Goal: Task Accomplishment & Management: Use online tool/utility

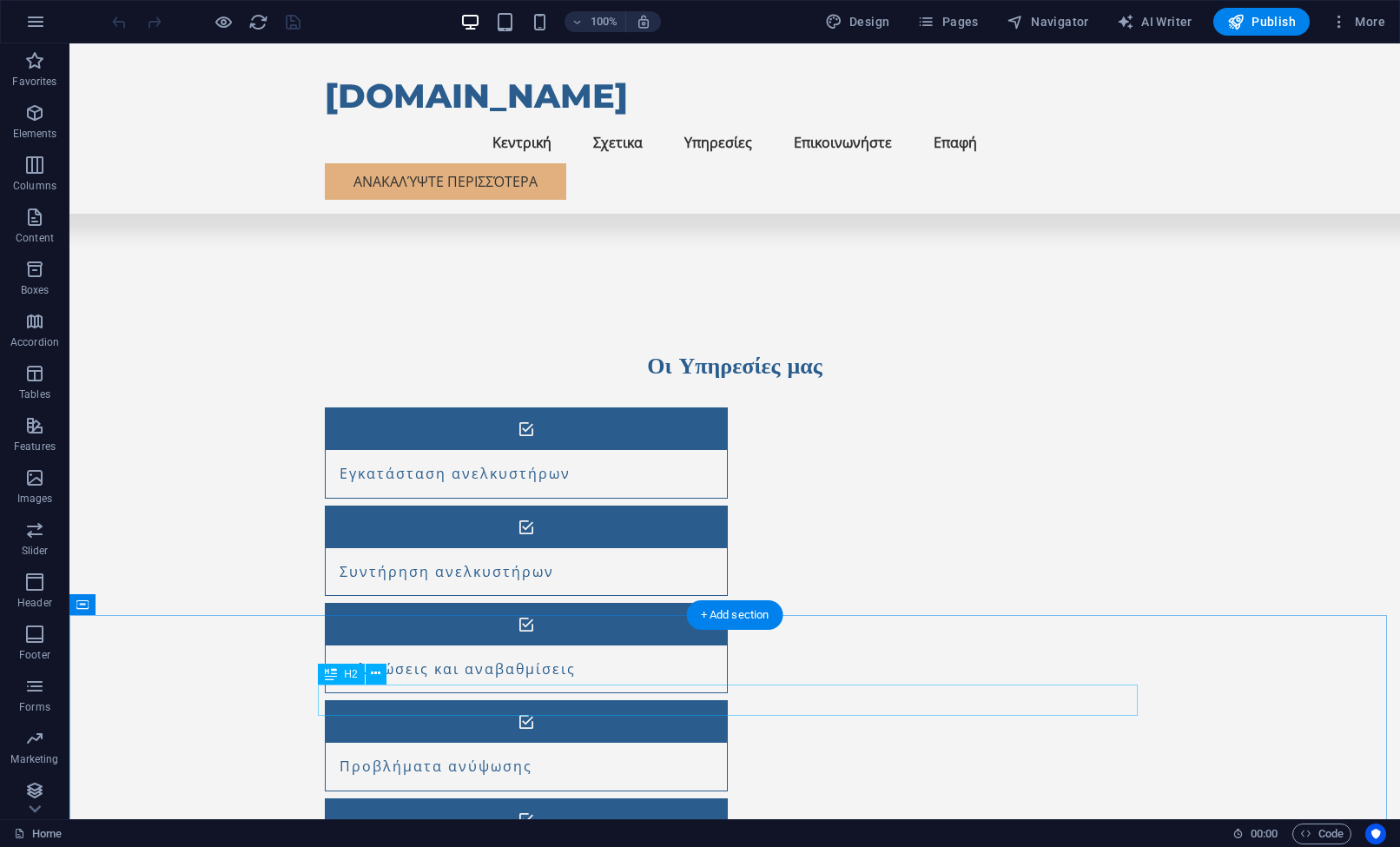
scroll to position [1273, 0]
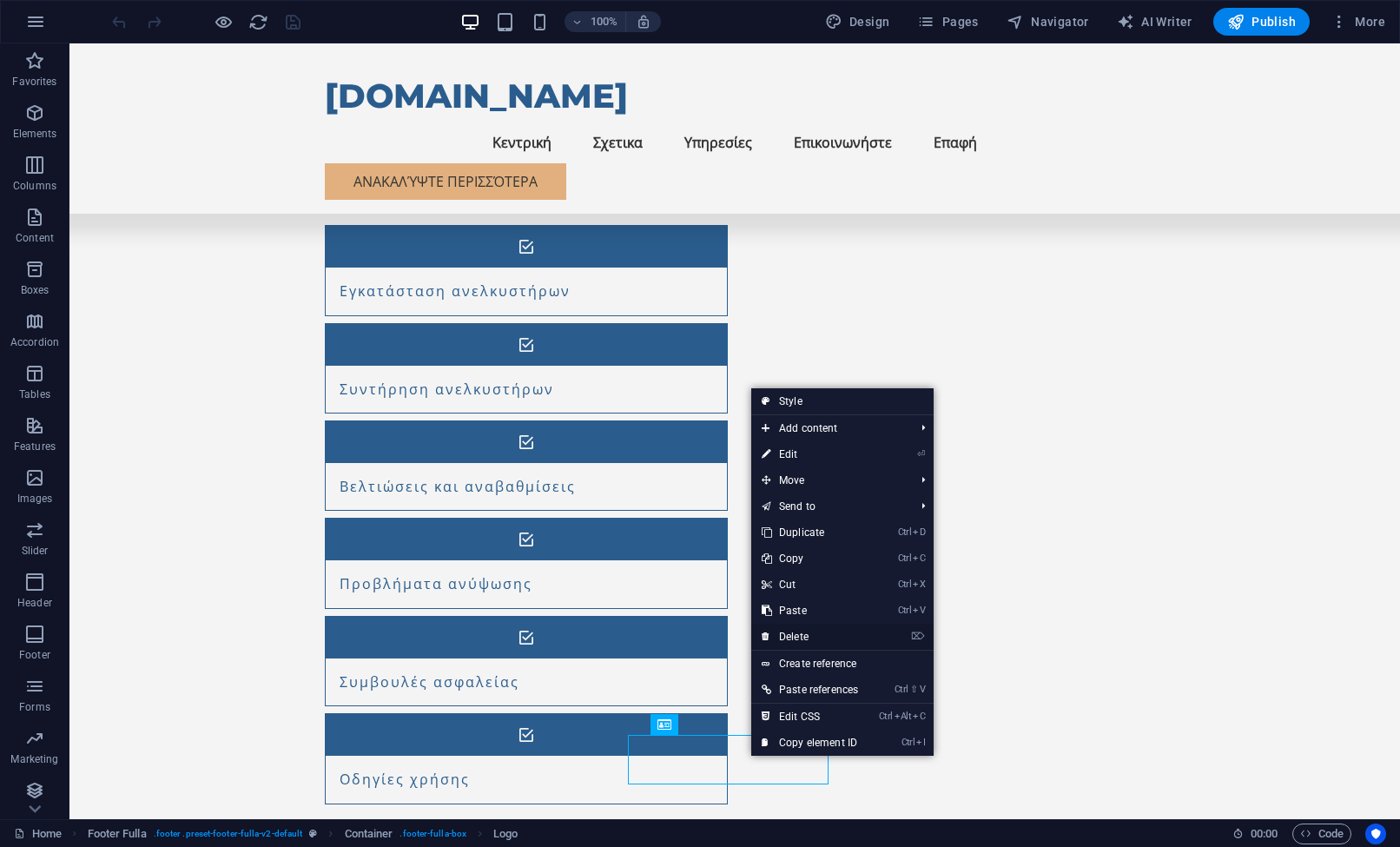
click at [803, 632] on link "⌦ Delete" at bounding box center [810, 637] width 117 height 26
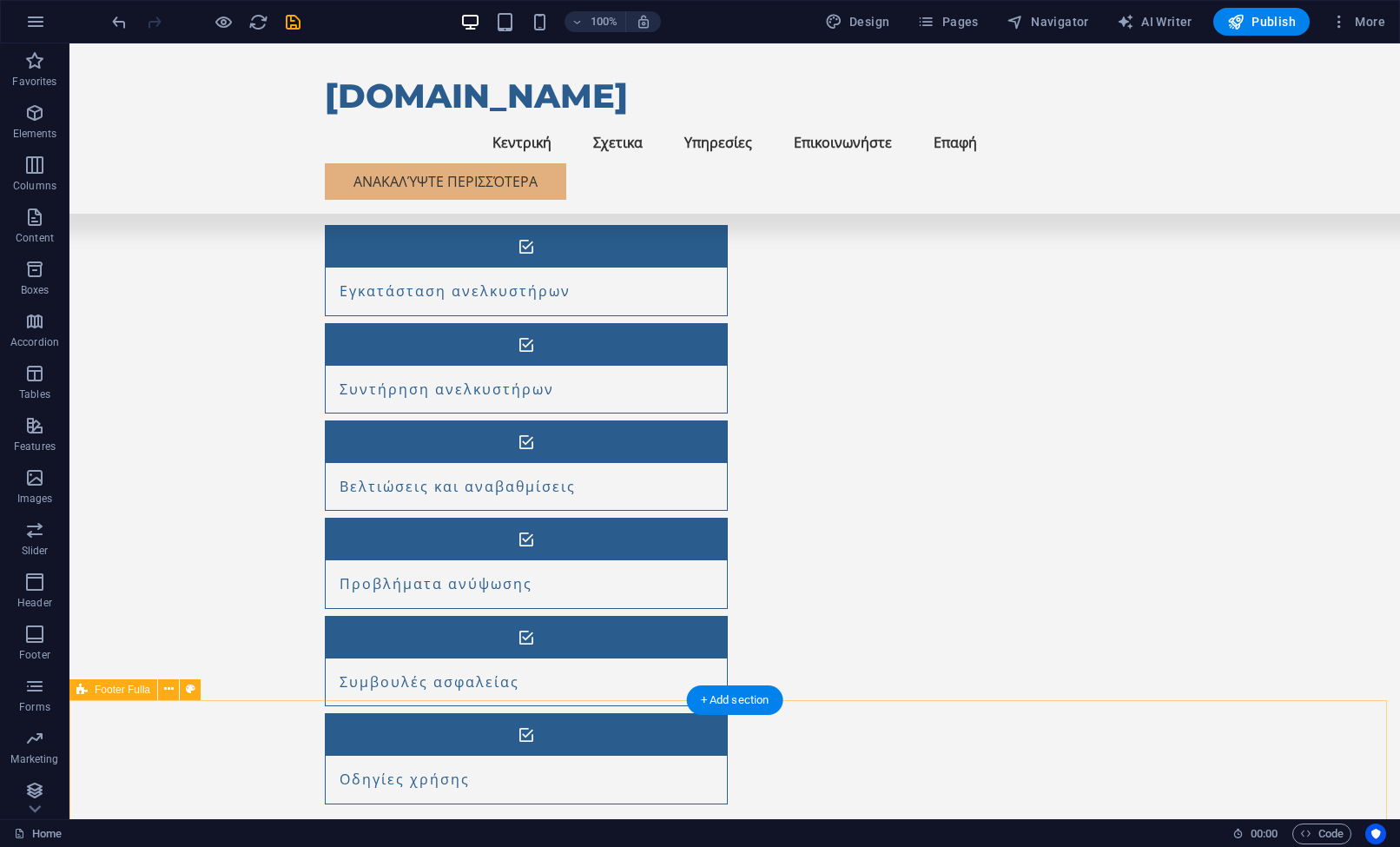
scroll to position [1377, 0]
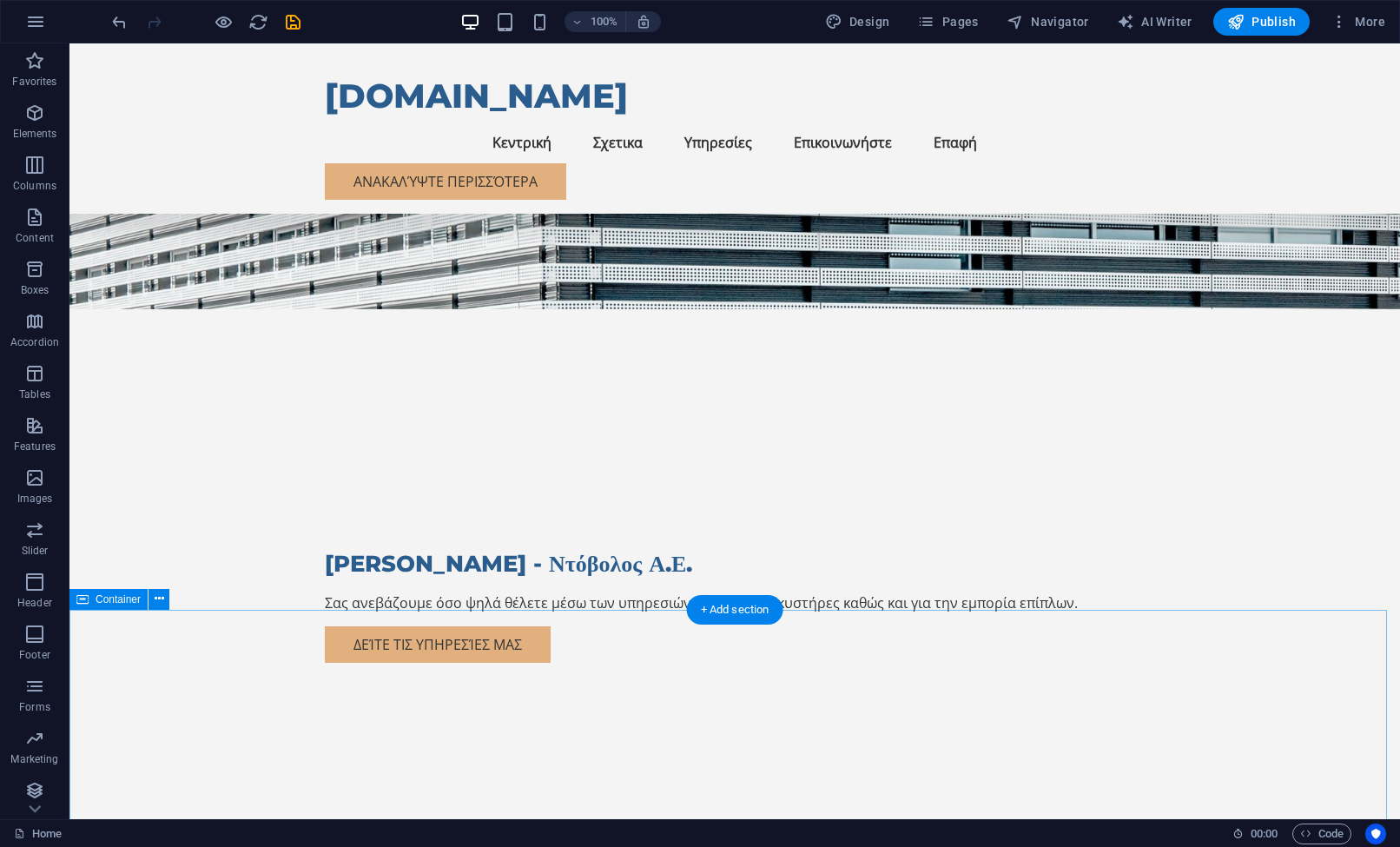
scroll to position [0, 0]
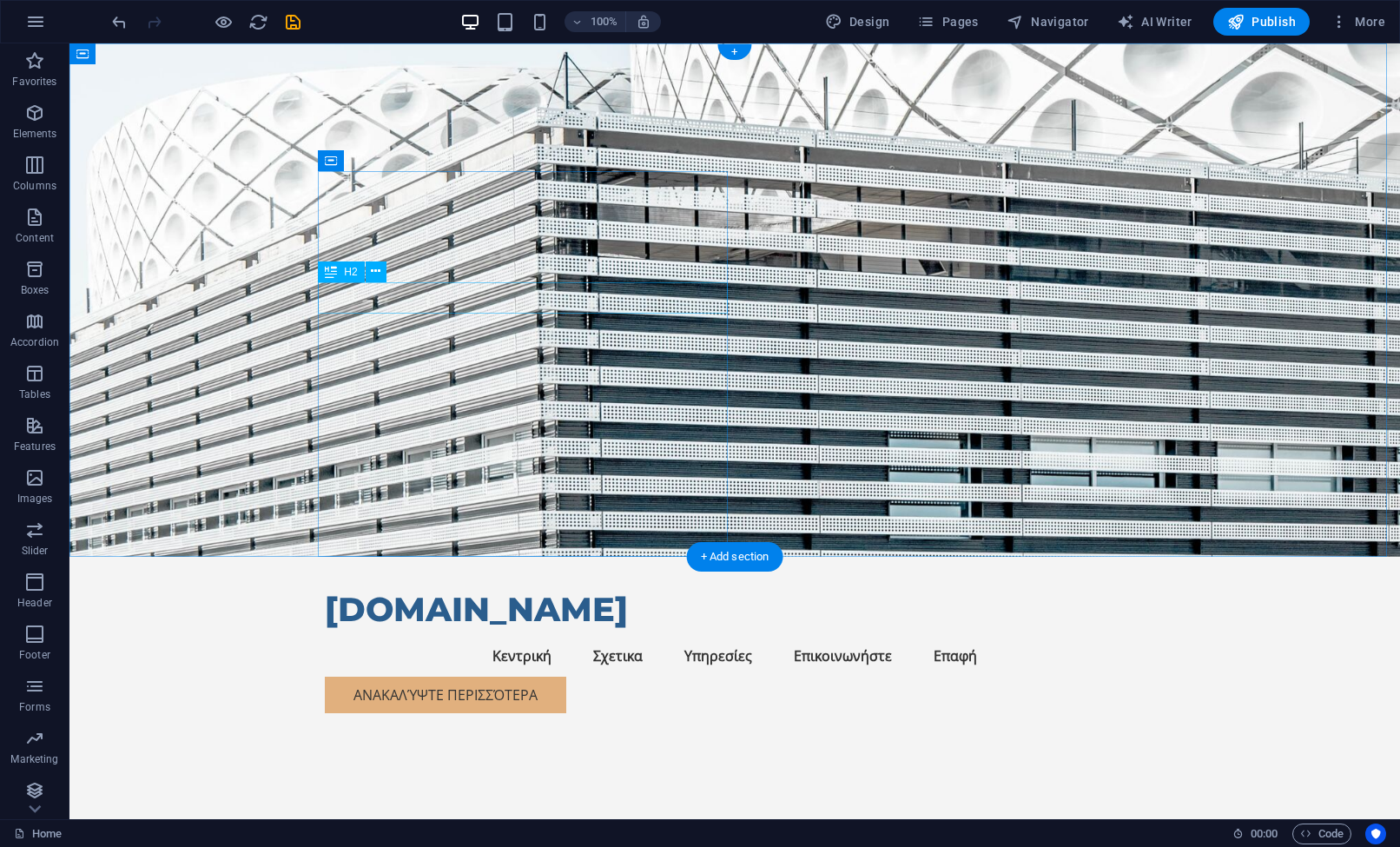
click at [464, 838] on div "[PERSON_NAME] - Ντόβολος Α.Ε." at bounding box center [735, 854] width 820 height 32
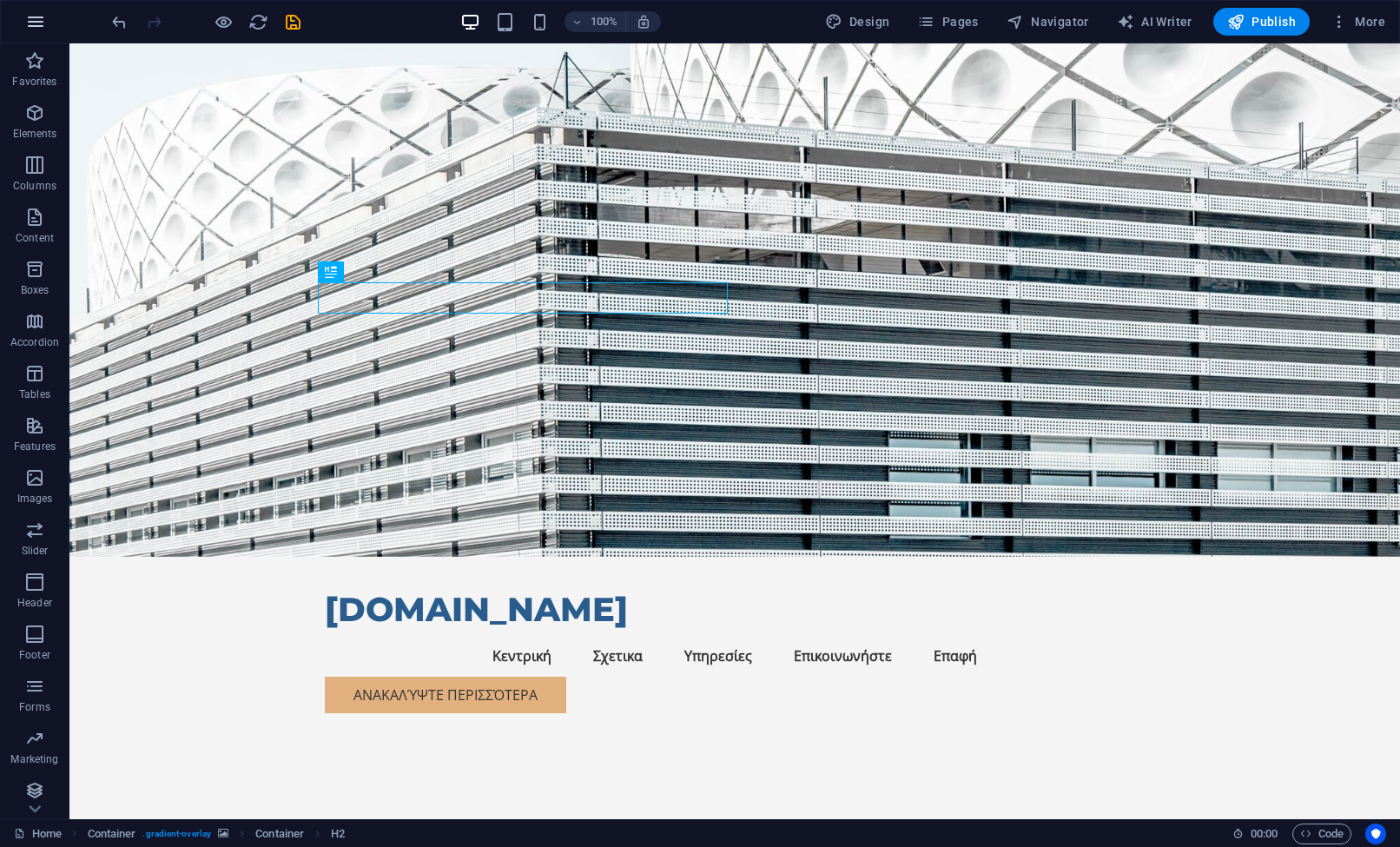
click at [36, 25] on icon "button" at bounding box center [36, 22] width 21 height 21
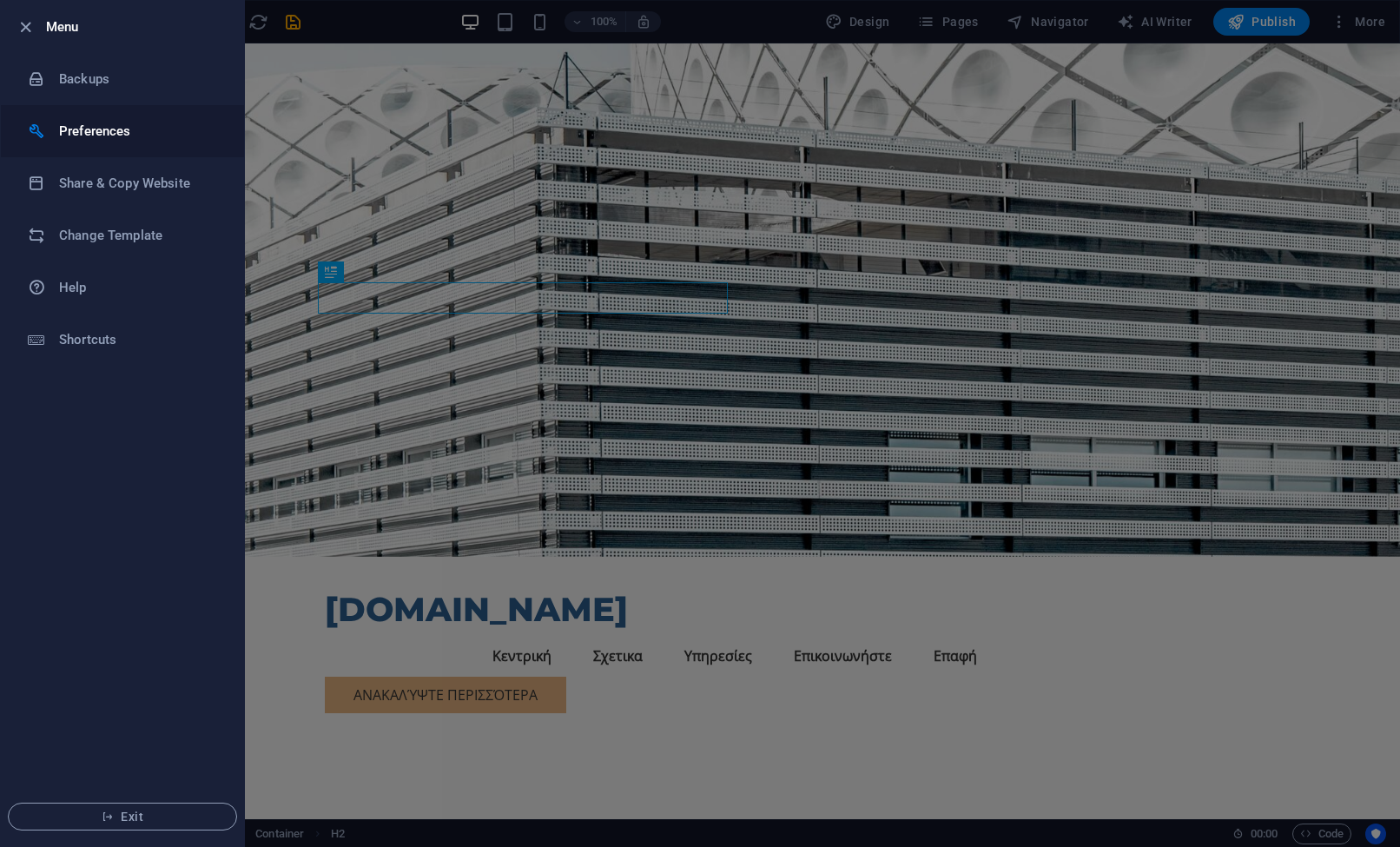
click at [89, 134] on h6 "Preferences" at bounding box center [139, 132] width 160 height 21
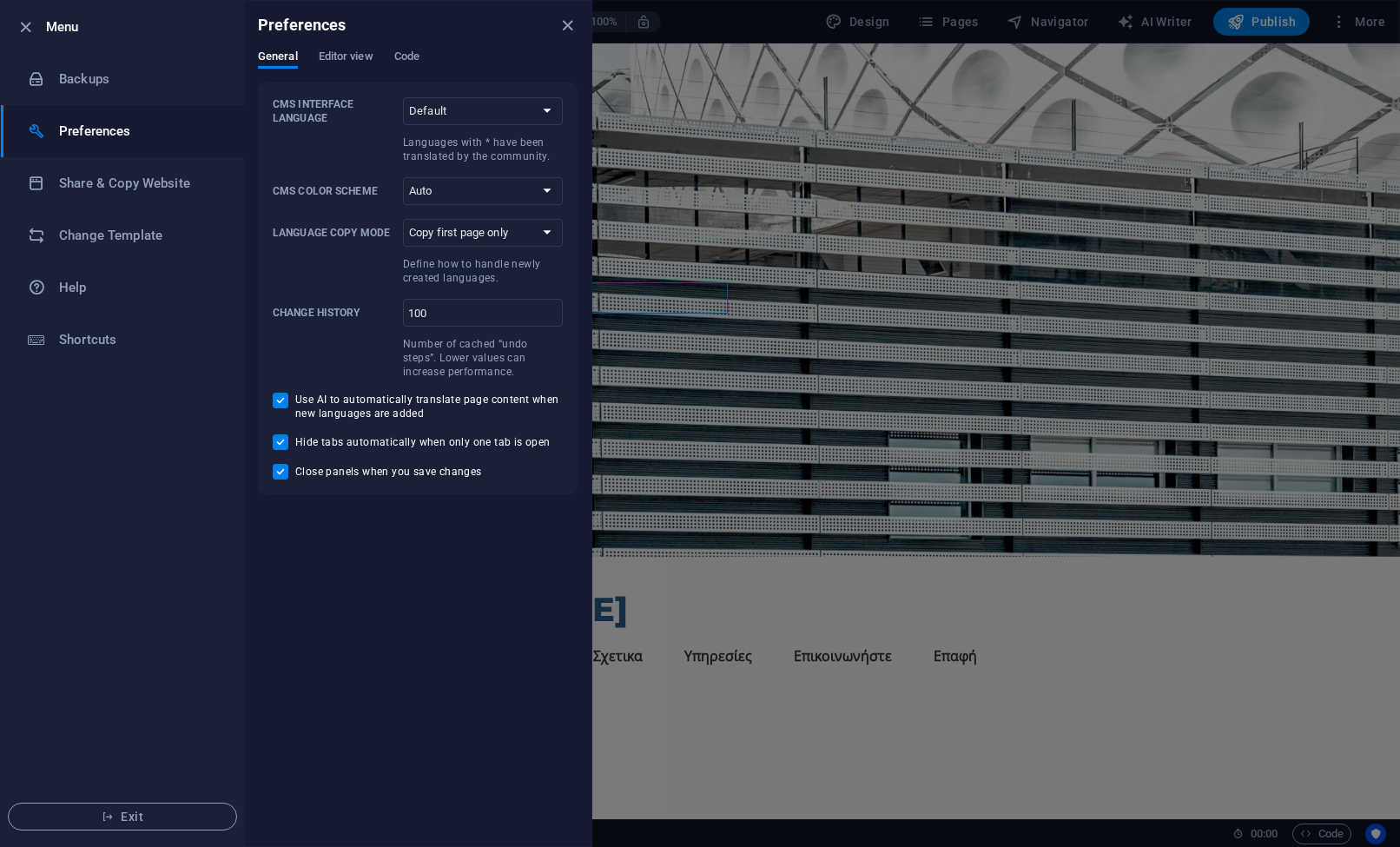
click at [1135, 400] on div at bounding box center [700, 424] width 1400 height 847
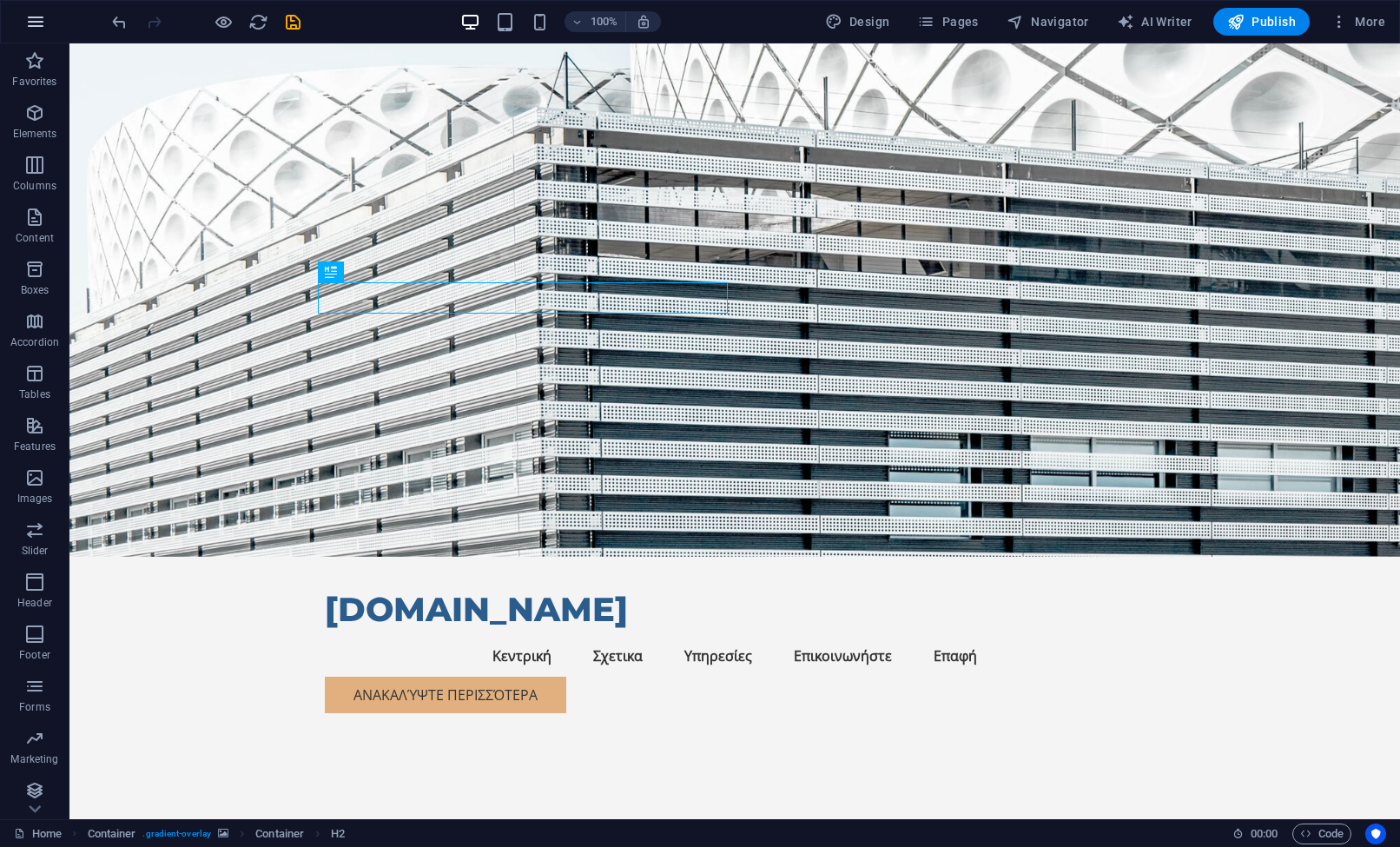
click at [31, 23] on icon "button" at bounding box center [36, 22] width 21 height 21
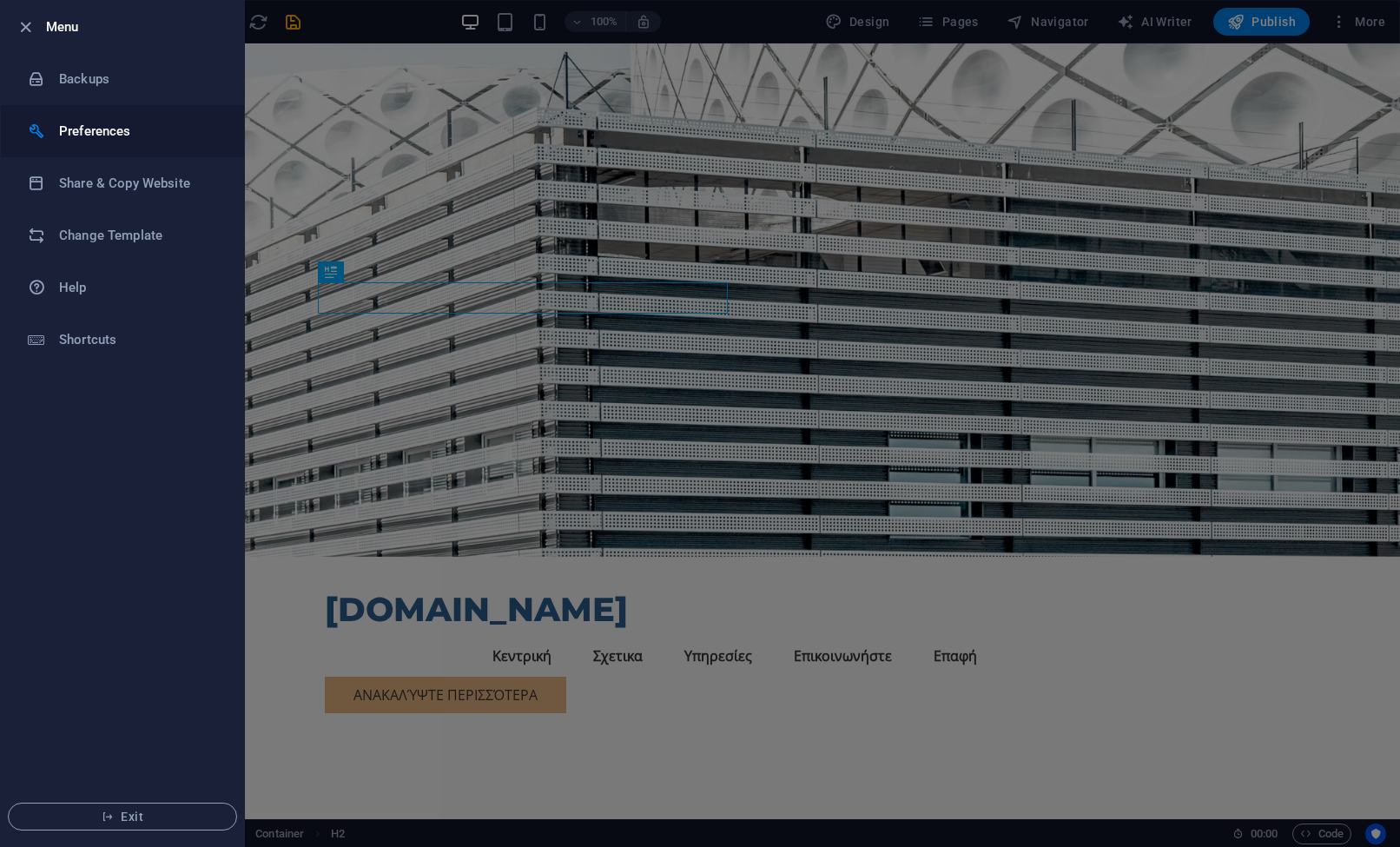
click at [93, 132] on h6 "Preferences" at bounding box center [139, 132] width 160 height 21
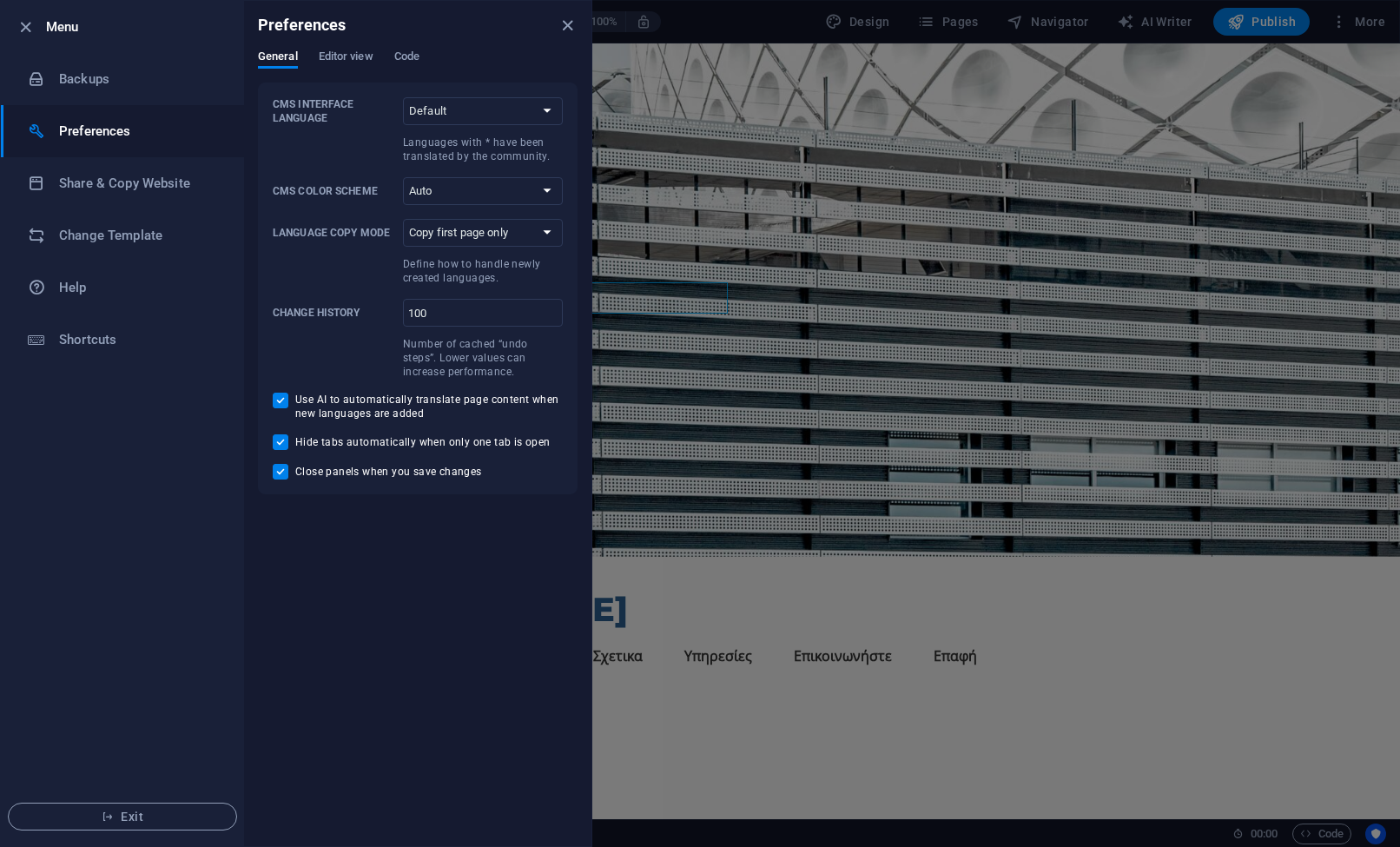
click at [1029, 249] on div at bounding box center [700, 424] width 1400 height 847
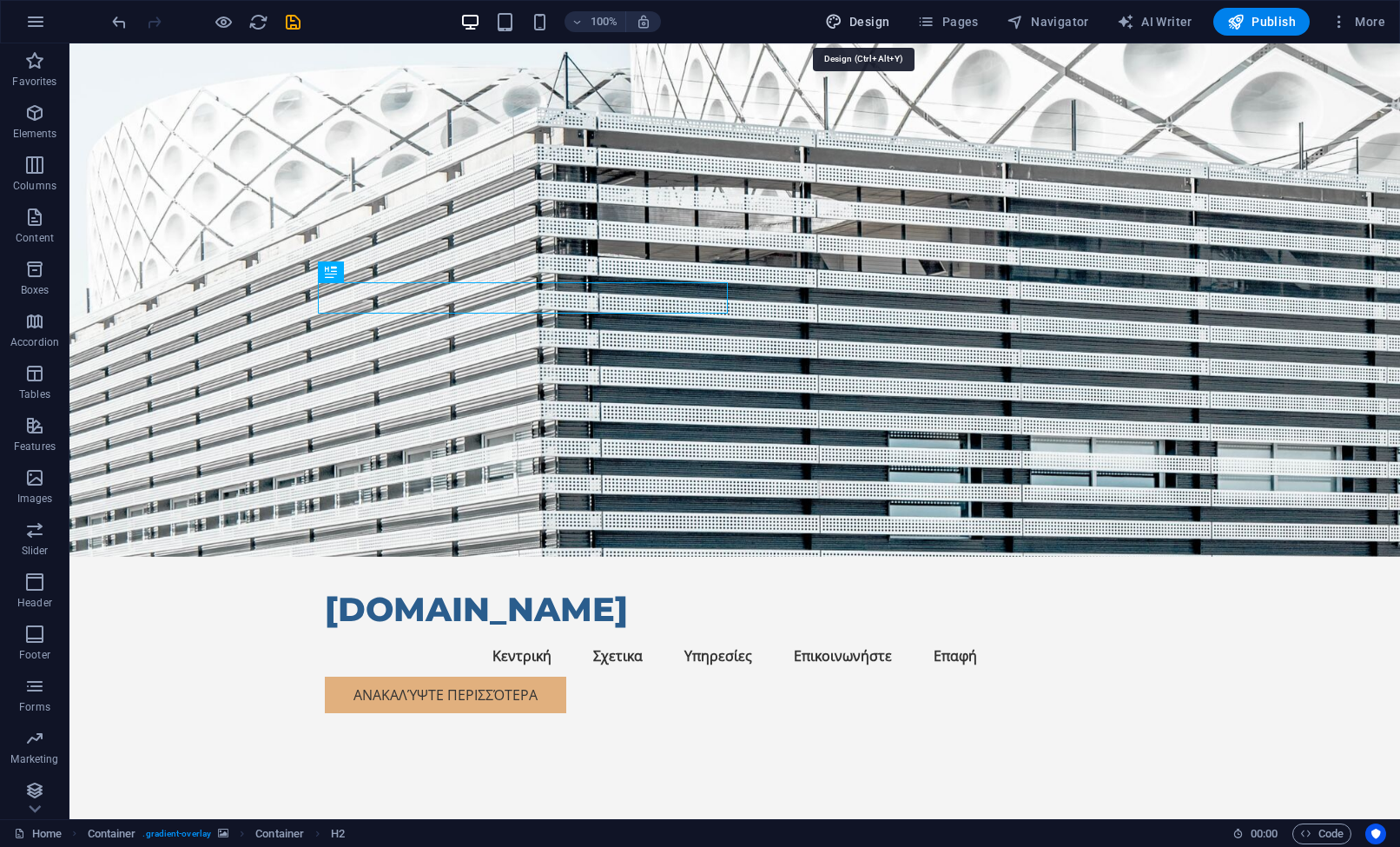
click at [854, 18] on span "Design" at bounding box center [857, 22] width 65 height 18
select select "px"
select select "200"
select select "px"
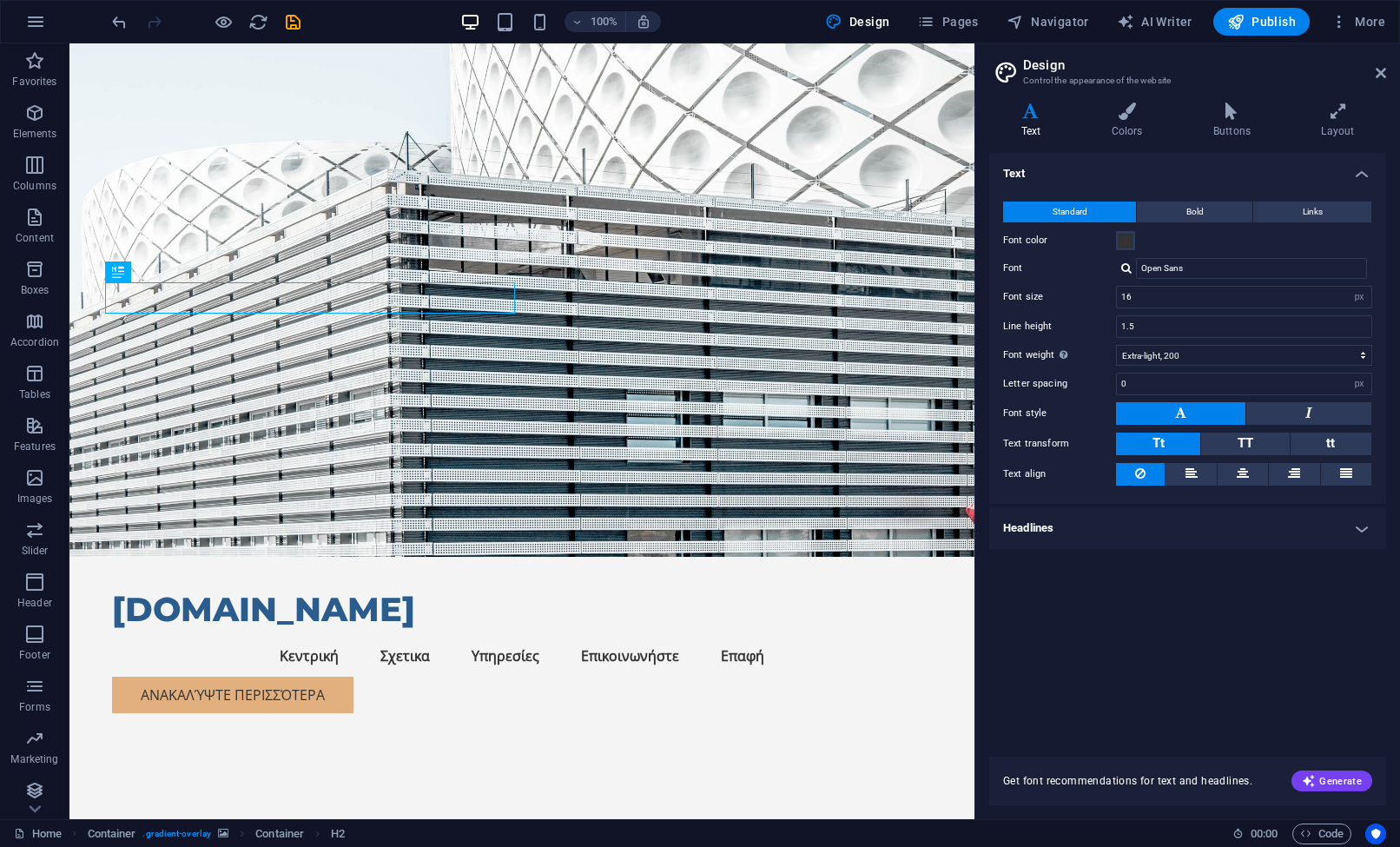
click at [1111, 524] on h4 "Headlines" at bounding box center [1187, 529] width 397 height 42
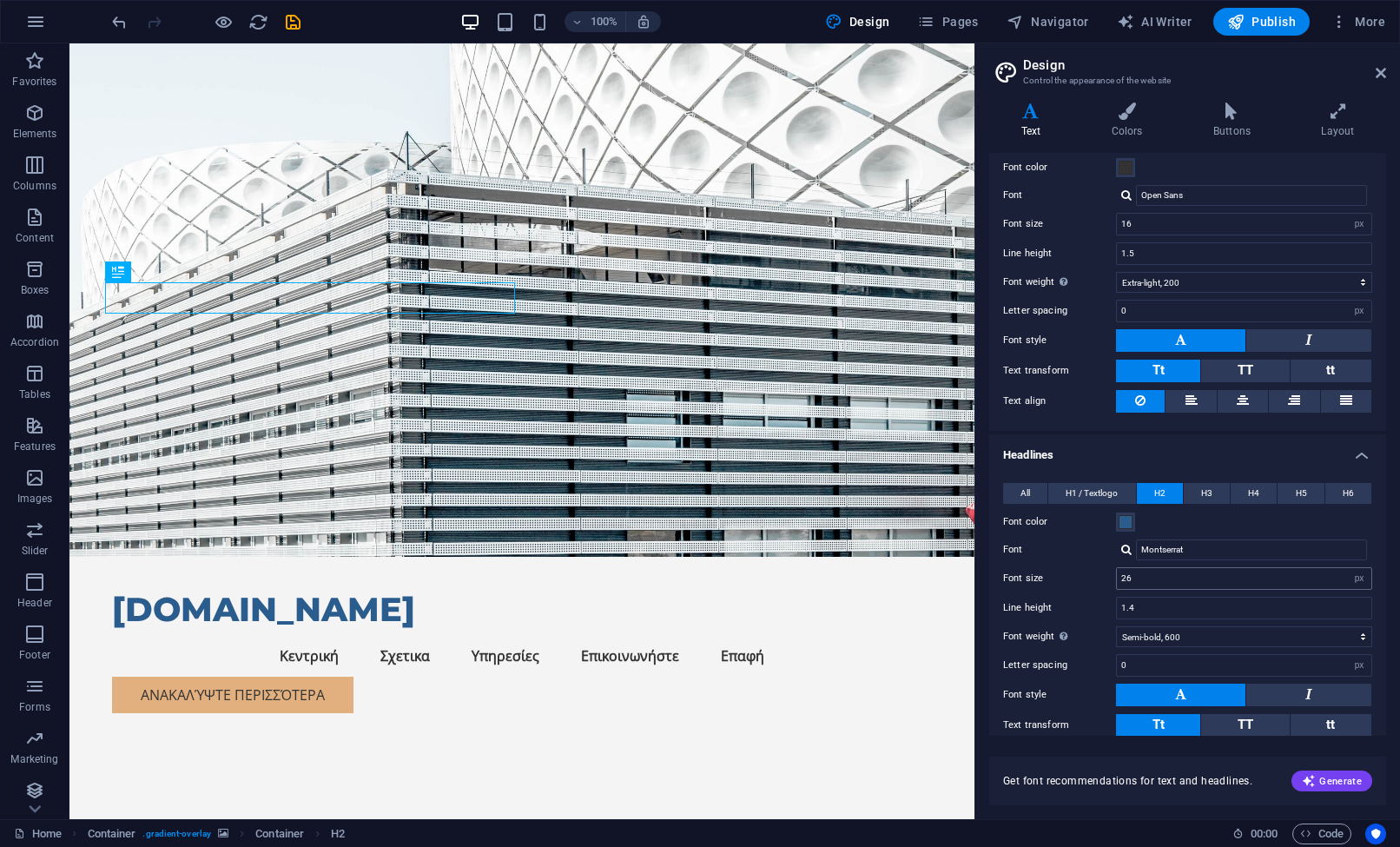
scroll to position [174, 0]
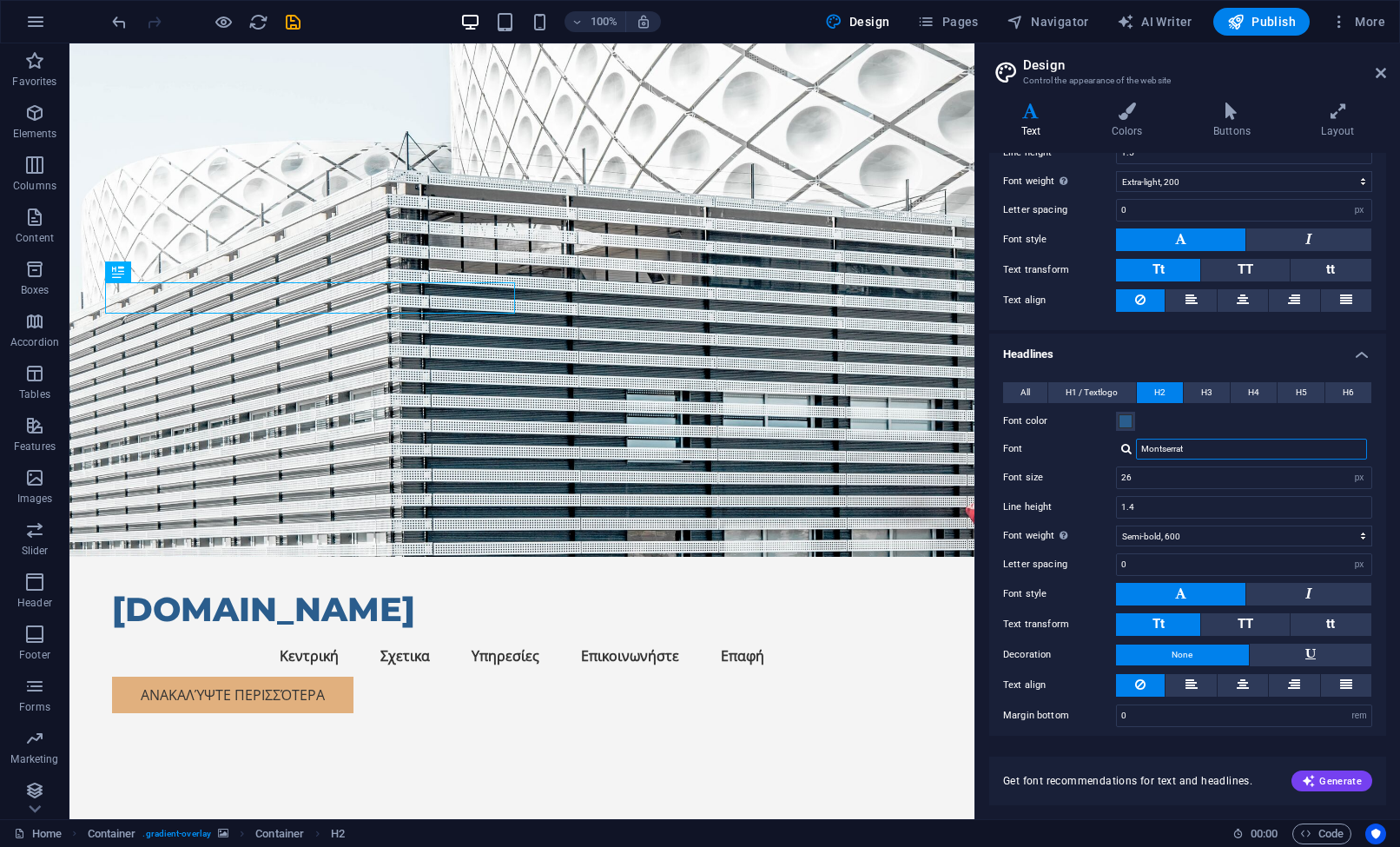
click at [1259, 446] on input "Montserrat" at bounding box center [1252, 449] width 231 height 21
click at [1251, 471] on div "Open Sans" at bounding box center [1255, 472] width 230 height 18
type input "Open Sans"
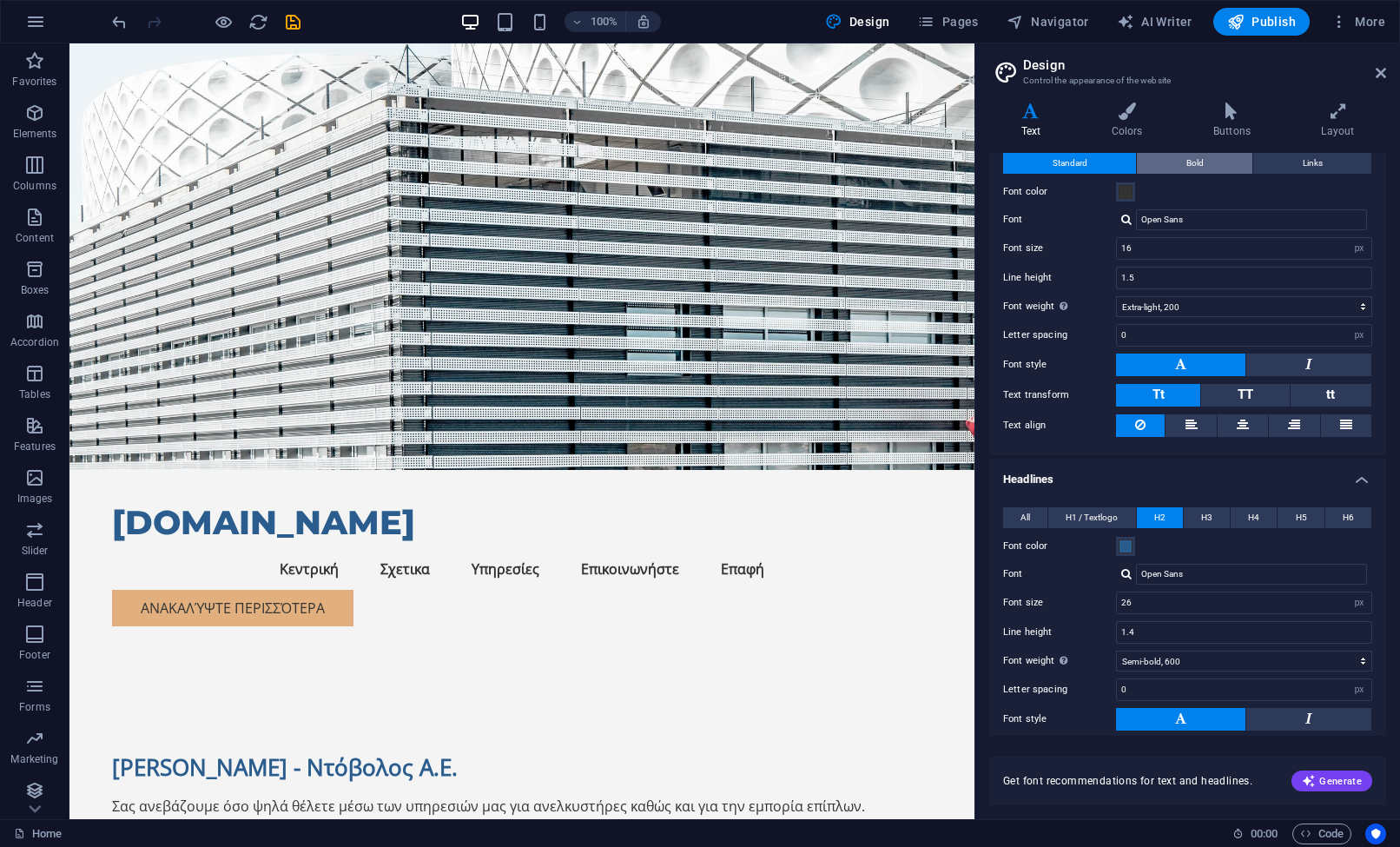
scroll to position [0, 0]
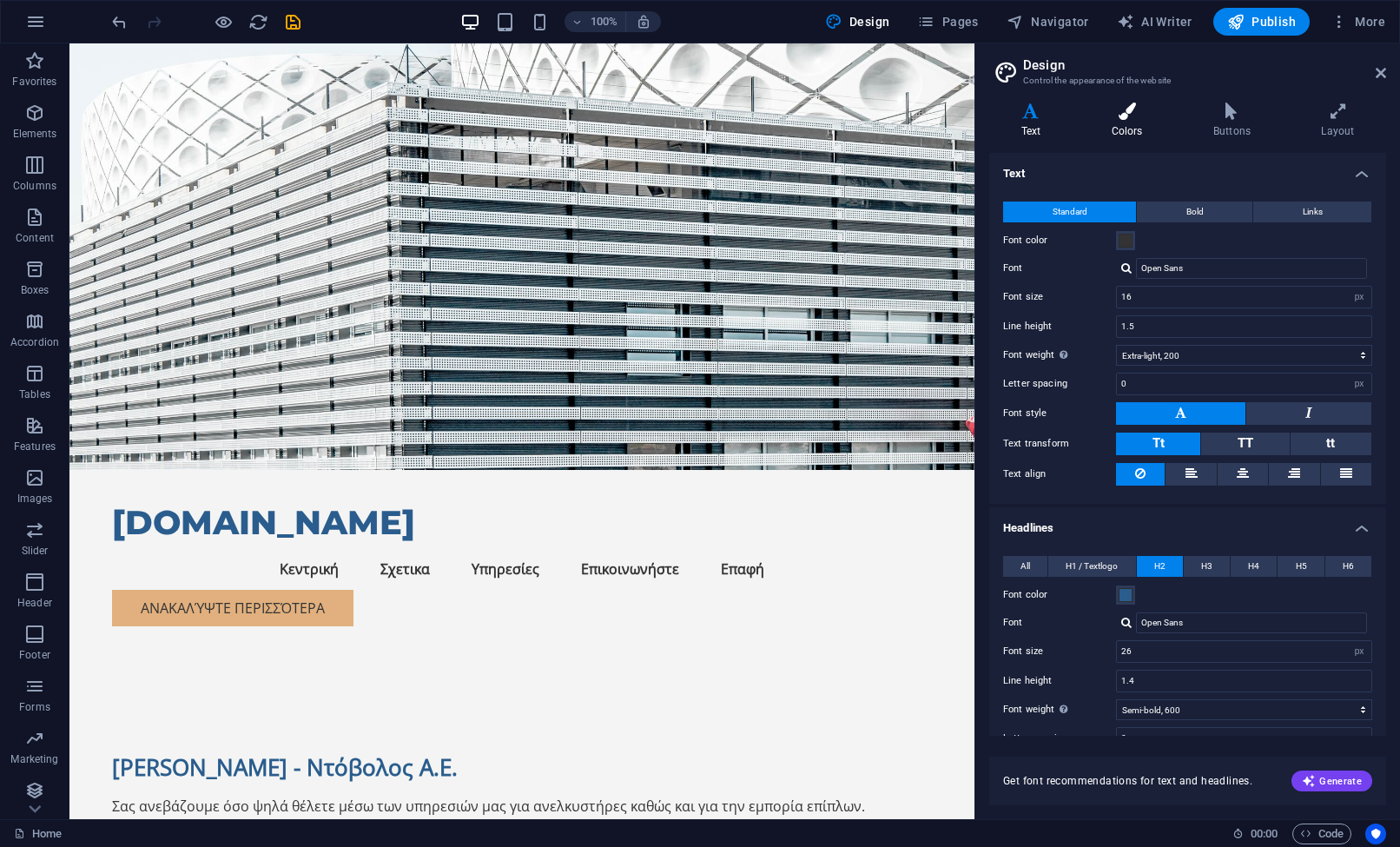
click at [1113, 132] on h4 "Colors" at bounding box center [1131, 121] width 102 height 37
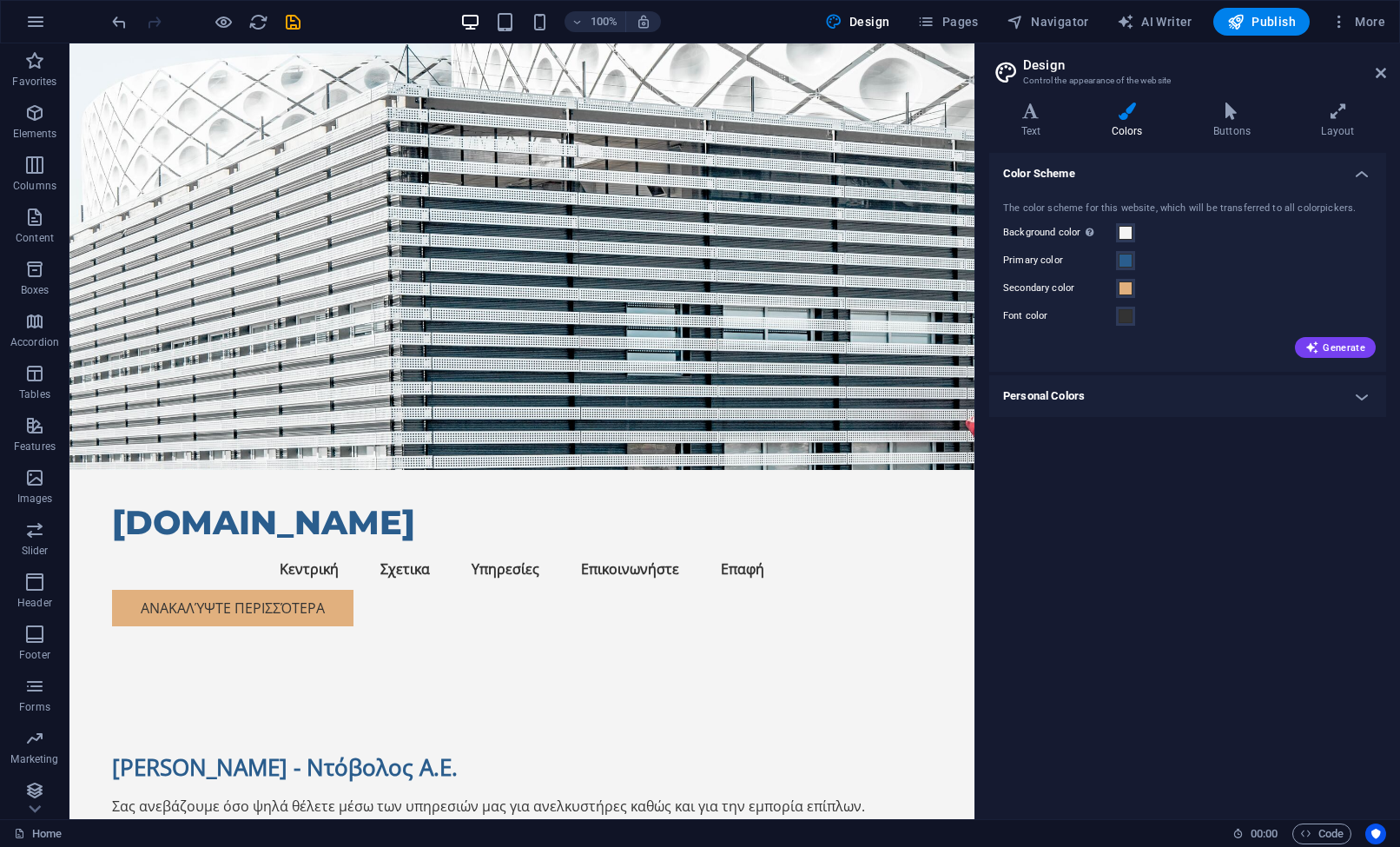
click at [1122, 302] on div "The color scheme for this website, which will be transferred to all colorpicker…" at bounding box center [1188, 278] width 404 height 189
click at [1122, 294] on span at bounding box center [1126, 288] width 14 height 14
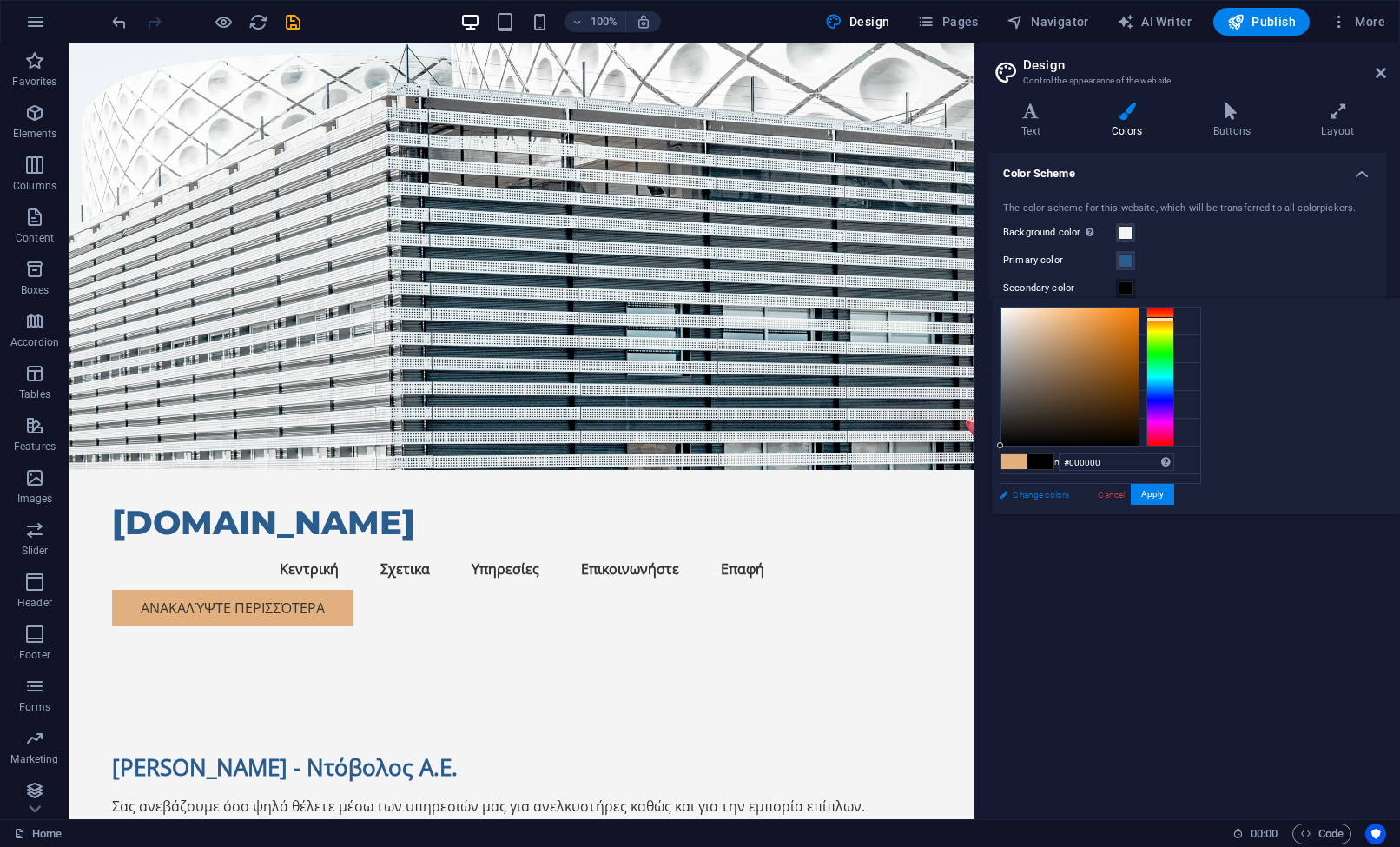
drag, startPoint x: 1283, startPoint y: 410, endPoint x: 1163, endPoint y: 490, distance: 144.2
click at [1163, 490] on div "less Background color #F4F4F4 Primary color #2A5D8D Secondary color #E1B07E Fon…" at bounding box center [1195, 406] width 409 height 217
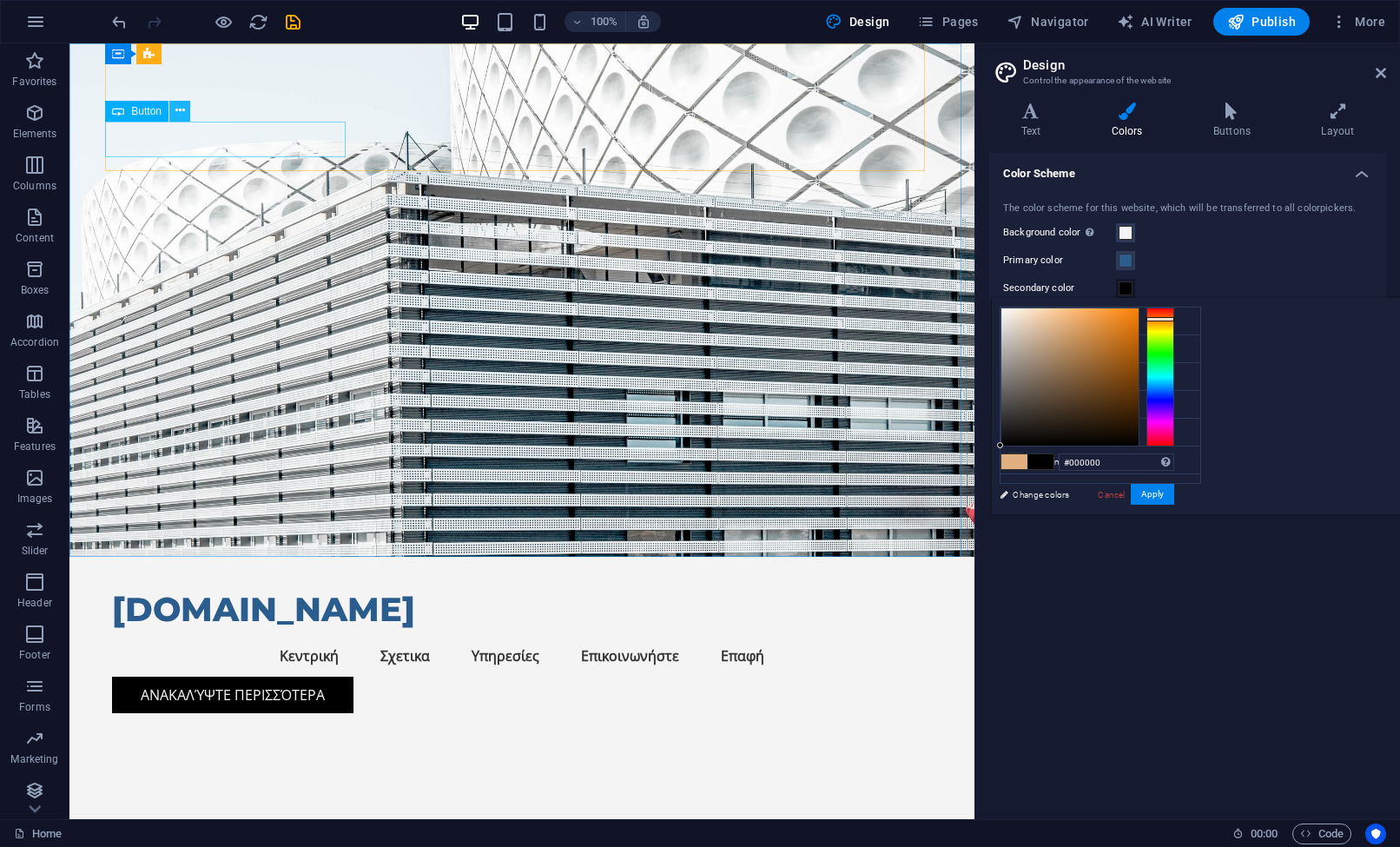
click at [176, 116] on icon at bounding box center [180, 110] width 10 height 18
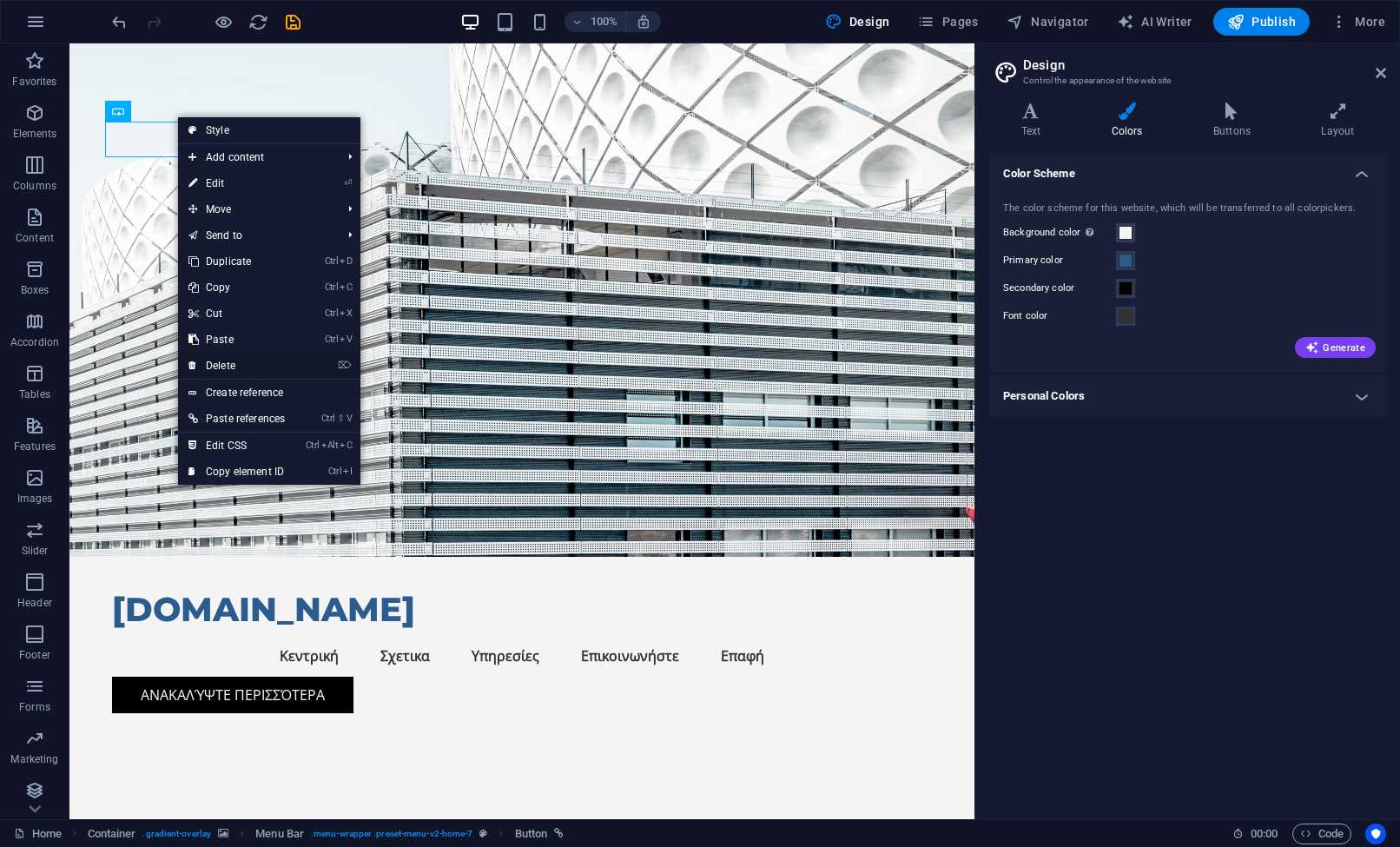
click at [232, 361] on link "⌦ Delete" at bounding box center [237, 366] width 117 height 26
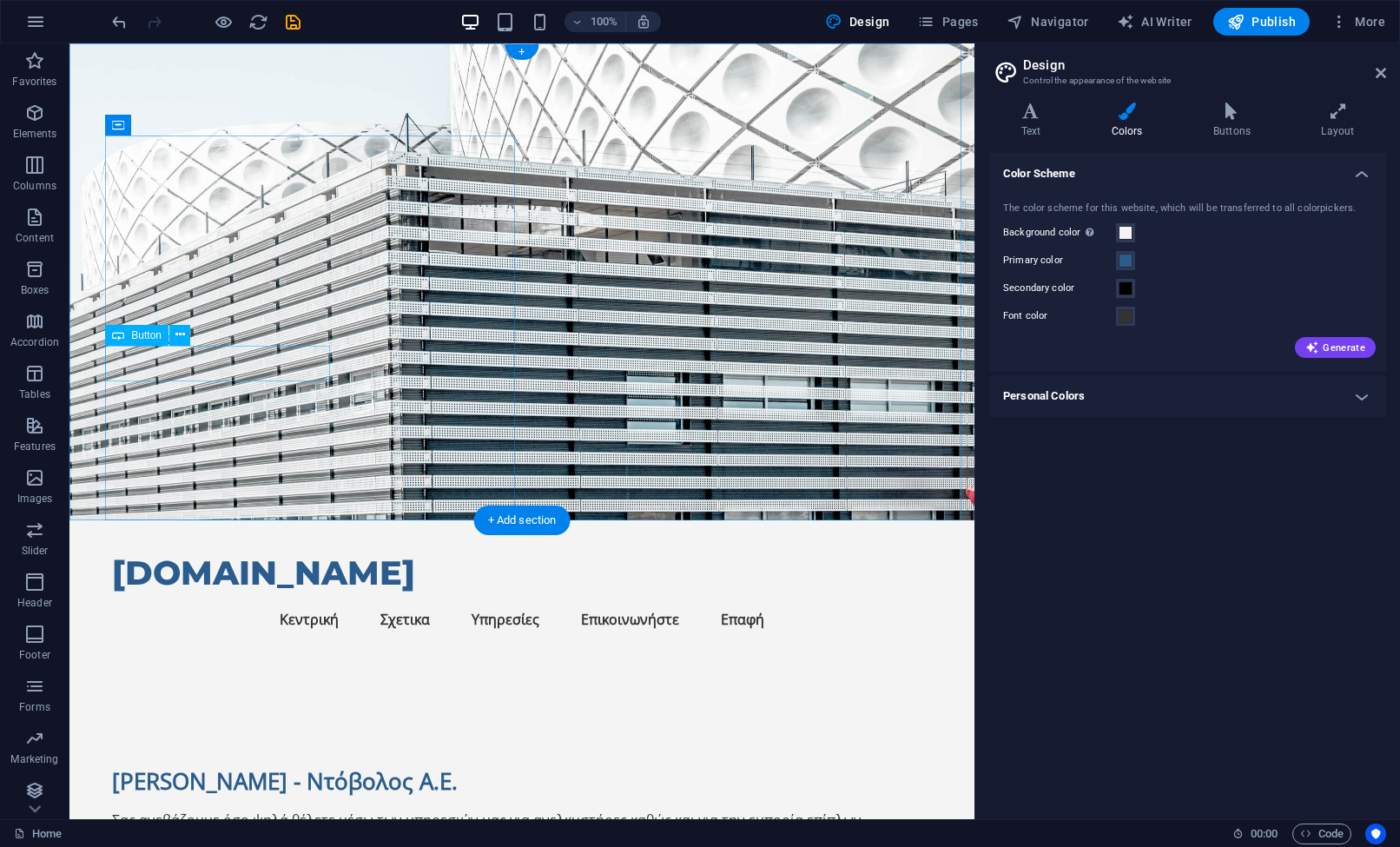
click at [309, 843] on div "Δείτε τις υπηρεσίες μας" at bounding box center [522, 862] width 820 height 37
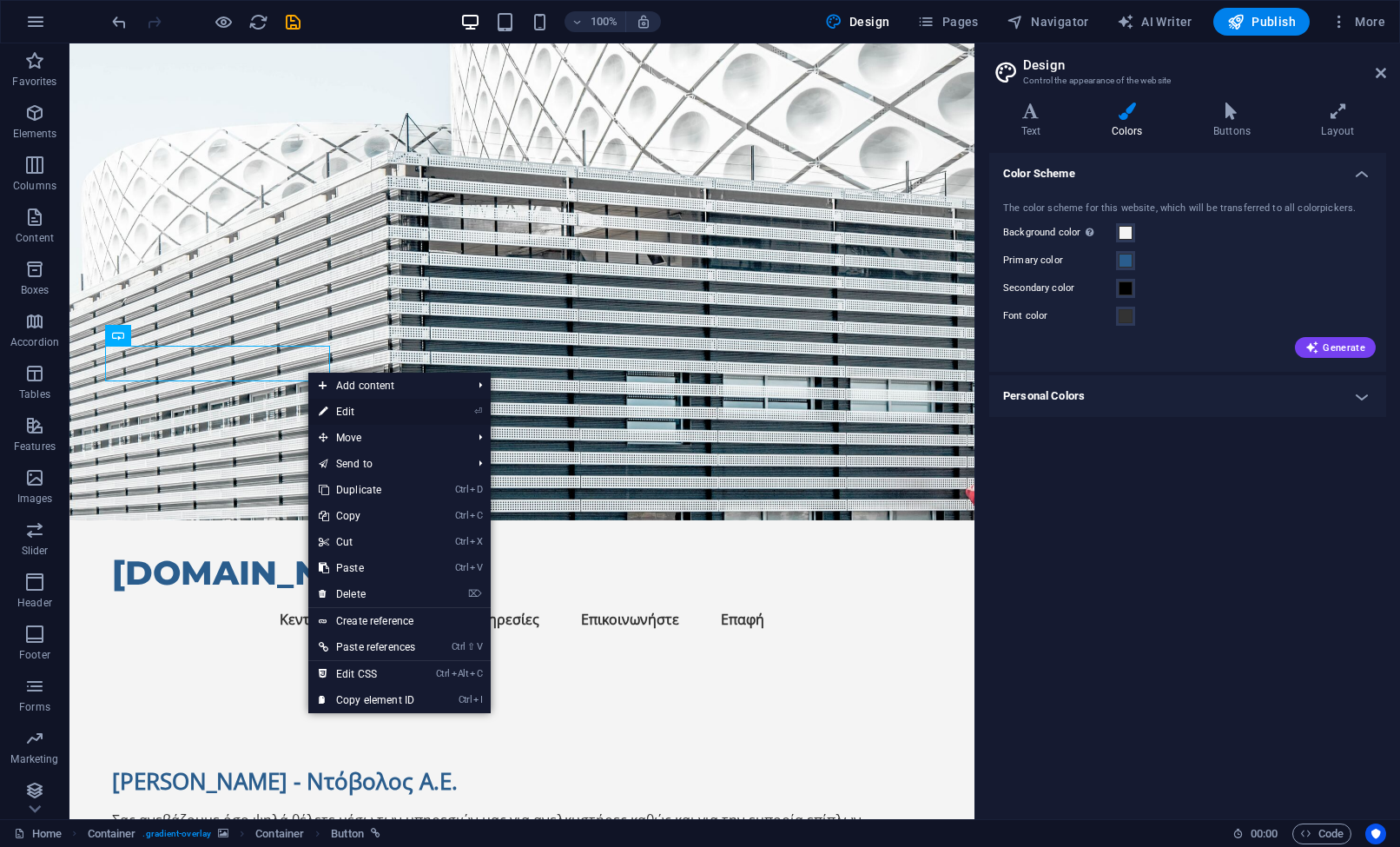
drag, startPoint x: 352, startPoint y: 410, endPoint x: 19, endPoint y: 528, distance: 353.3
click at [352, 410] on link "⏎ Edit" at bounding box center [367, 412] width 117 height 26
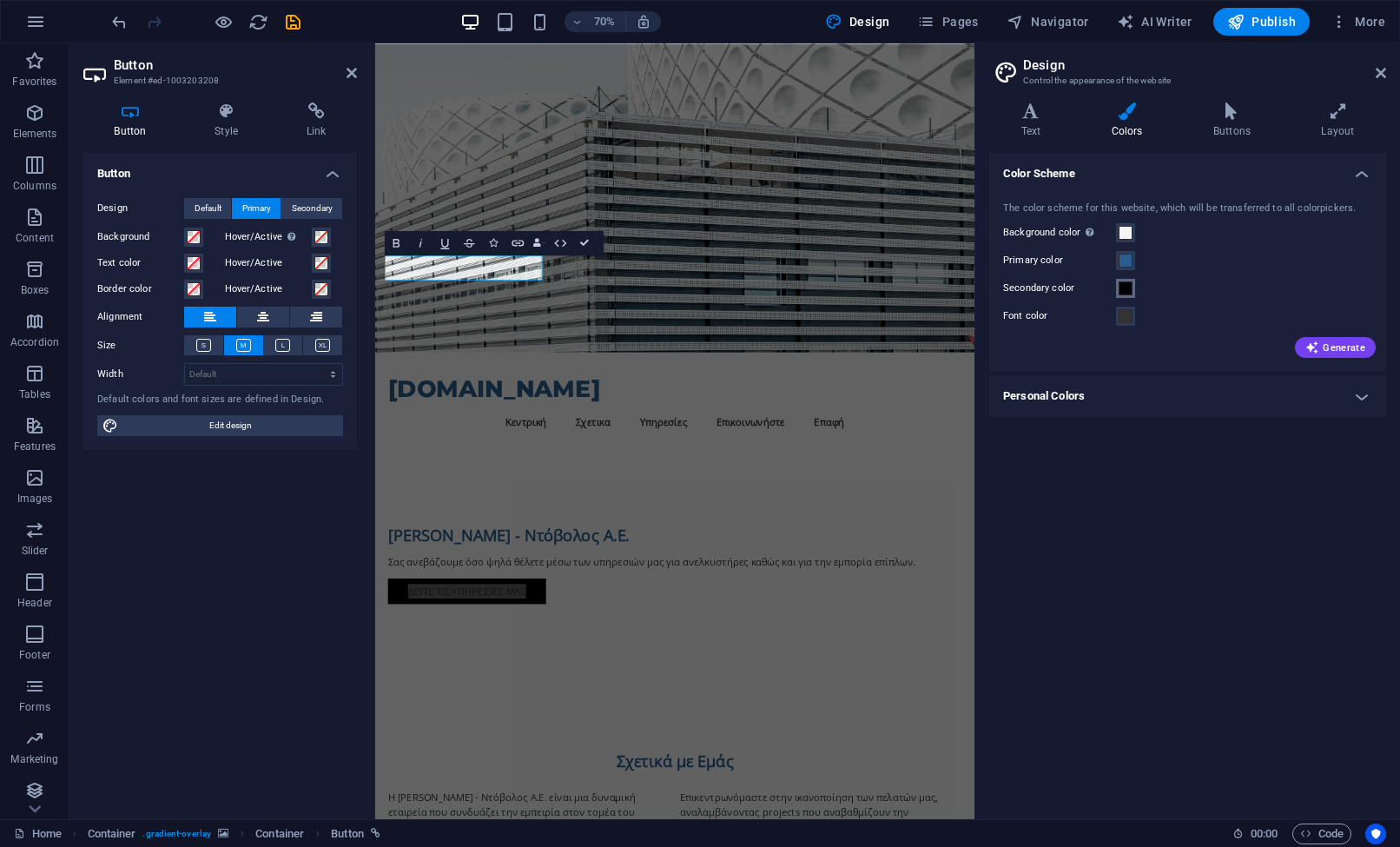
click at [1132, 286] on button "Secondary color" at bounding box center [1126, 288] width 19 height 19
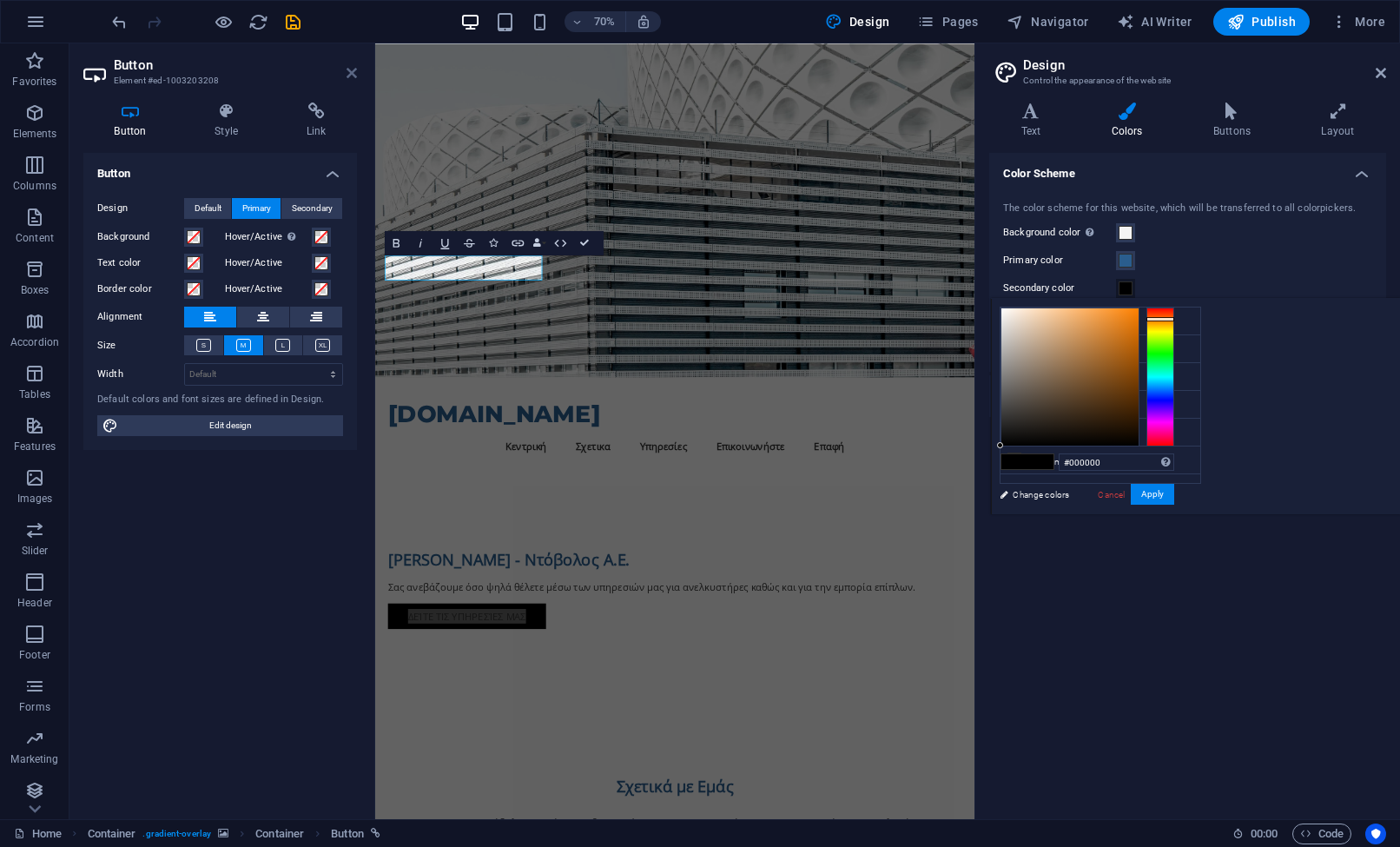
click at [351, 66] on icon at bounding box center [352, 73] width 11 height 14
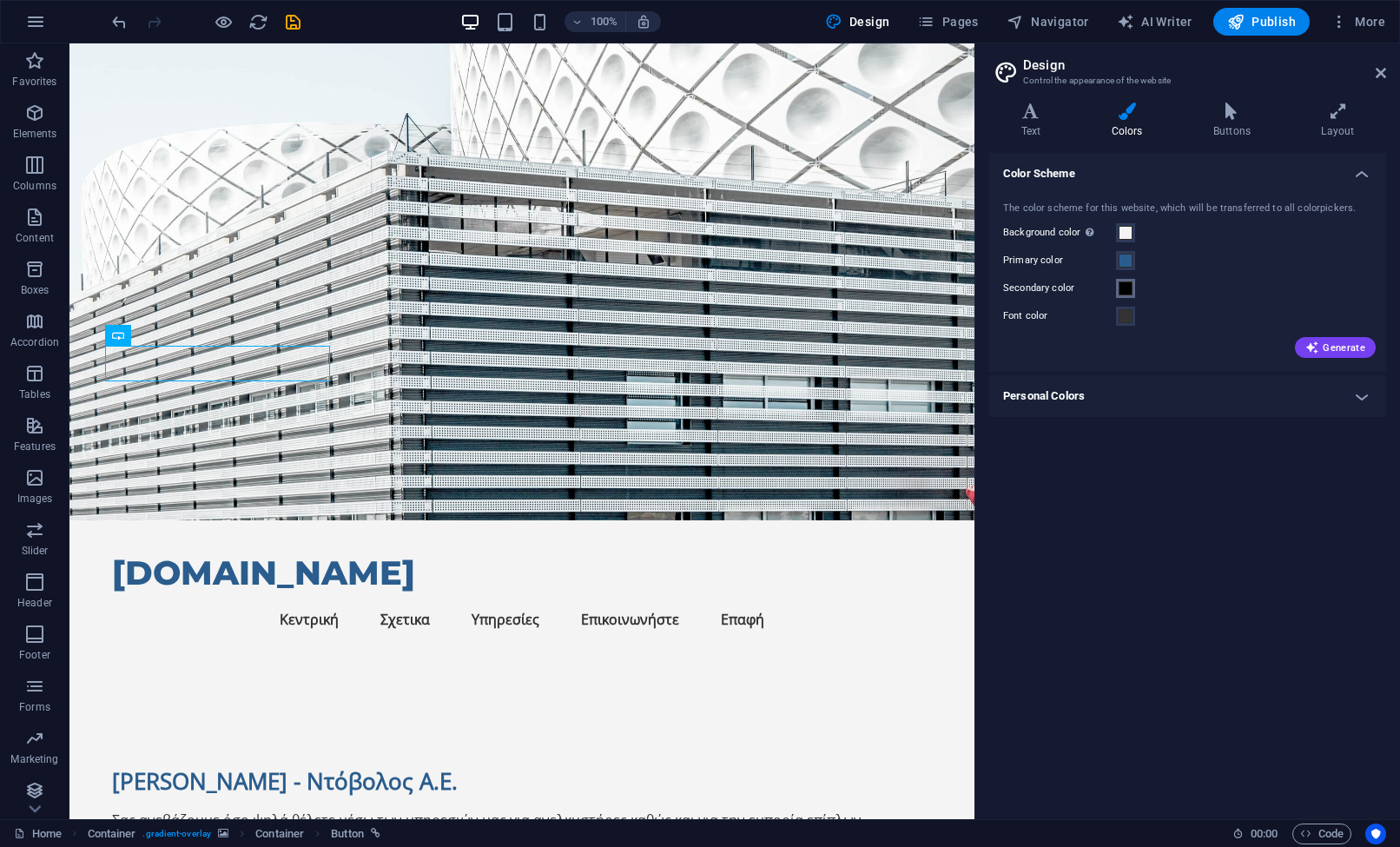
click at [1130, 285] on span at bounding box center [1126, 288] width 14 height 14
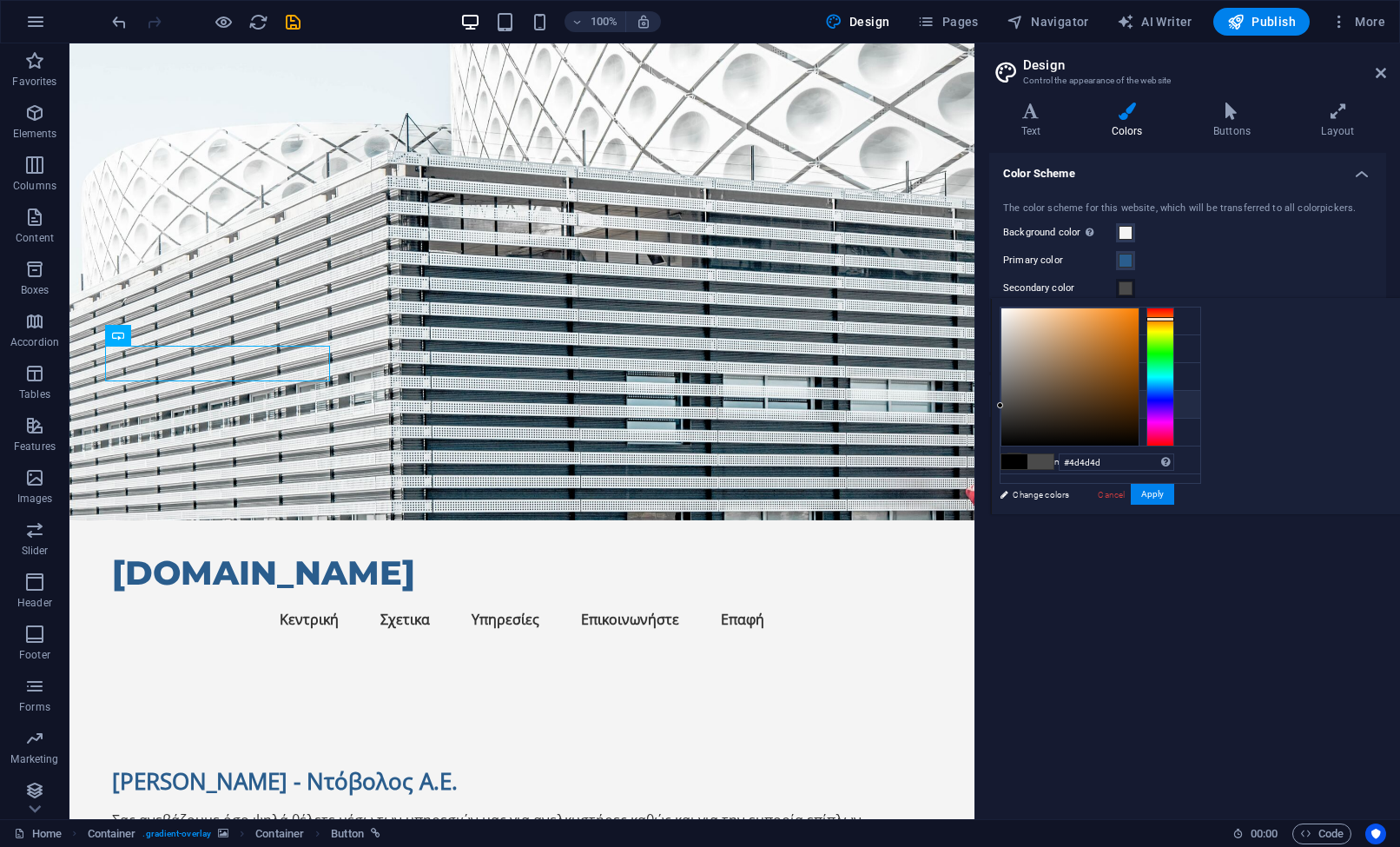
drag, startPoint x: 1248, startPoint y: 426, endPoint x: 1141, endPoint y: 403, distance: 109.4
click at [1141, 403] on div "less Background color #F4F4F4 Primary color #2A5D8D Secondary color #000000 Fon…" at bounding box center [1195, 406] width 409 height 217
drag, startPoint x: 1236, startPoint y: 421, endPoint x: 997, endPoint y: 370, distance: 244.4
click at [1137, 393] on div "less Background color #F4F4F4 Primary color #2A5D8D Secondary color #4d4d4d Fon…" at bounding box center [1195, 406] width 409 height 217
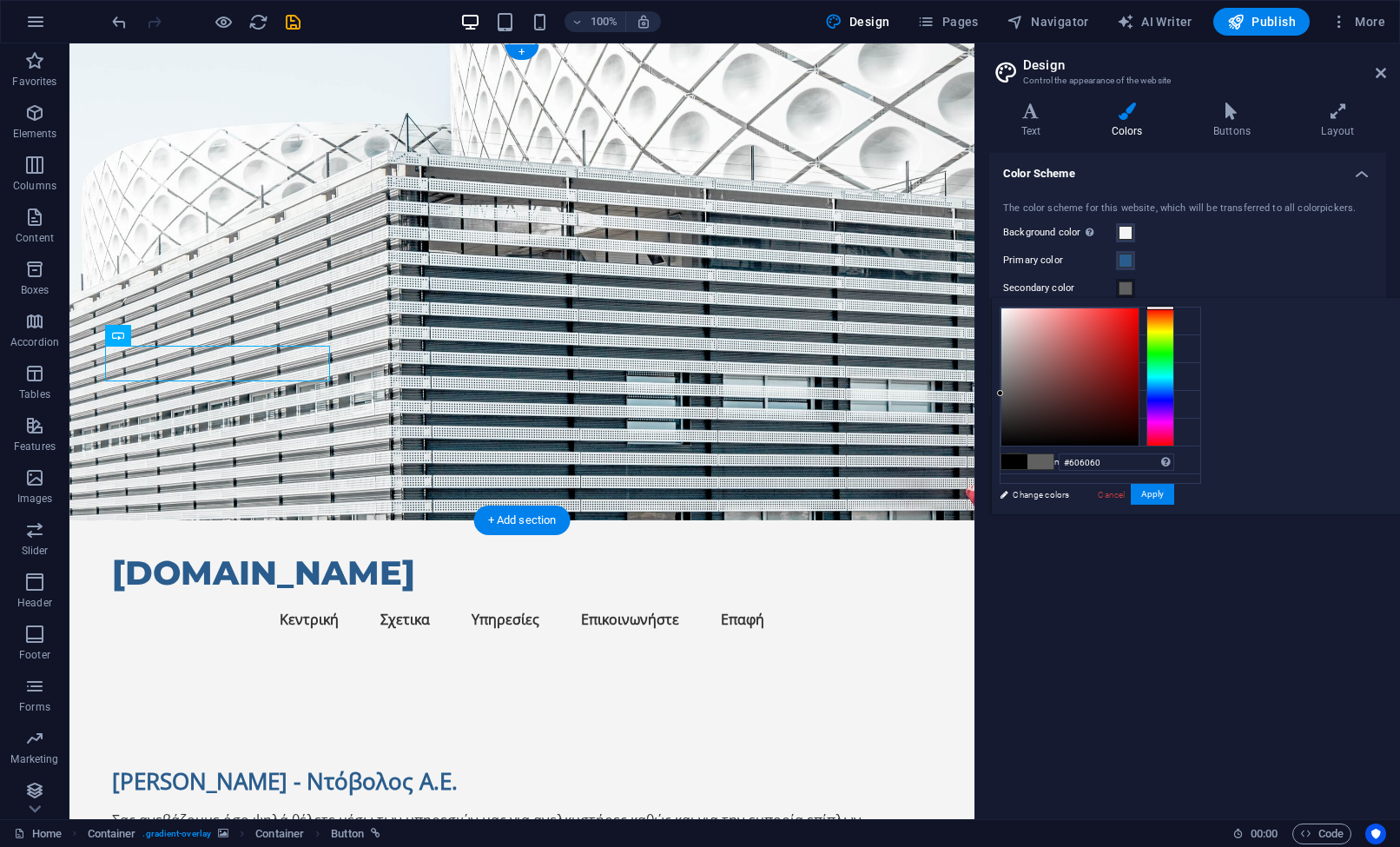
click at [691, 292] on figure at bounding box center [522, 282] width 905 height 477
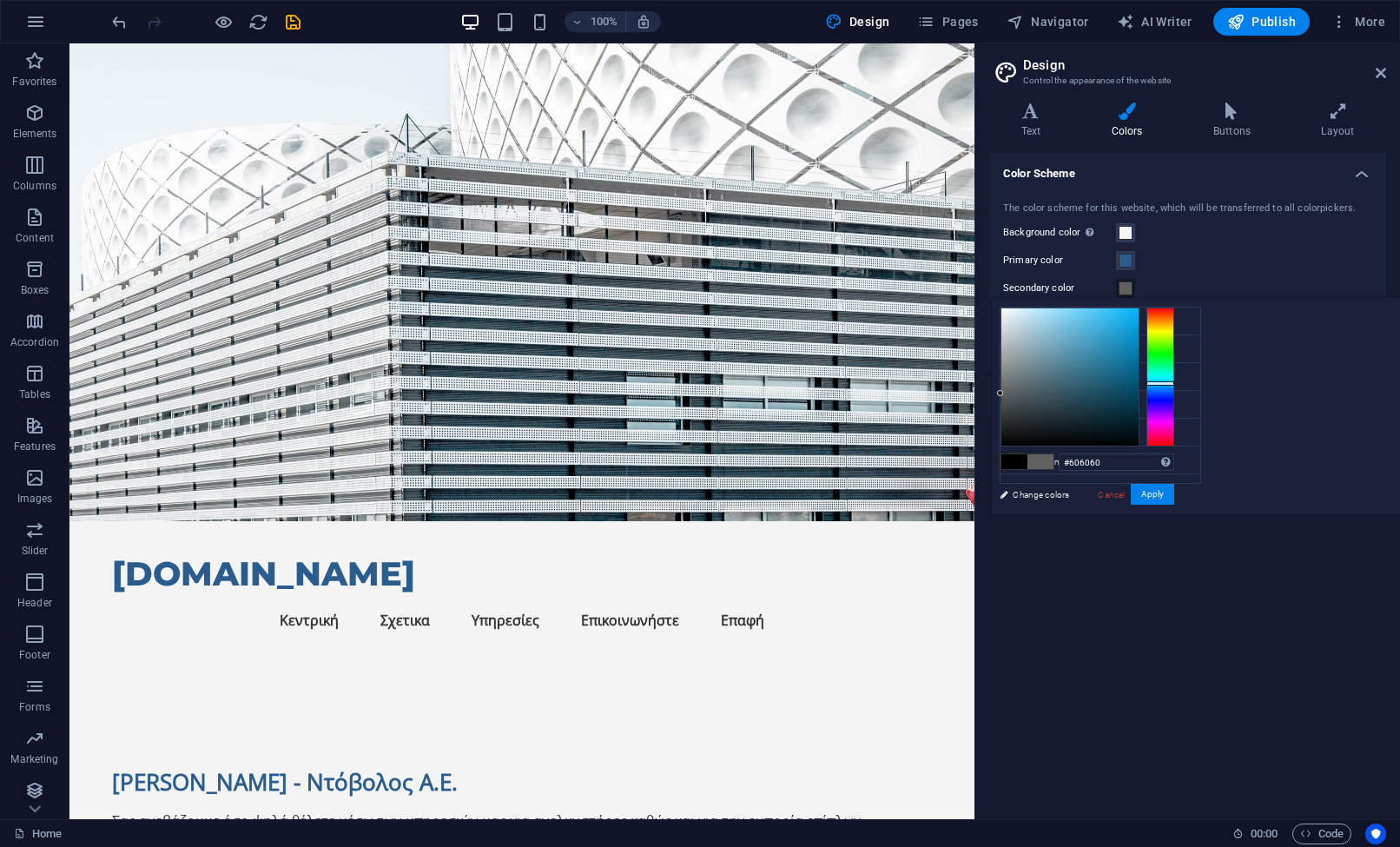
click at [1175, 382] on div at bounding box center [1161, 377] width 28 height 139
drag, startPoint x: 1290, startPoint y: 380, endPoint x: 1292, endPoint y: 310, distance: 70.0
click at [1139, 310] on div at bounding box center [1070, 377] width 138 height 138
drag, startPoint x: 1310, startPoint y: 369, endPoint x: 1356, endPoint y: 366, distance: 46.1
click at [1140, 366] on div at bounding box center [1070, 377] width 139 height 139
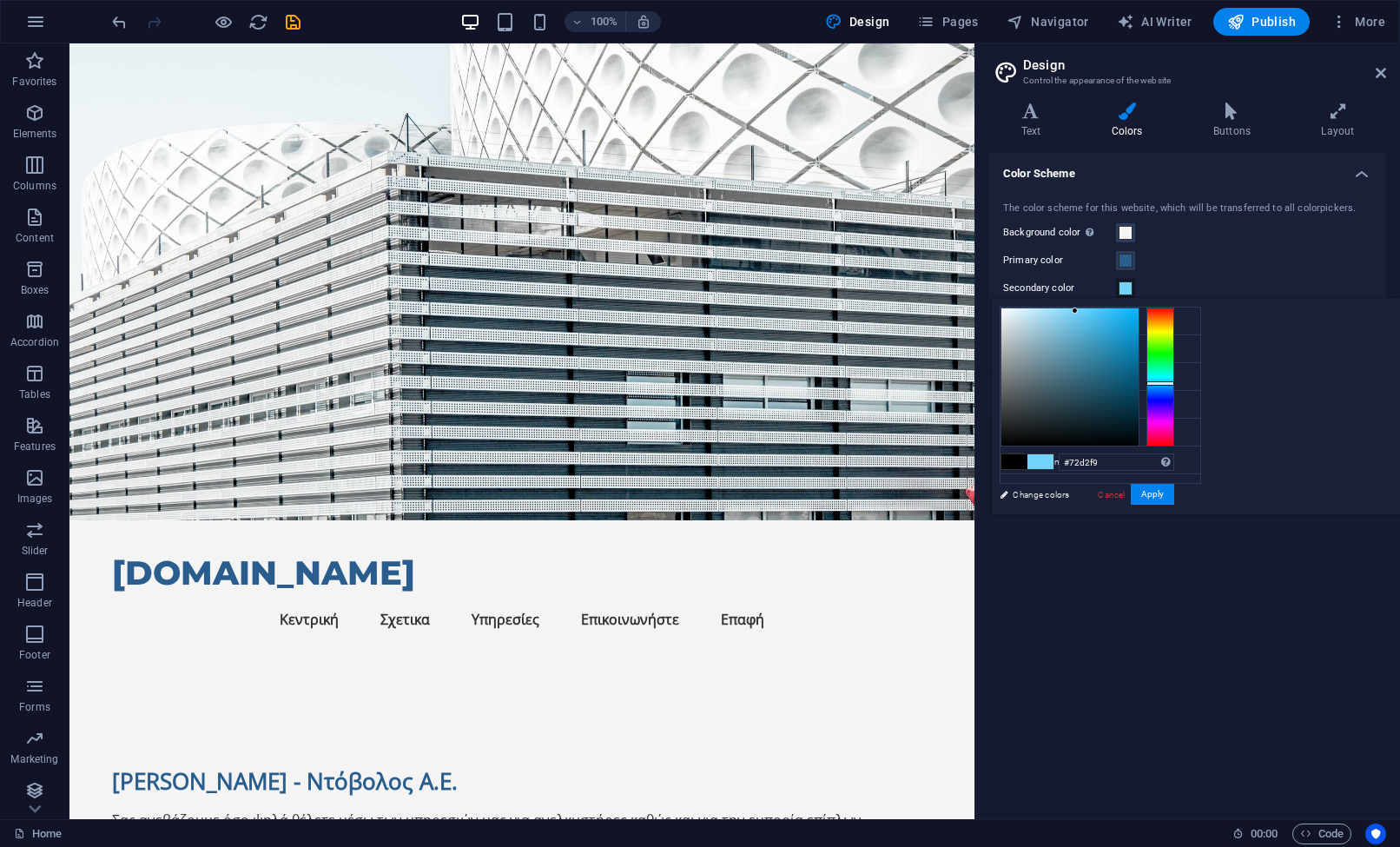
click at [1078, 314] on div at bounding box center [1075, 310] width 6 height 6
type input "#064a65"
click at [1139, 390] on div at bounding box center [1070, 377] width 138 height 138
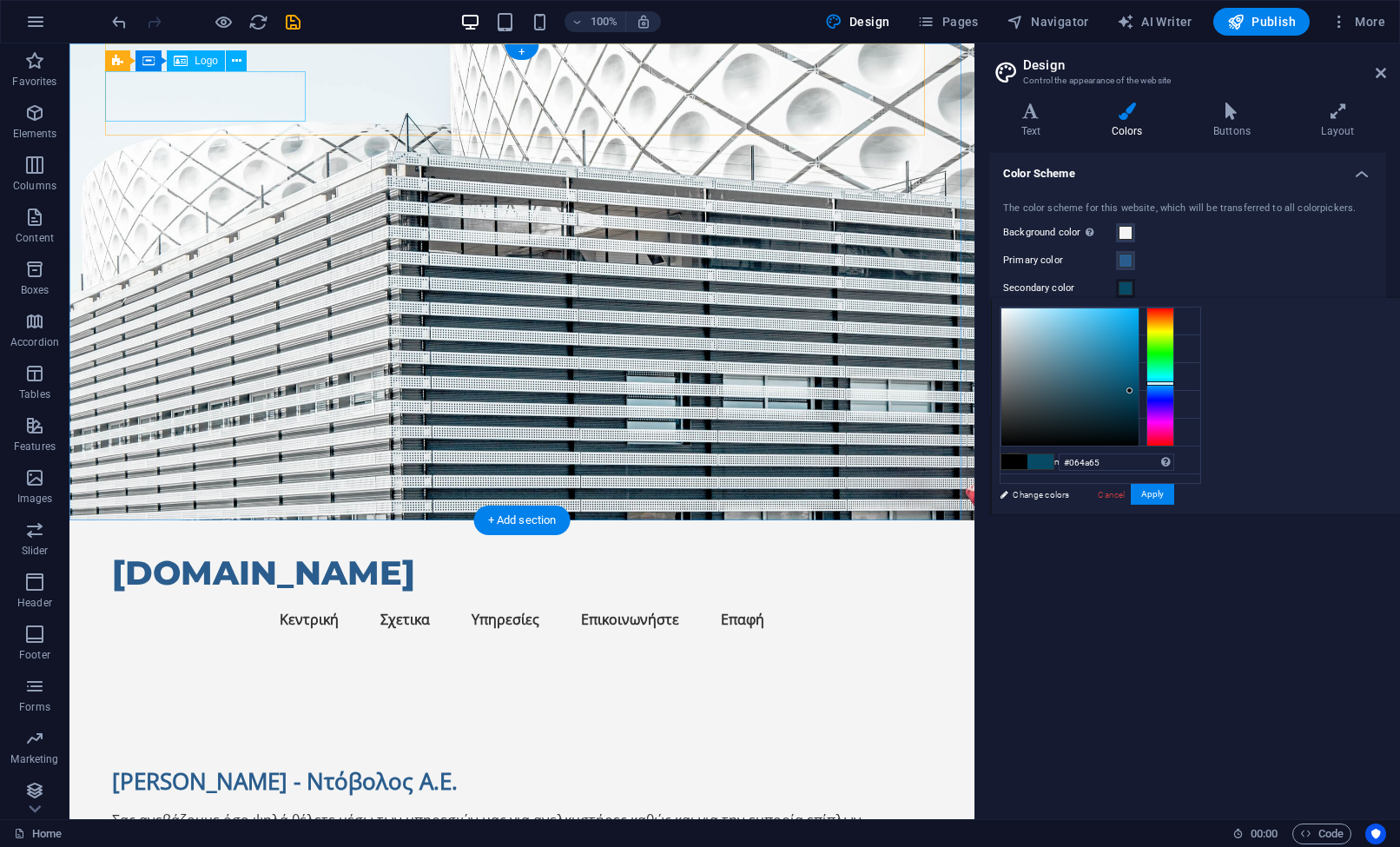
click at [249, 548] on div "[DOMAIN_NAME]" at bounding box center [522, 573] width 820 height 50
click at [252, 548] on div "[DOMAIN_NAME]" at bounding box center [522, 573] width 820 height 50
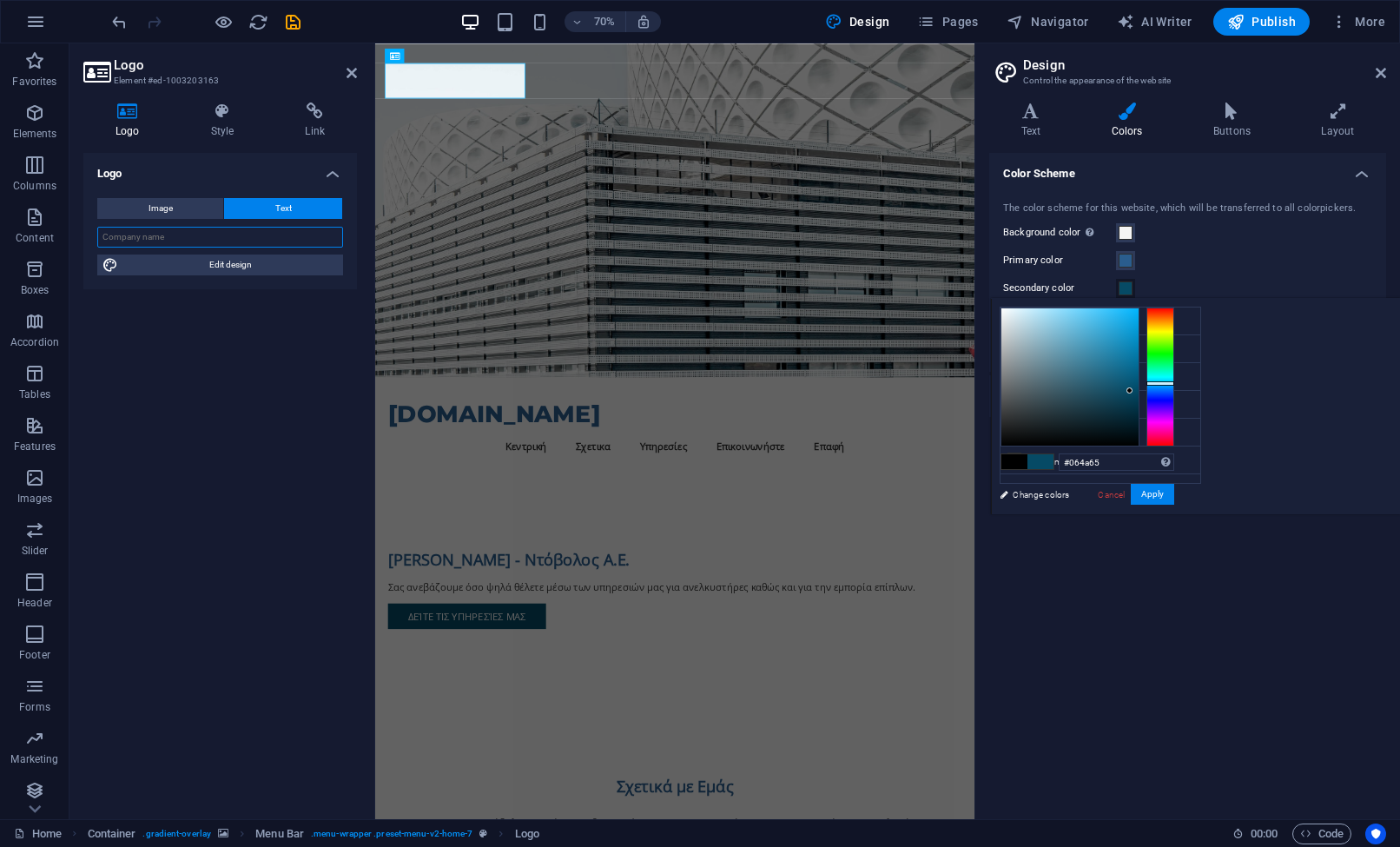
click at [268, 240] on input "text" at bounding box center [220, 238] width 245 height 21
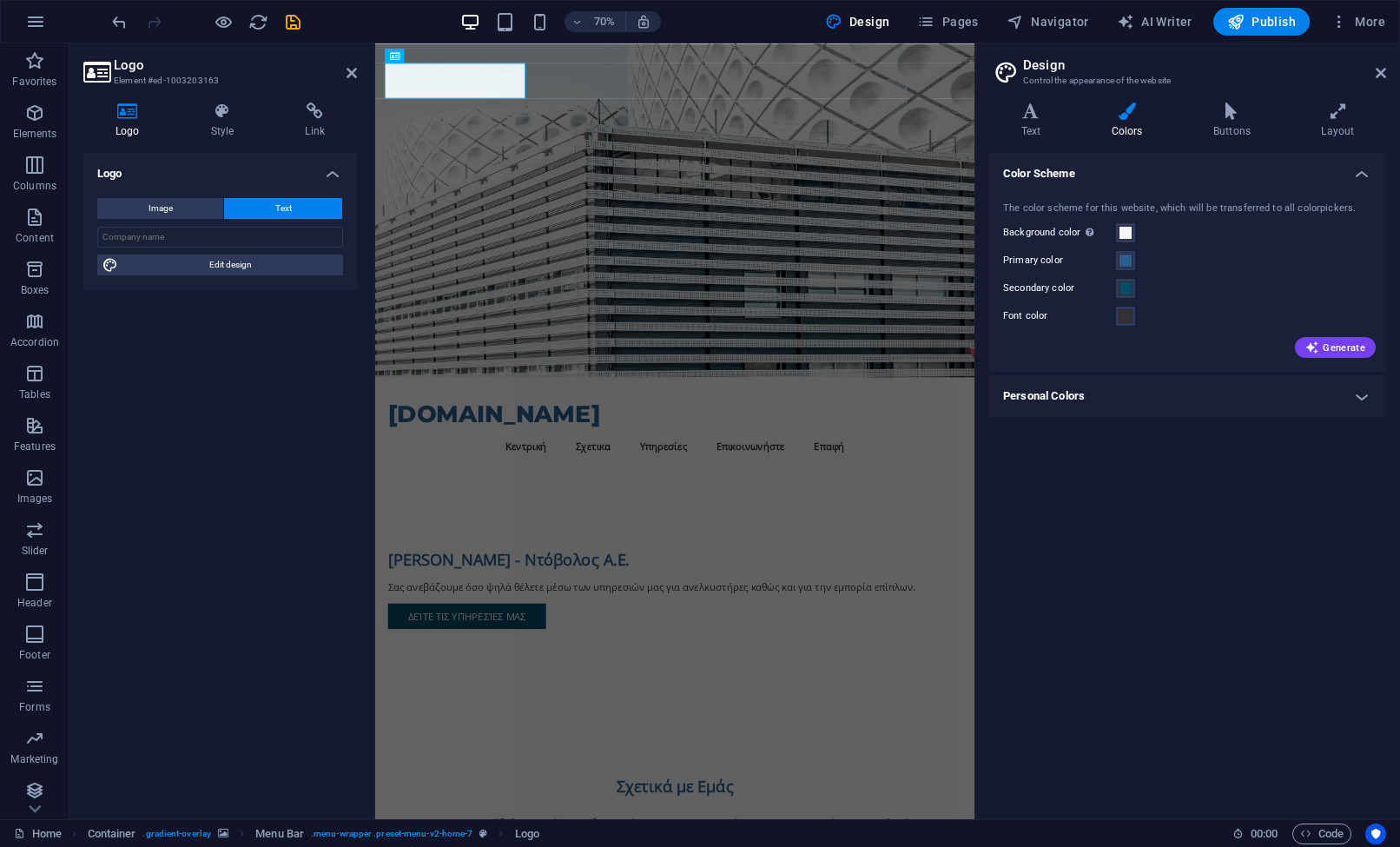
click at [248, 209] on button "Text" at bounding box center [283, 209] width 118 height 21
click at [1041, 117] on icon at bounding box center [1030, 111] width 83 height 18
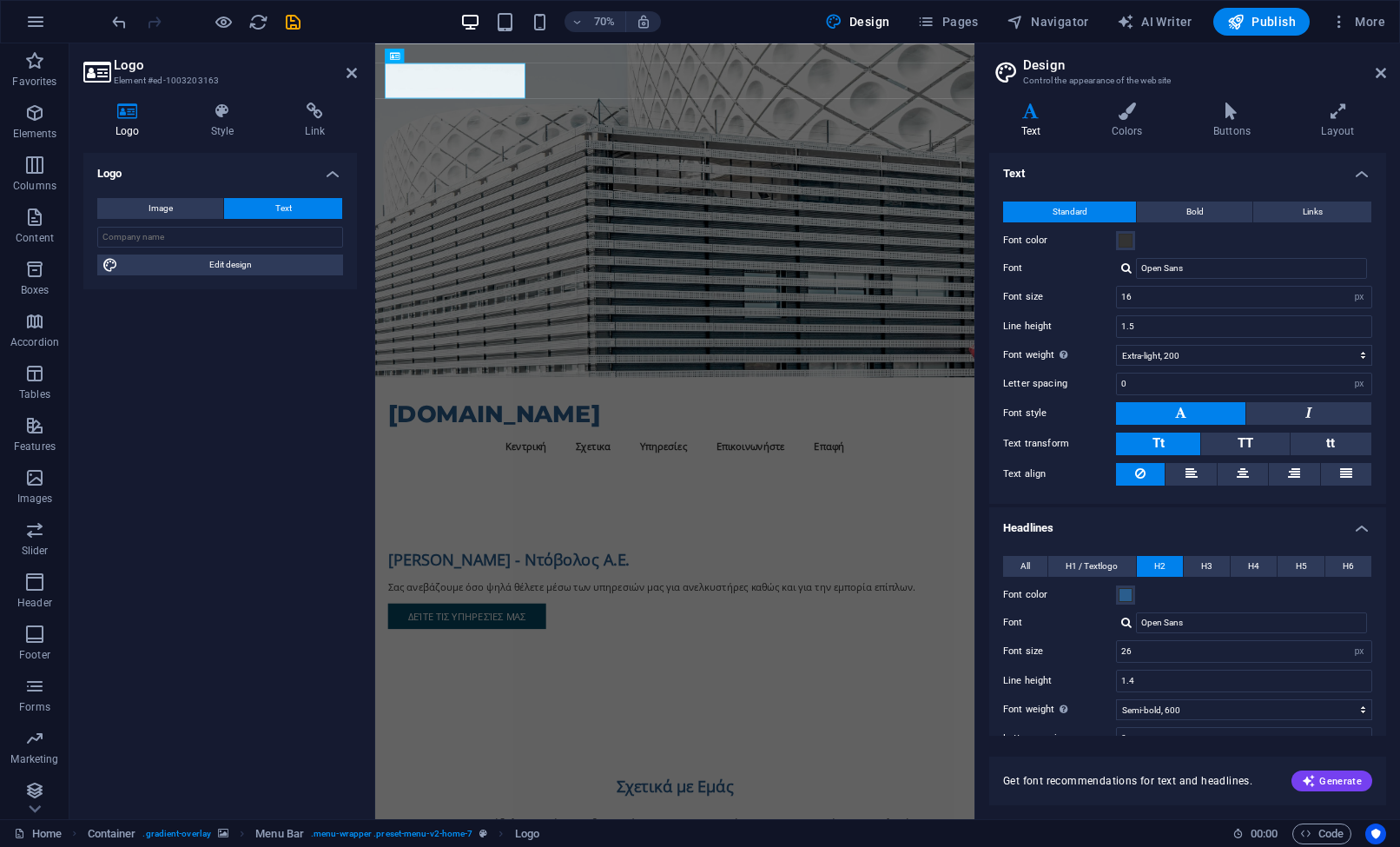
click at [217, 223] on div "Image Text Drag files here, click to choose files or select files from Files or…" at bounding box center [220, 237] width 274 height 105
click at [214, 234] on input "text" at bounding box center [220, 238] width 245 height 21
click at [167, 255] on span "Edit design" at bounding box center [231, 265] width 215 height 21
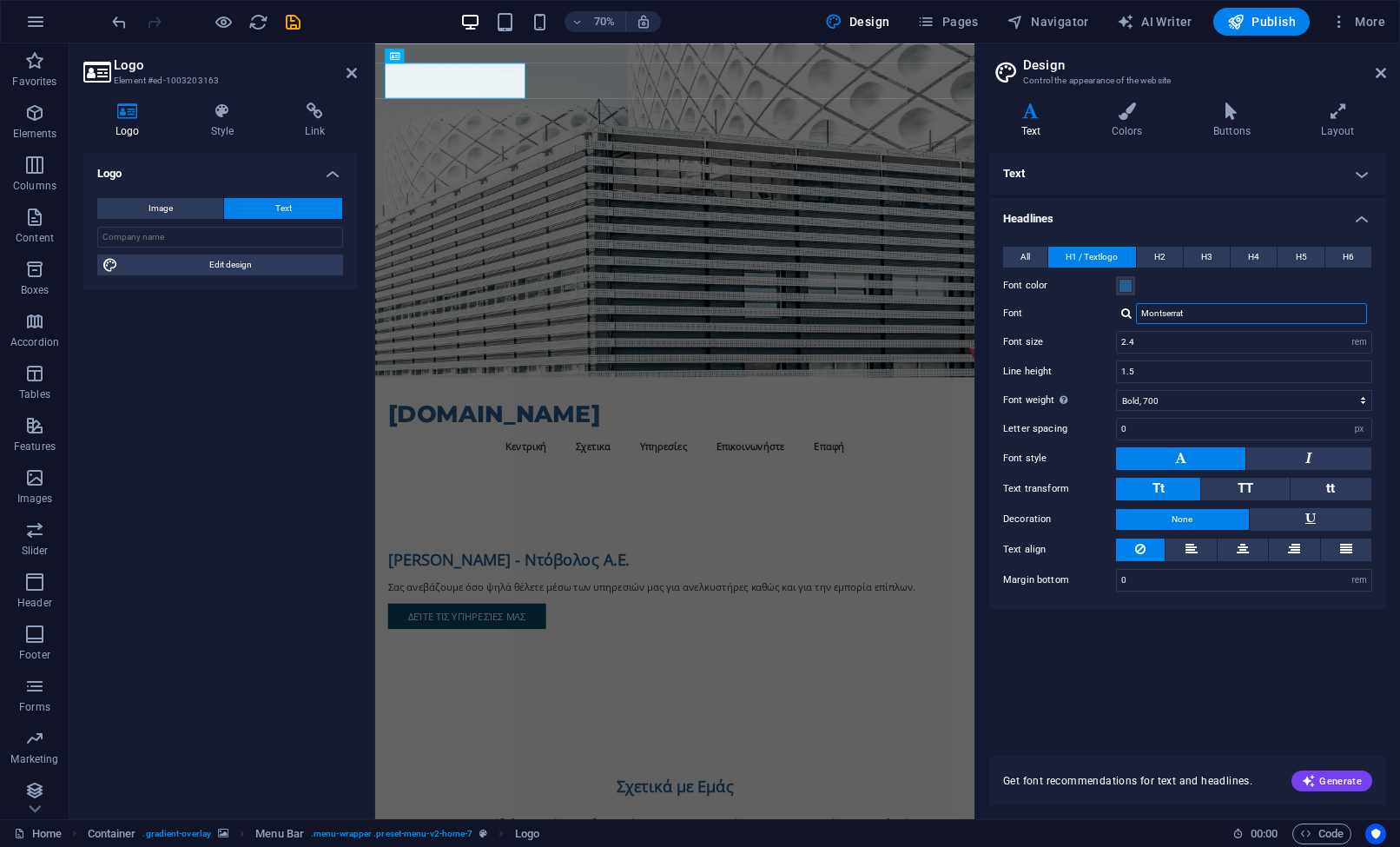
click at [1194, 313] on input "Montserrat" at bounding box center [1252, 314] width 231 height 21
click at [146, 227] on input "text" at bounding box center [220, 238] width 245 height 21
type input "Ntovolos"
click at [1064, 501] on figure at bounding box center [803, 282] width 856 height 477
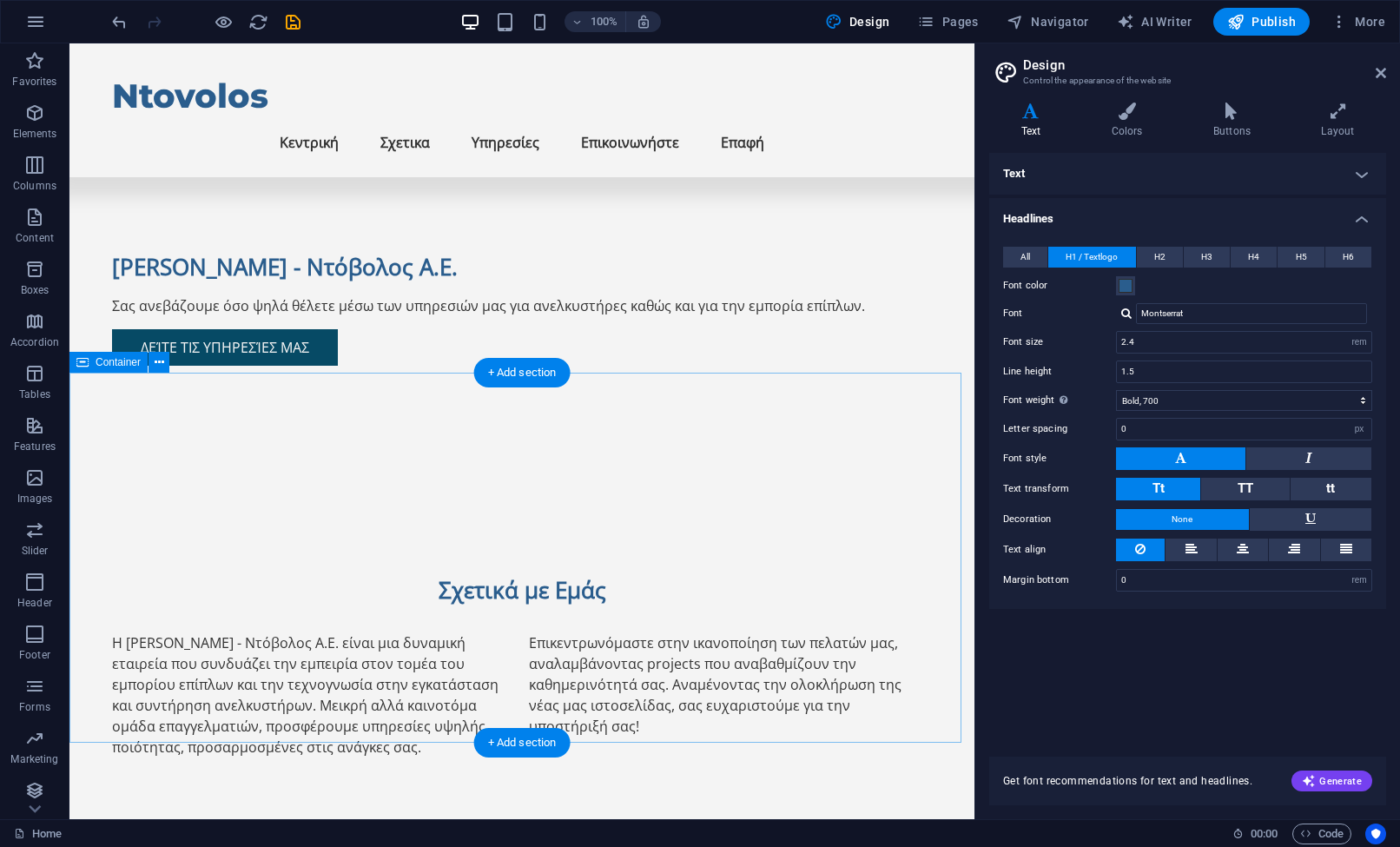
scroll to position [299, 0]
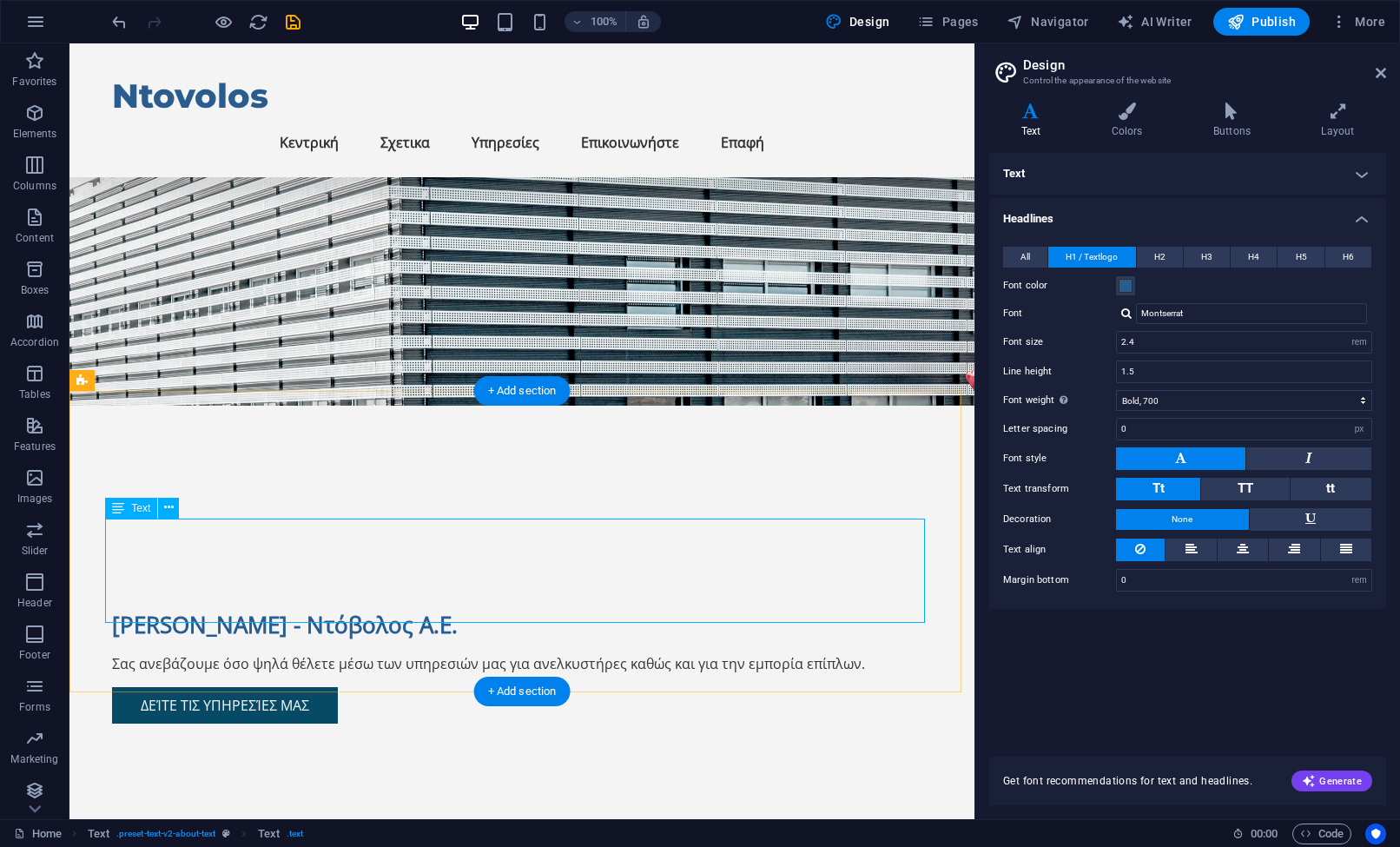
scroll to position [0, 0]
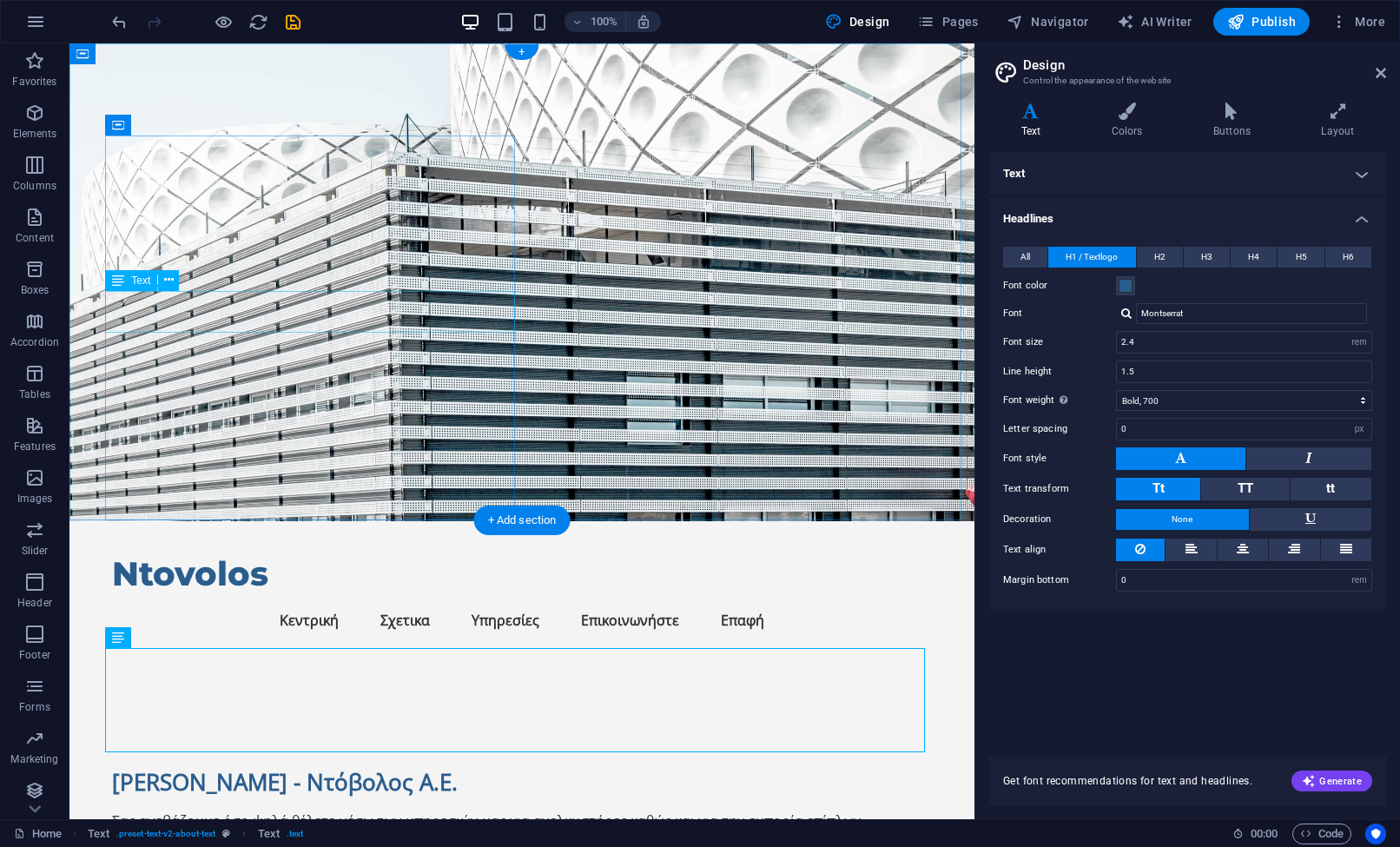
click at [339, 810] on div "Σας ανεβάζουμε όσο ψηλά θέλετε μέσω των υπηρεσιών μας για ανελκυστήρες καθώς κα…" at bounding box center [522, 821] width 820 height 21
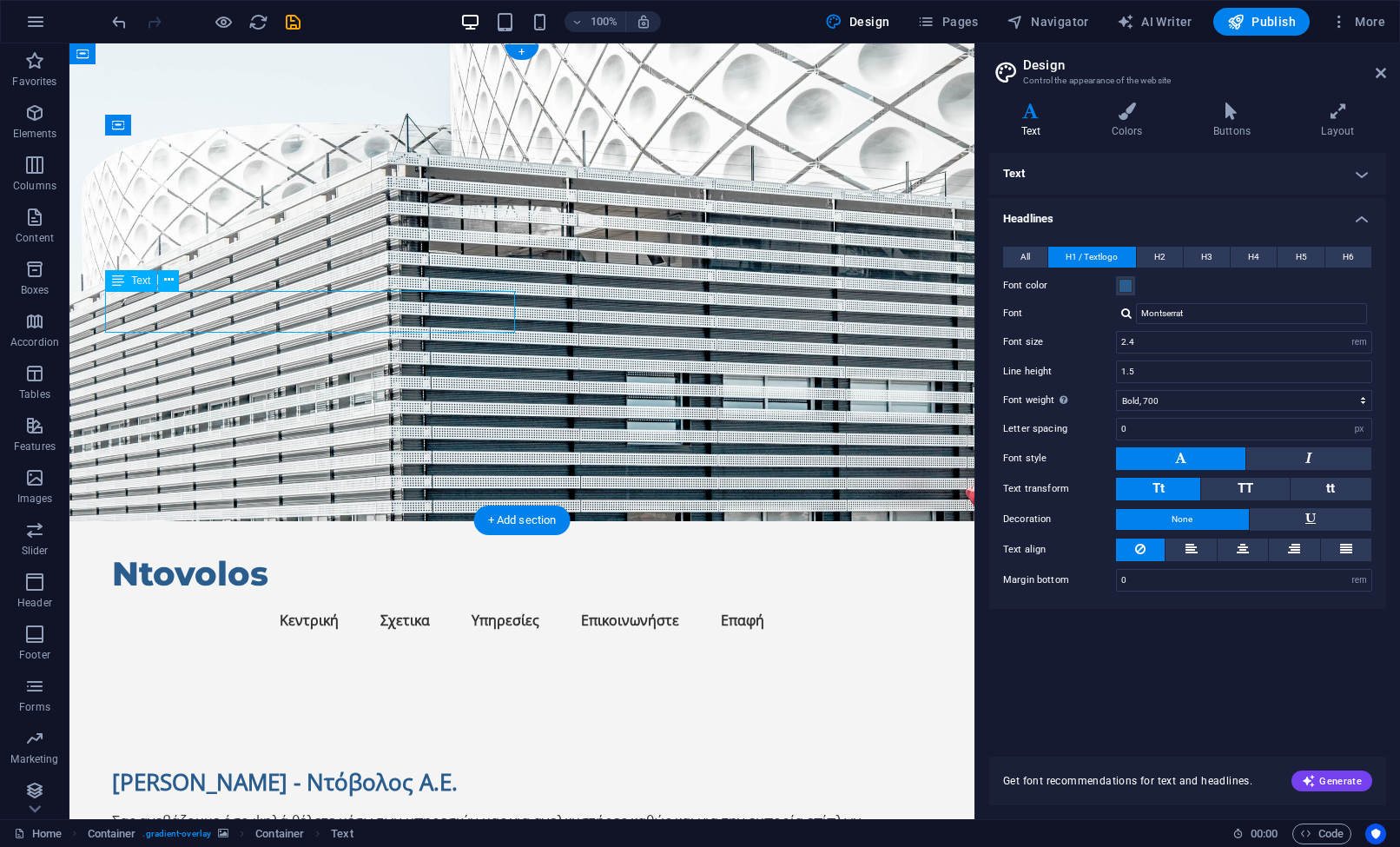
click at [339, 810] on div "Σας ανεβάζουμε όσο ψηλά θέλετε μέσω των υπηρεσιών μας για ανελκυστήρες καθώς κα…" at bounding box center [522, 821] width 820 height 21
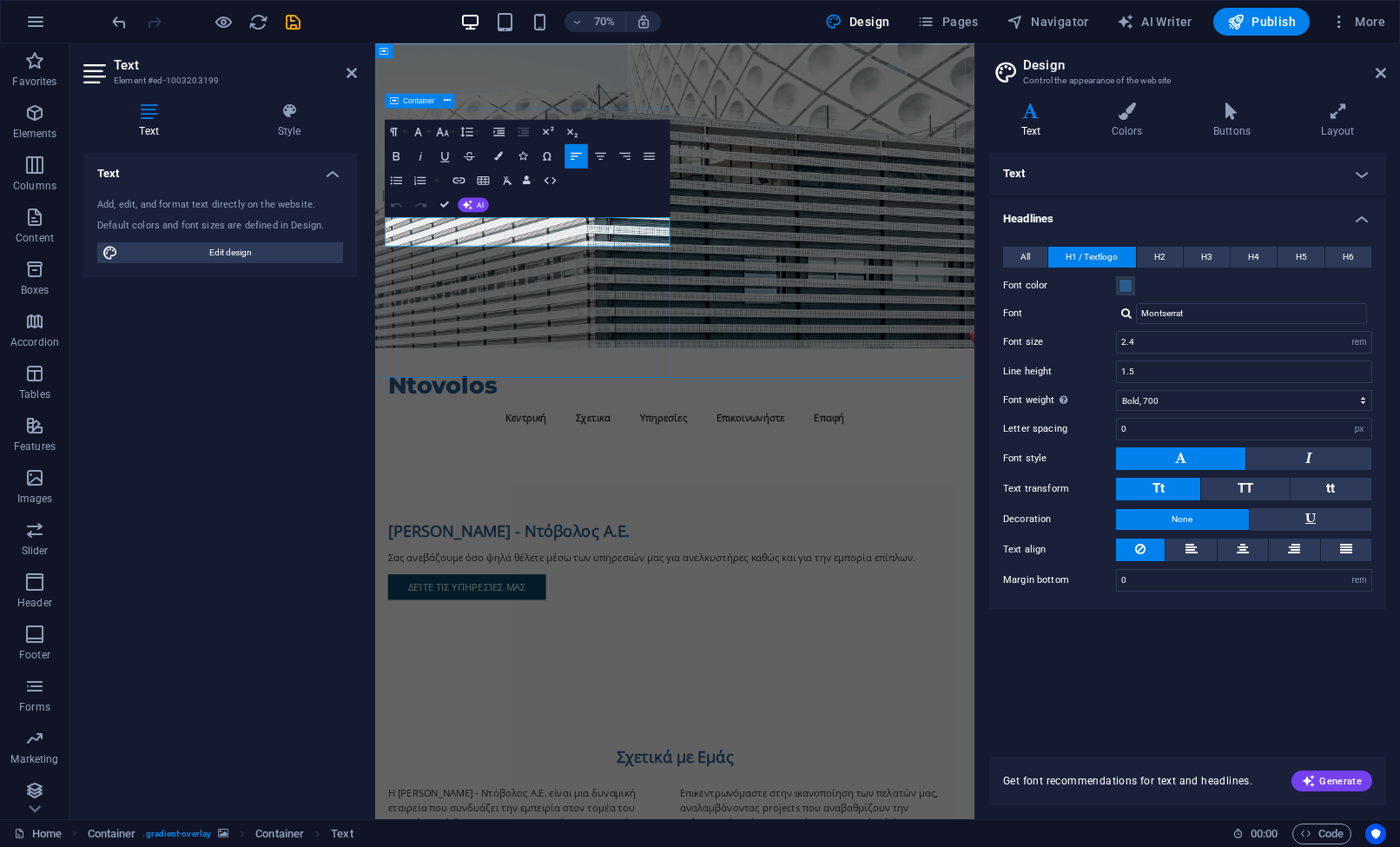
click at [721, 612] on div "[PERSON_NAME] - Ντόβολος Α.Ε. Σας ανεβάζουμε όσο ψηλά θέλετε μέσω των υπηρεσιών…" at bounding box center [803, 794] width 820 height 365
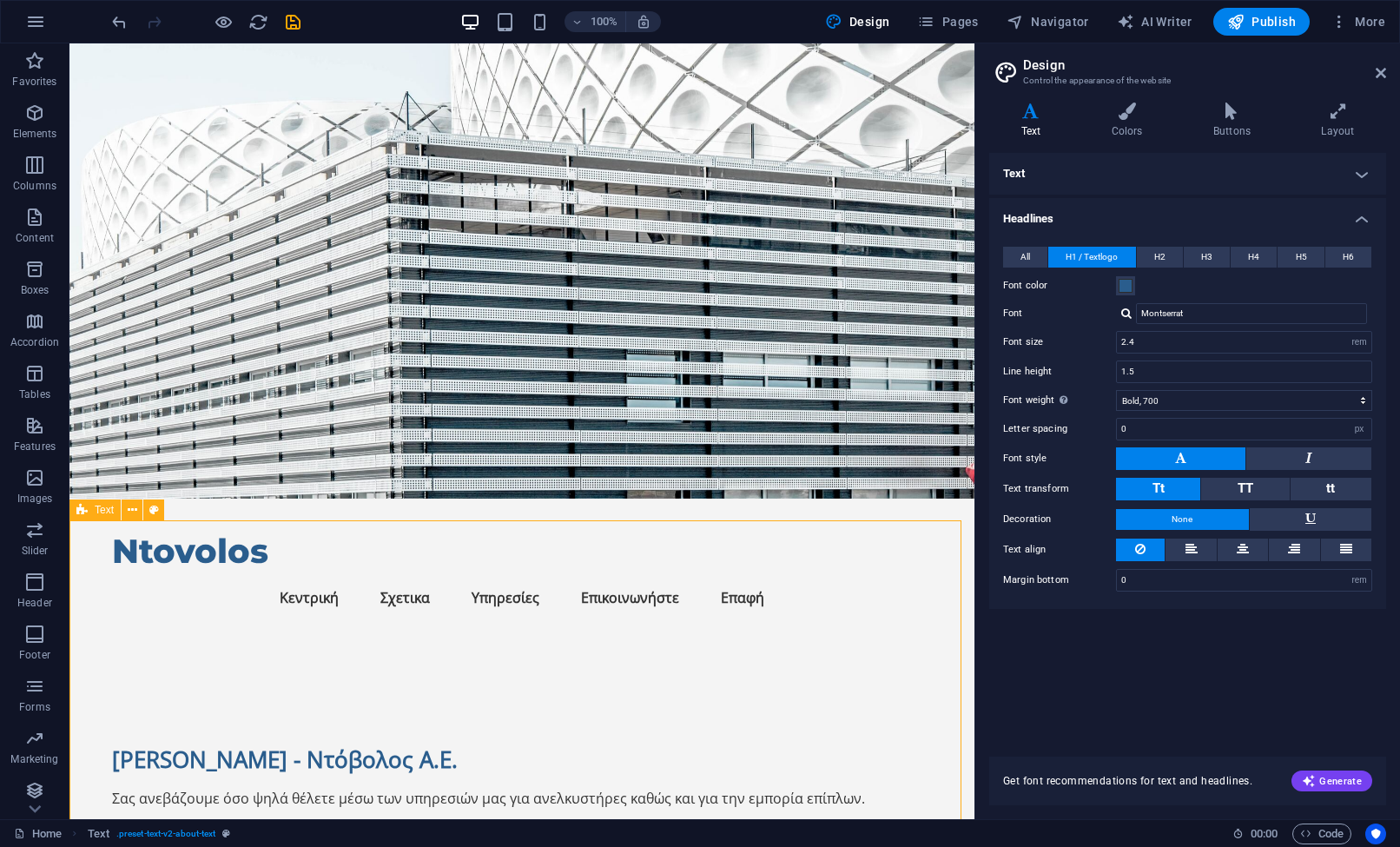
scroll to position [434, 0]
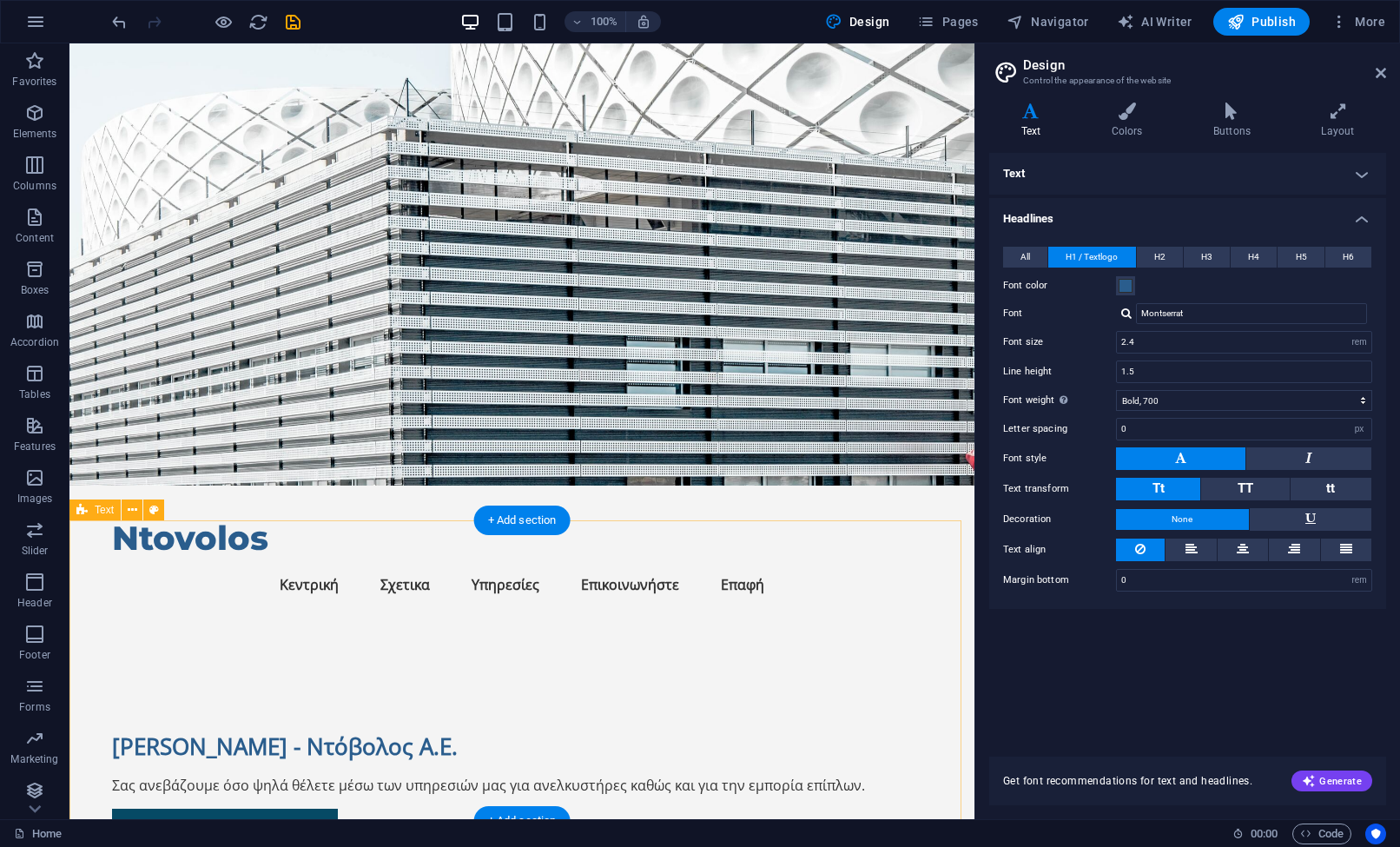
scroll to position [0, 0]
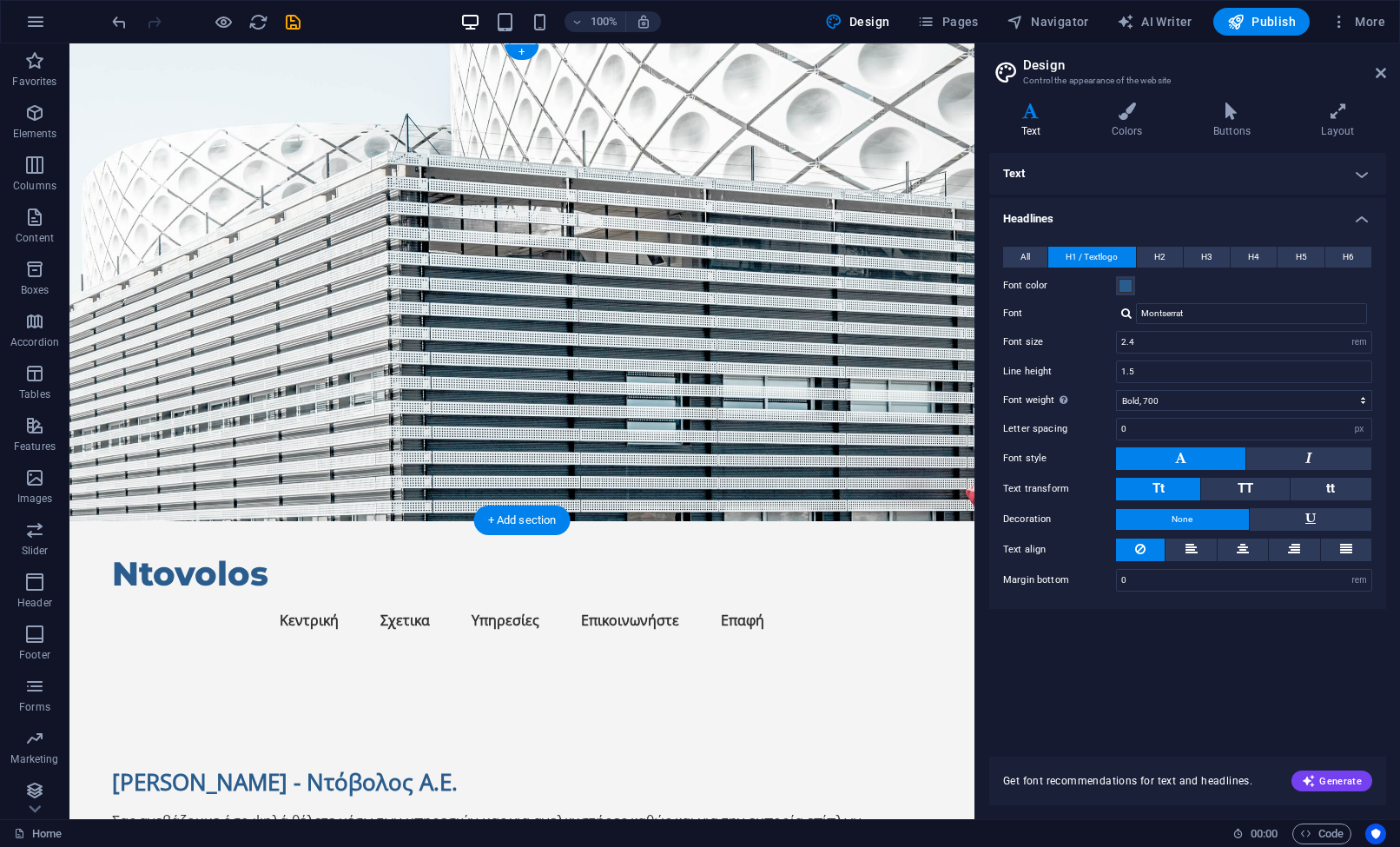
click at [668, 269] on figure at bounding box center [522, 282] width 905 height 478
click at [899, 365] on figure at bounding box center [522, 282] width 905 height 478
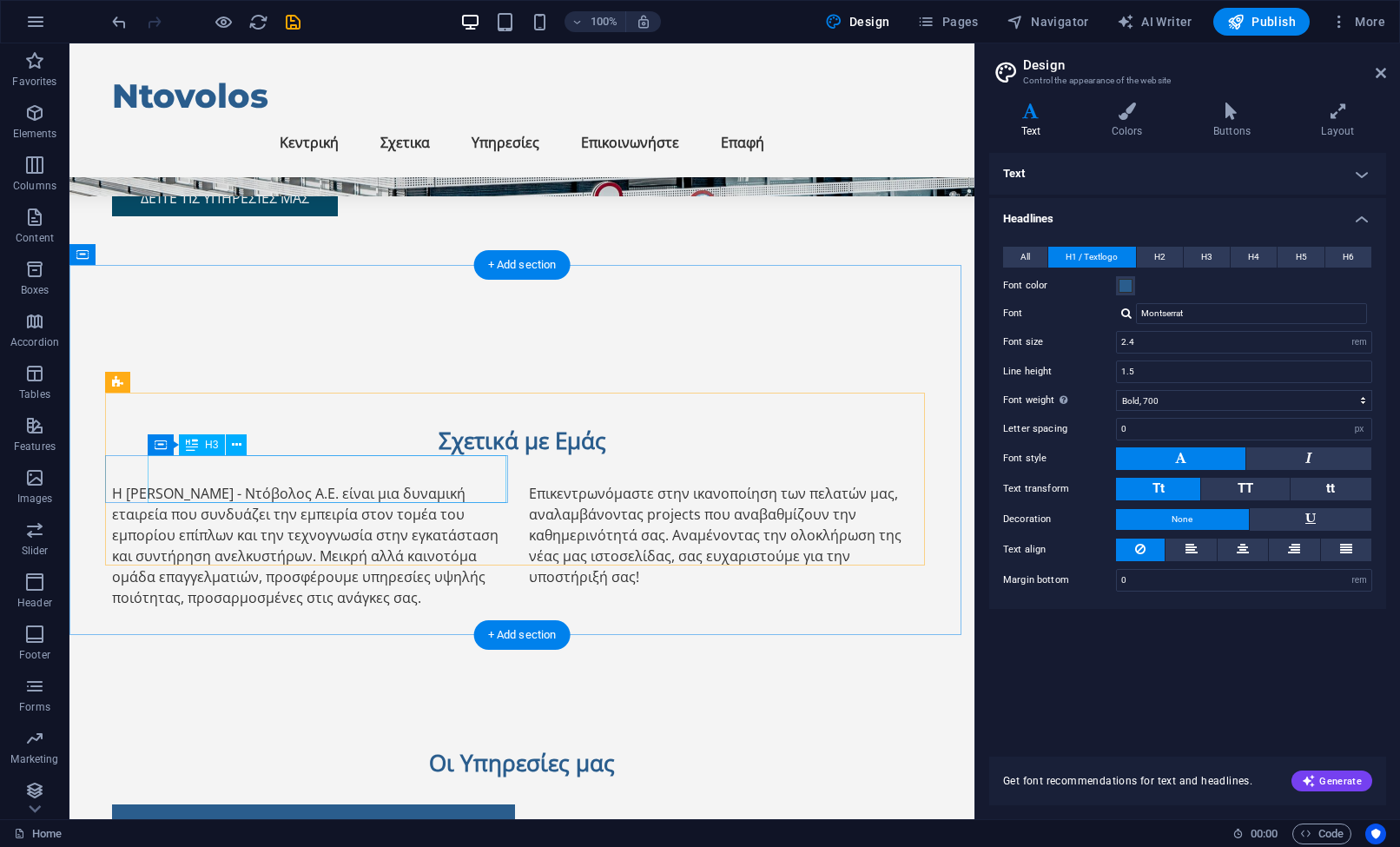
scroll to position [473, 0]
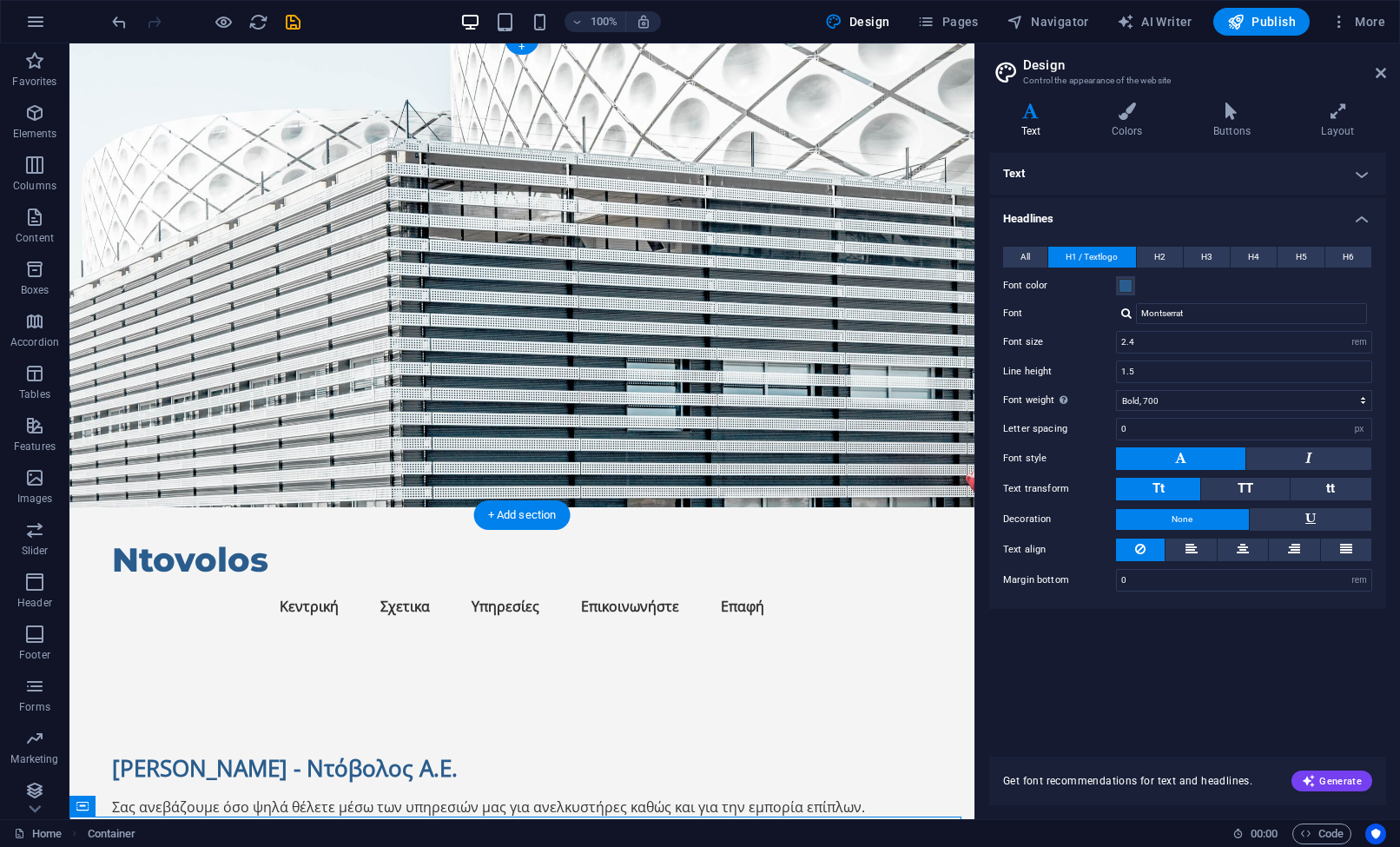
scroll to position [0, 0]
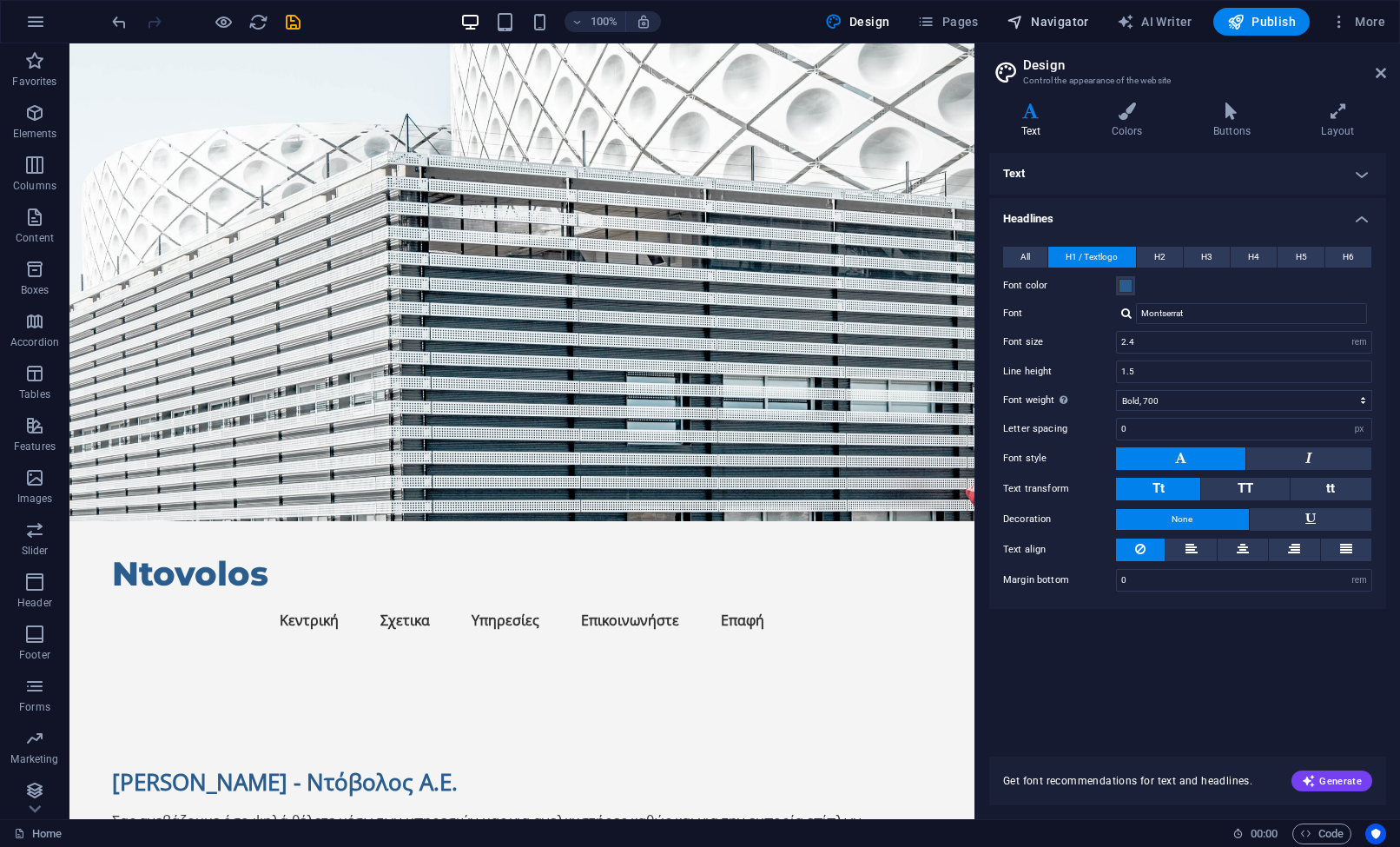
click at [1066, 26] on span "Navigator" at bounding box center [1048, 22] width 82 height 18
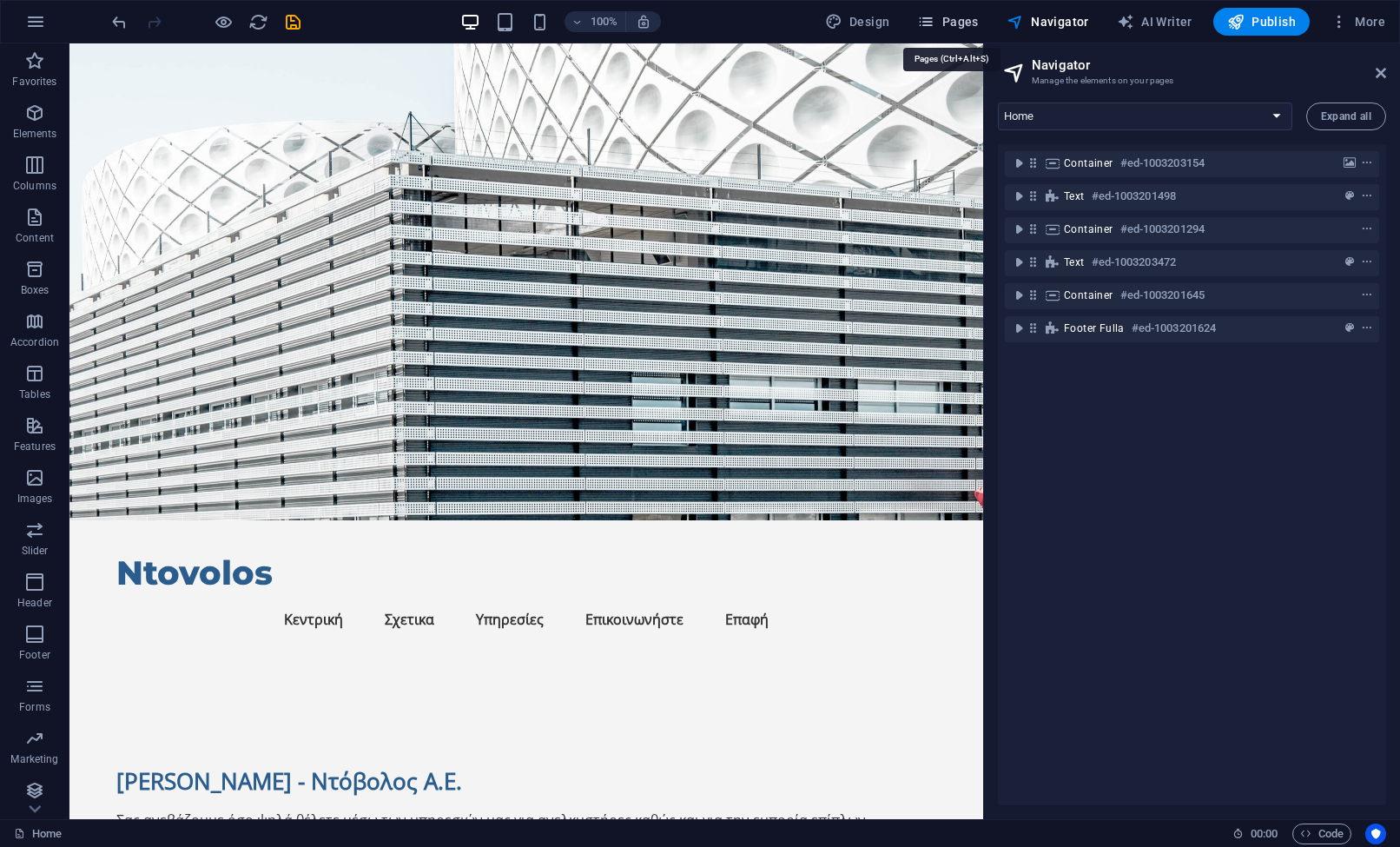
click at [961, 26] on span "Pages" at bounding box center [947, 22] width 60 height 18
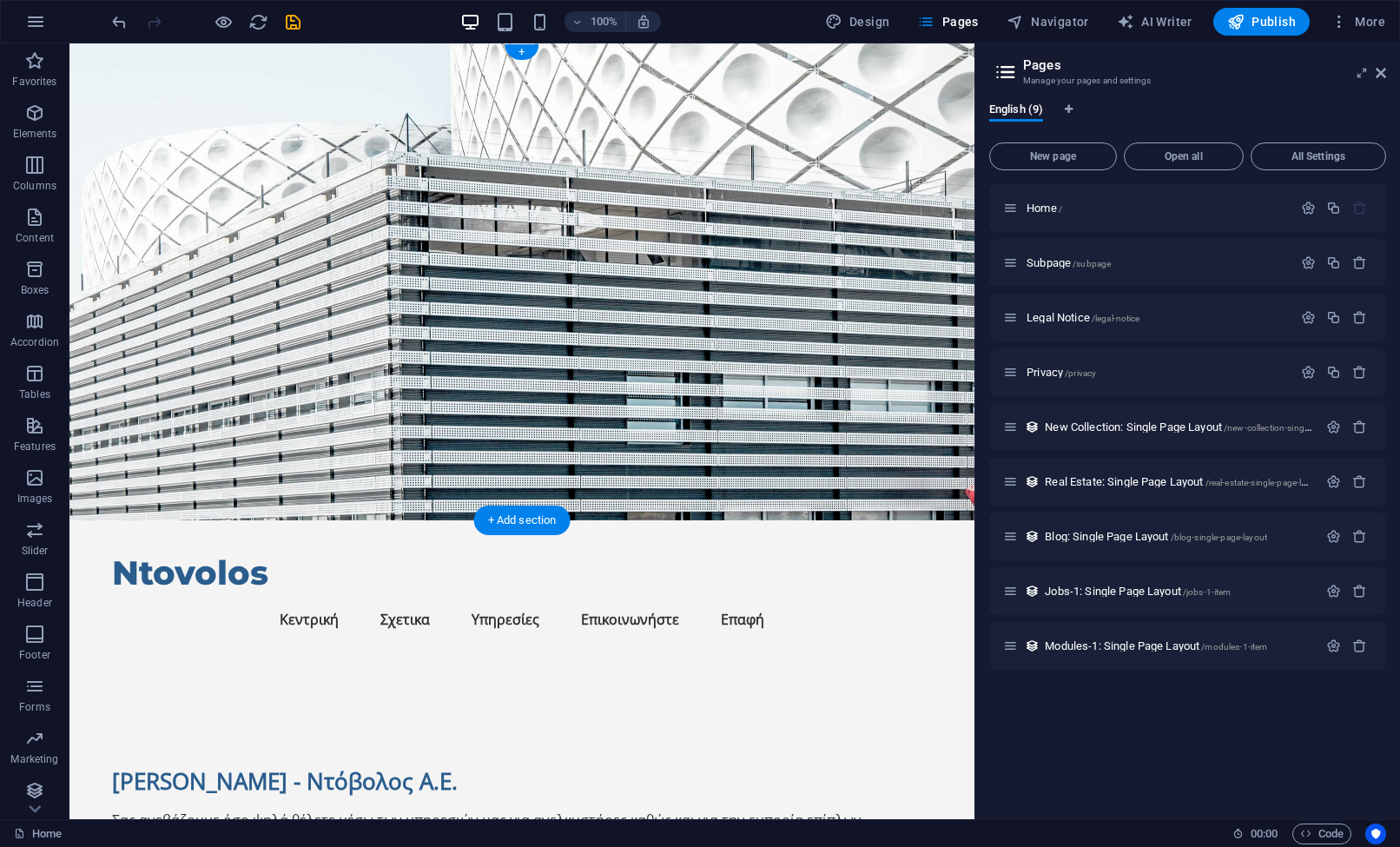
click at [593, 354] on figure at bounding box center [522, 282] width 905 height 477
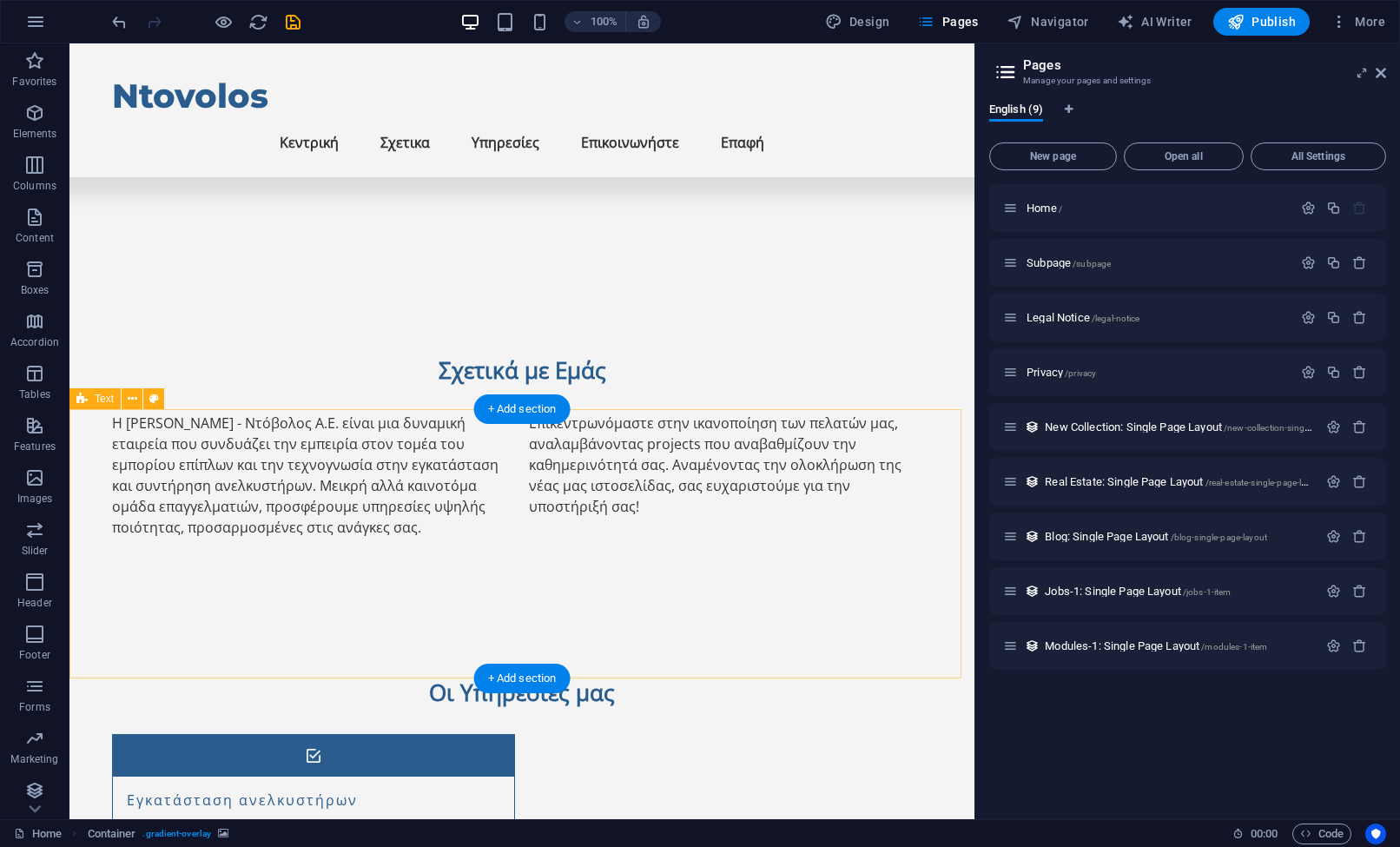
scroll to position [521, 0]
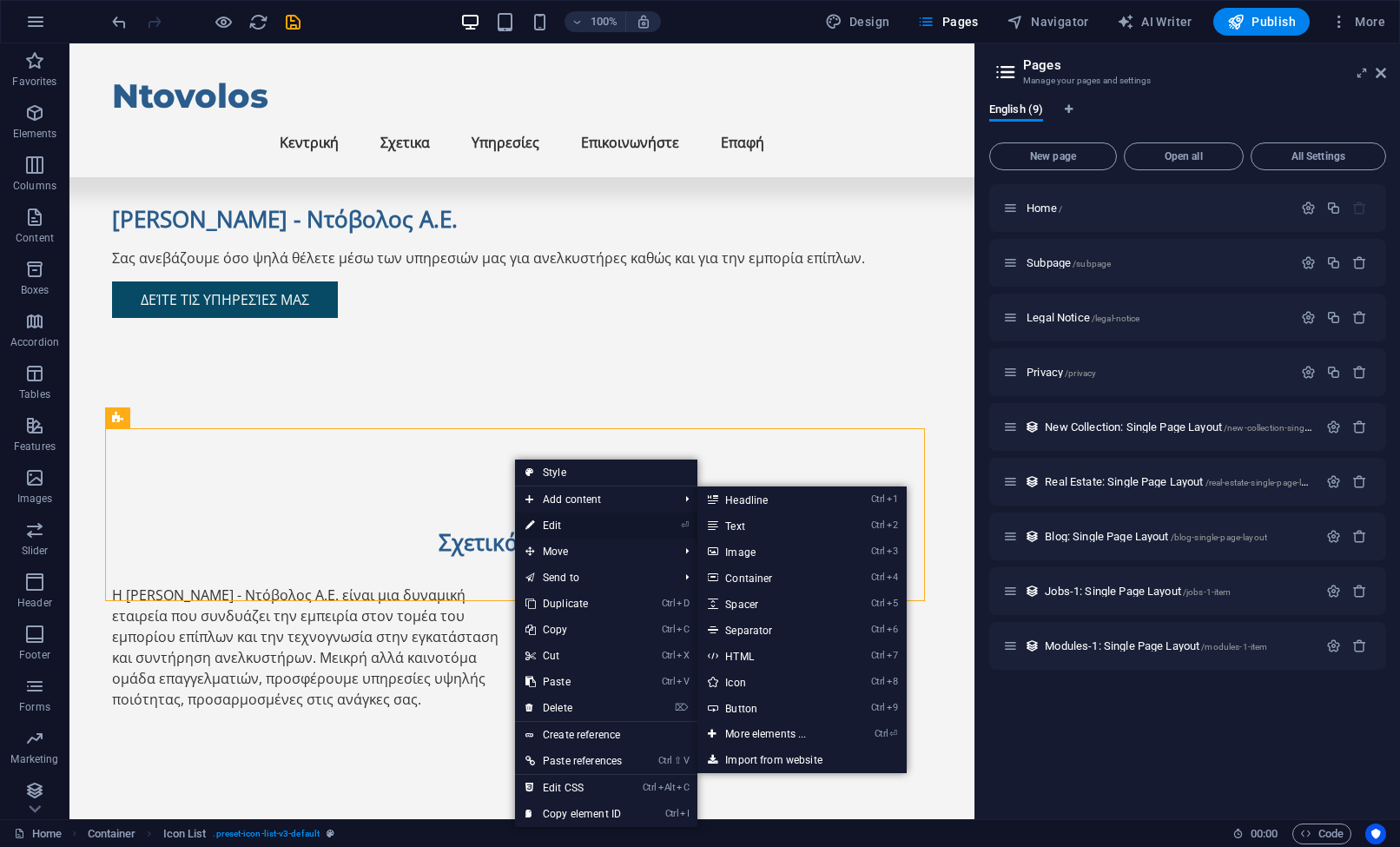
click at [547, 530] on link "⏎ Edit" at bounding box center [574, 526] width 117 height 26
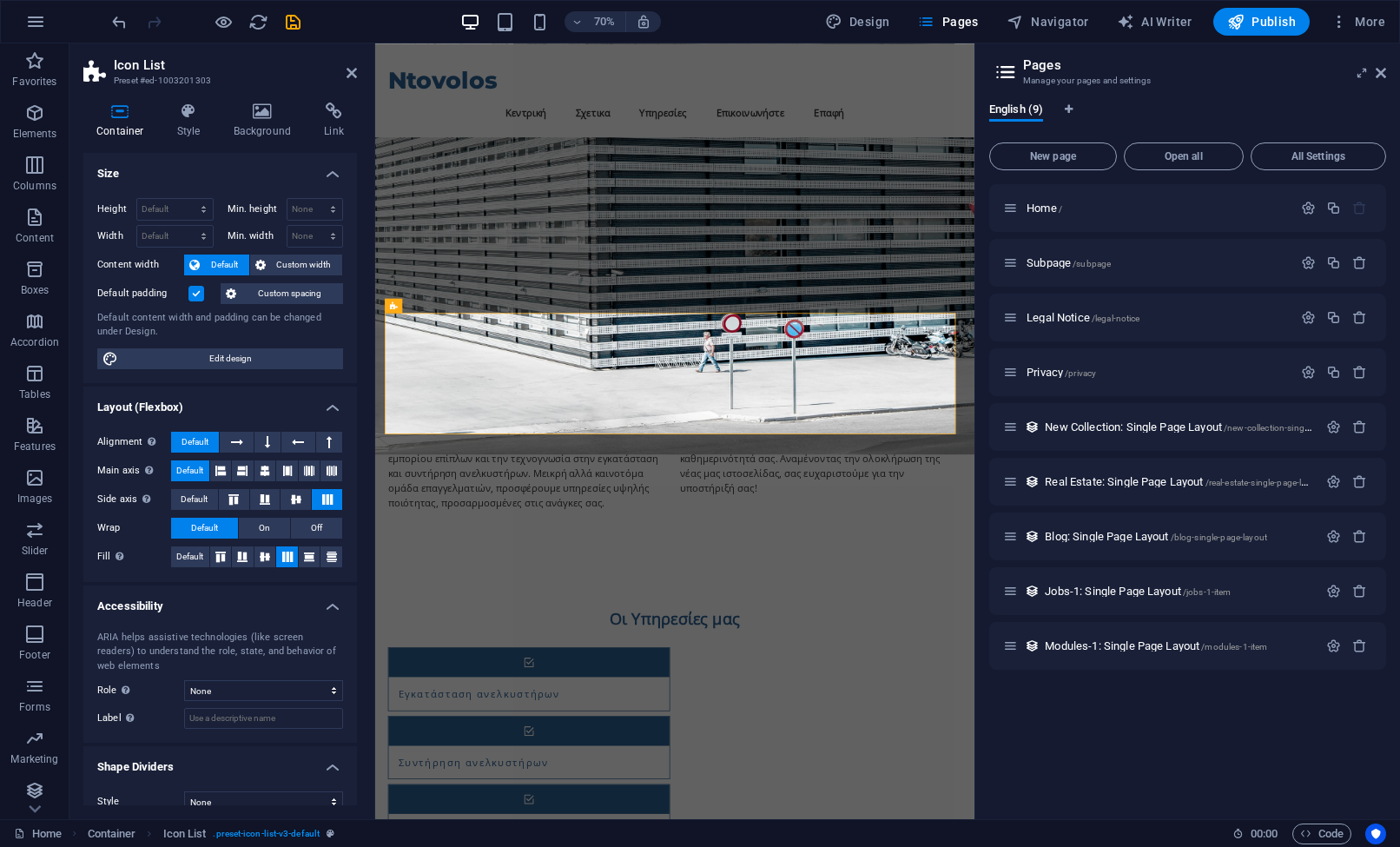
scroll to position [0, 0]
click at [473, 305] on icon at bounding box center [477, 305] width 7 height 13
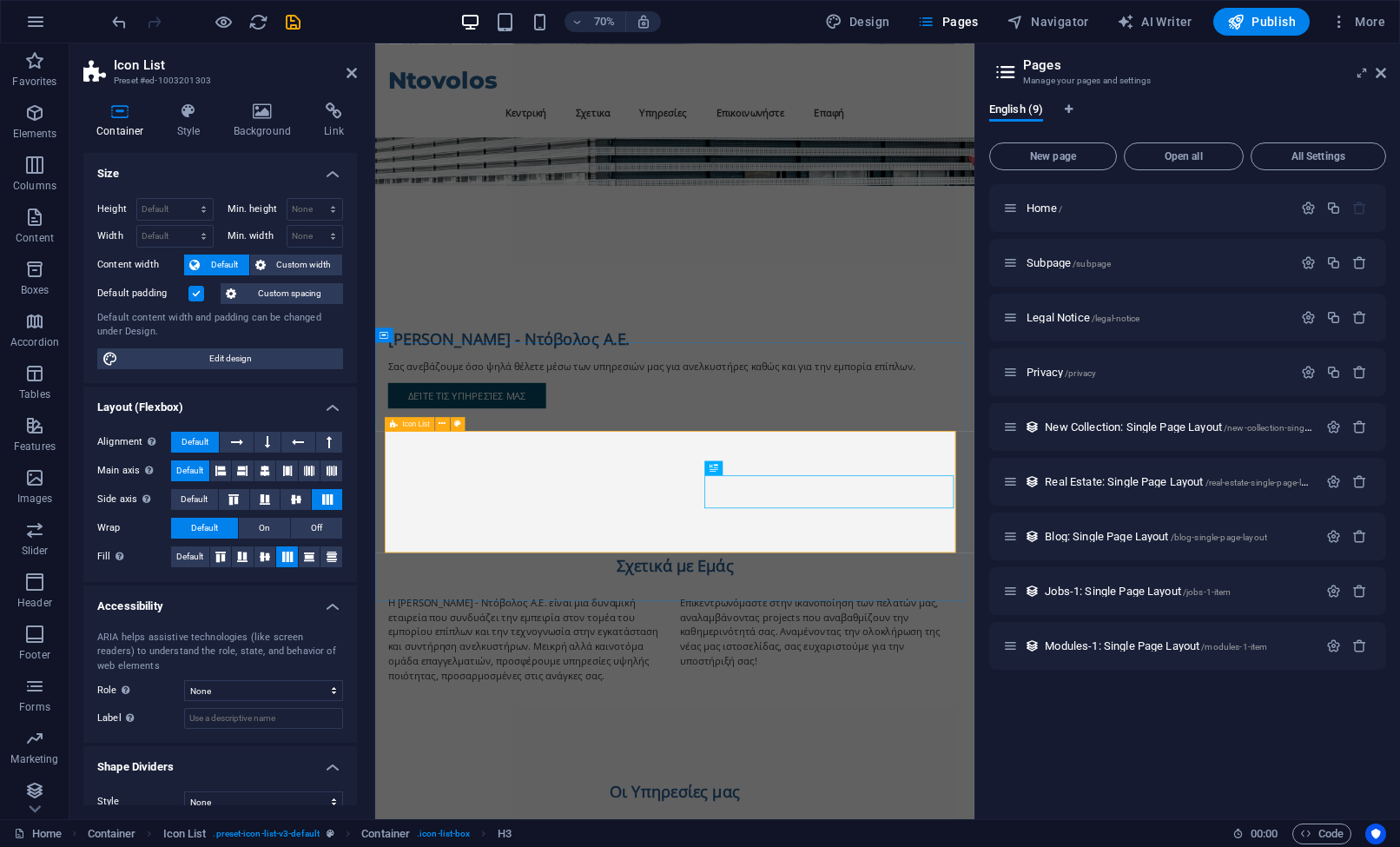
scroll to position [434, 0]
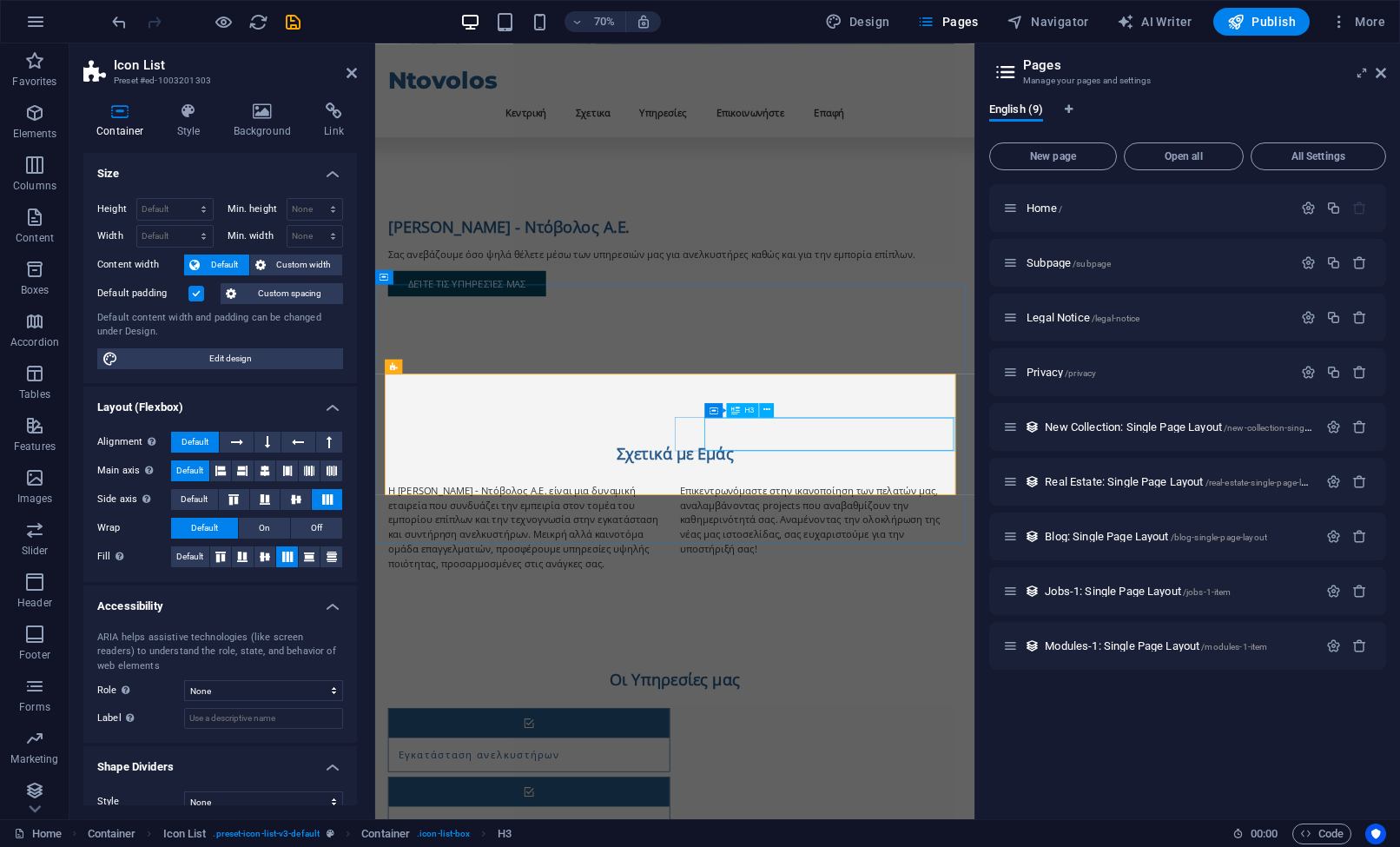
click at [765, 412] on icon at bounding box center [767, 410] width 7 height 13
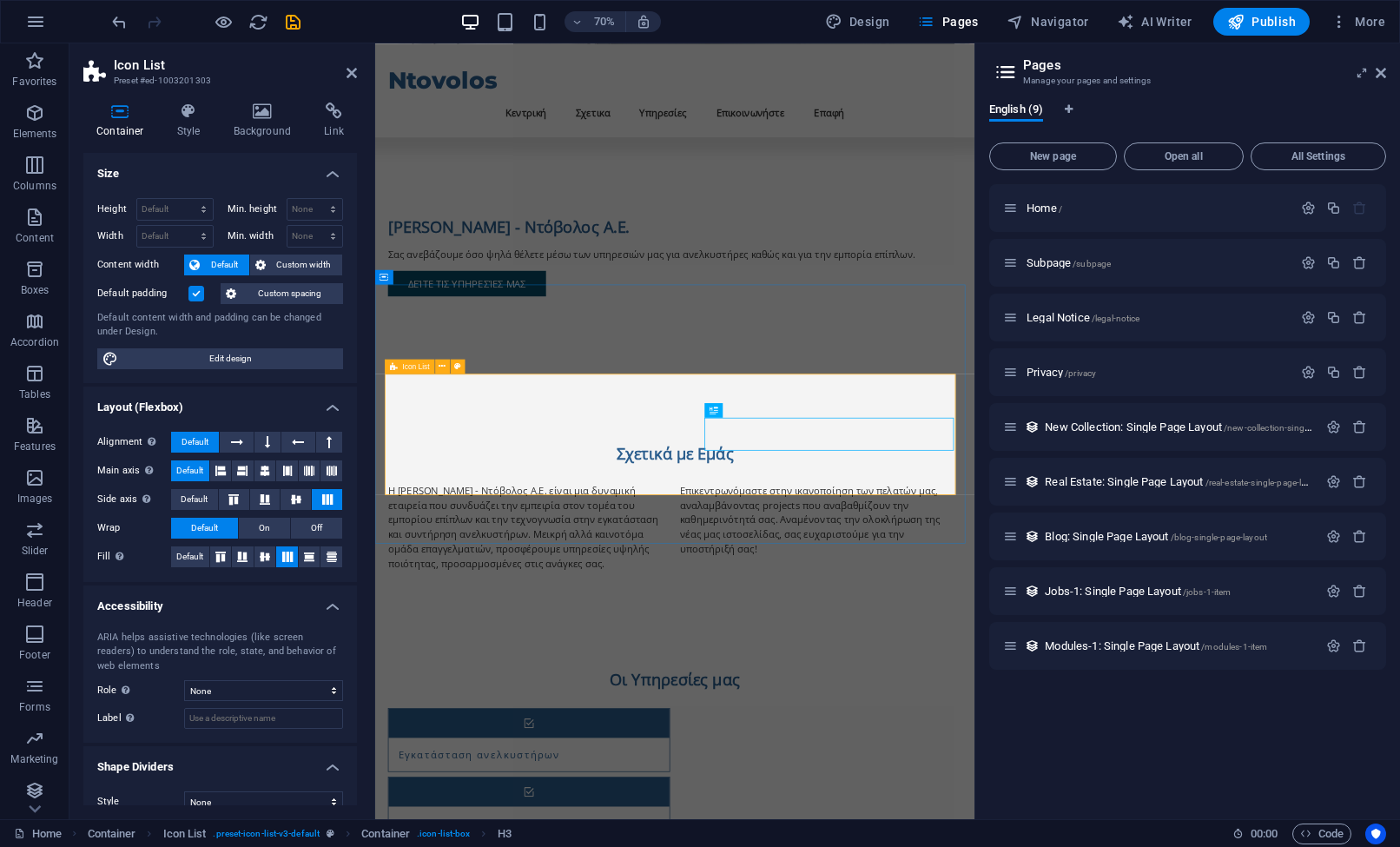
click at [394, 367] on icon at bounding box center [394, 366] width 8 height 15
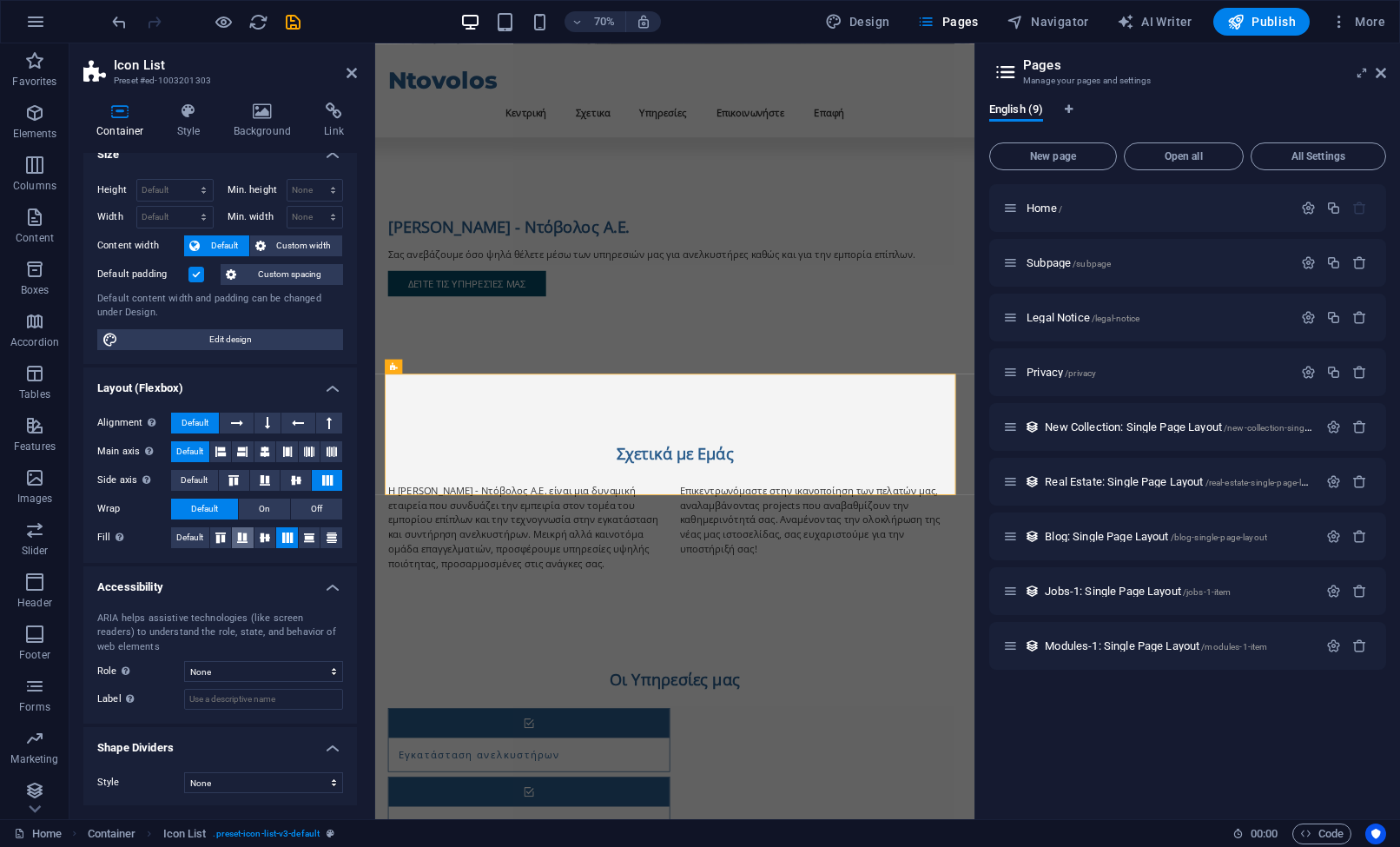
scroll to position [0, 0]
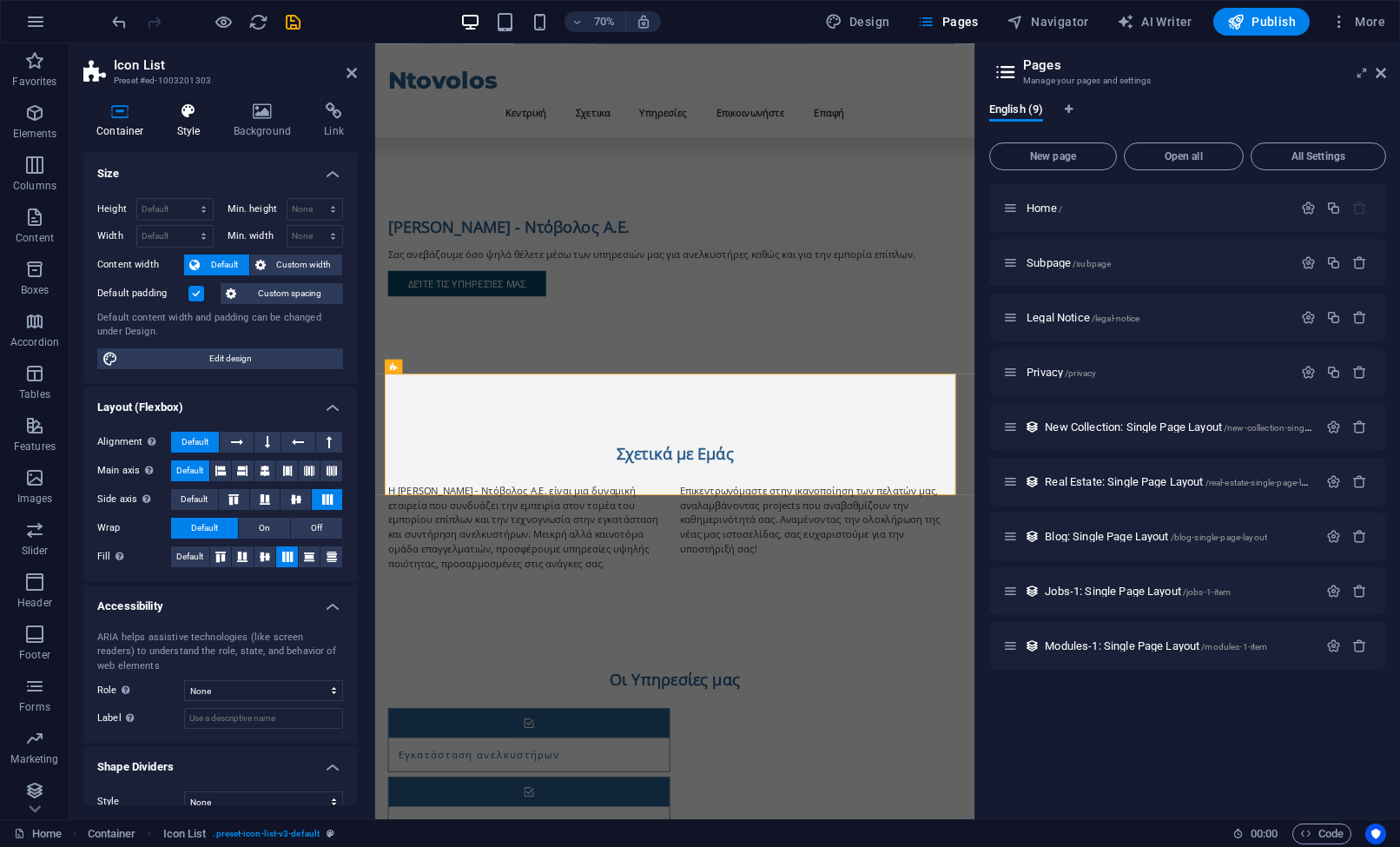
click at [190, 128] on h4 "Style" at bounding box center [192, 121] width 56 height 37
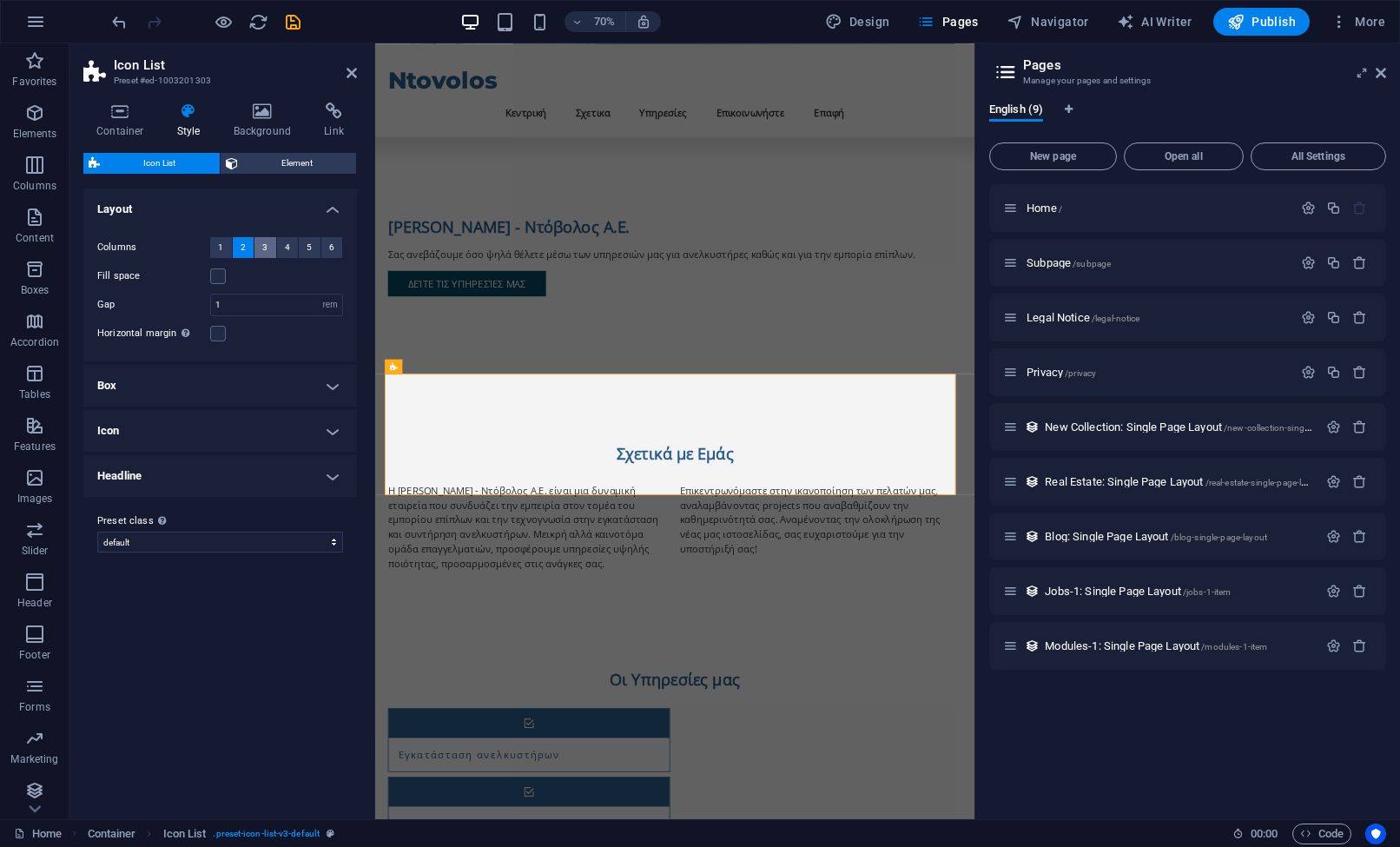
click at [270, 244] on button "3" at bounding box center [265, 247] width 22 height 21
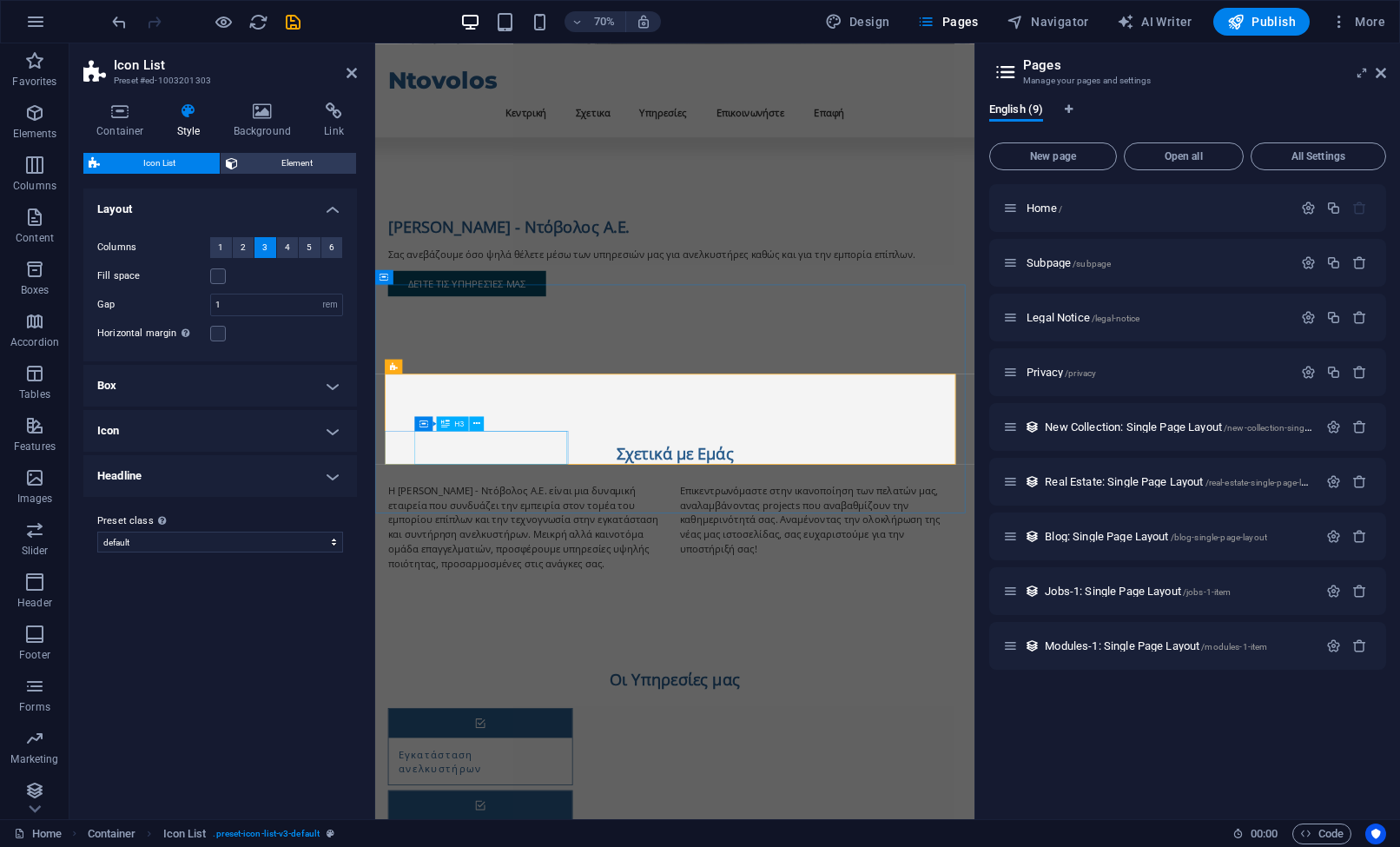
click at [111, 121] on h4 "Container" at bounding box center [124, 121] width 81 height 37
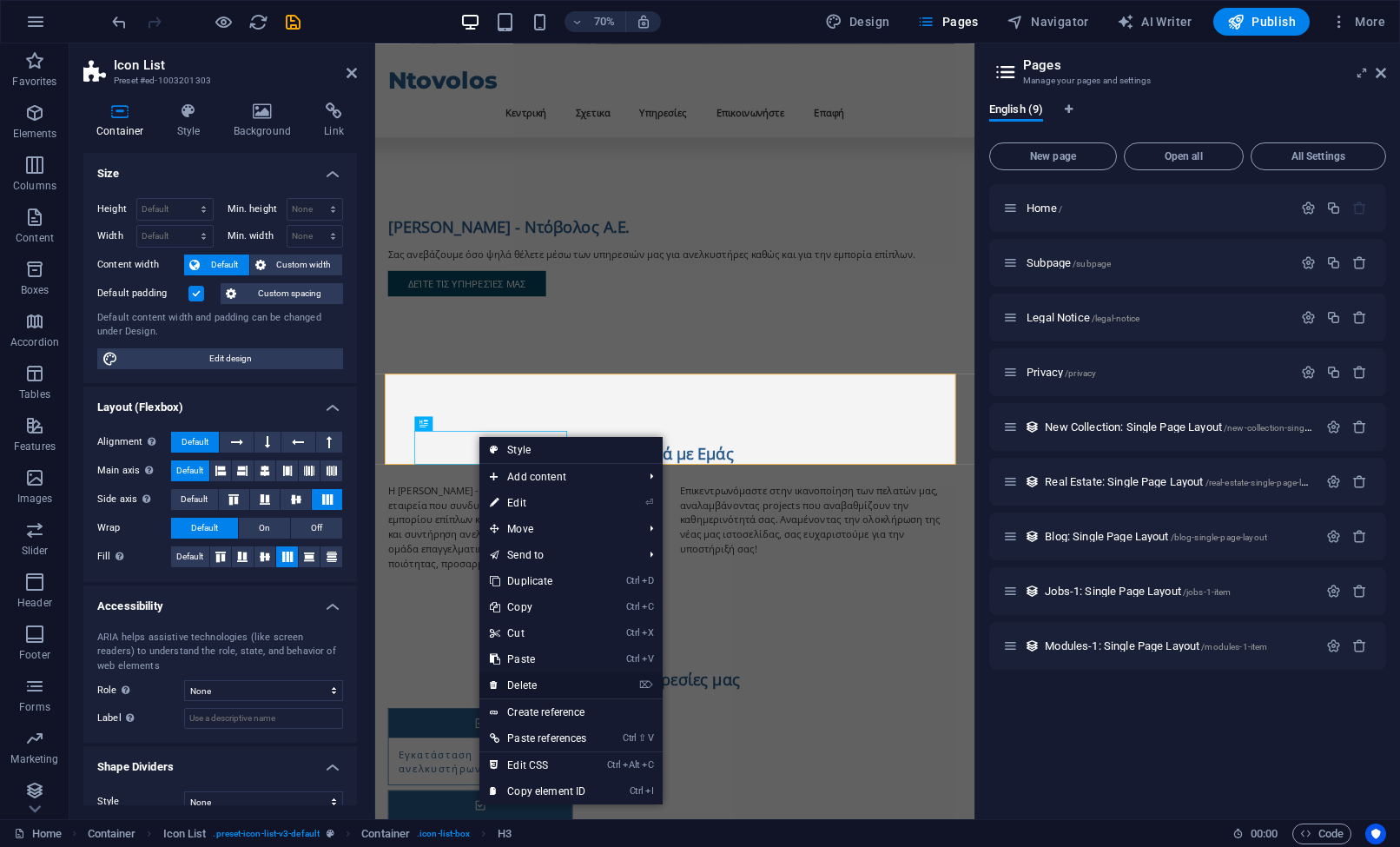
click at [548, 683] on link "⌦ Delete" at bounding box center [538, 686] width 117 height 26
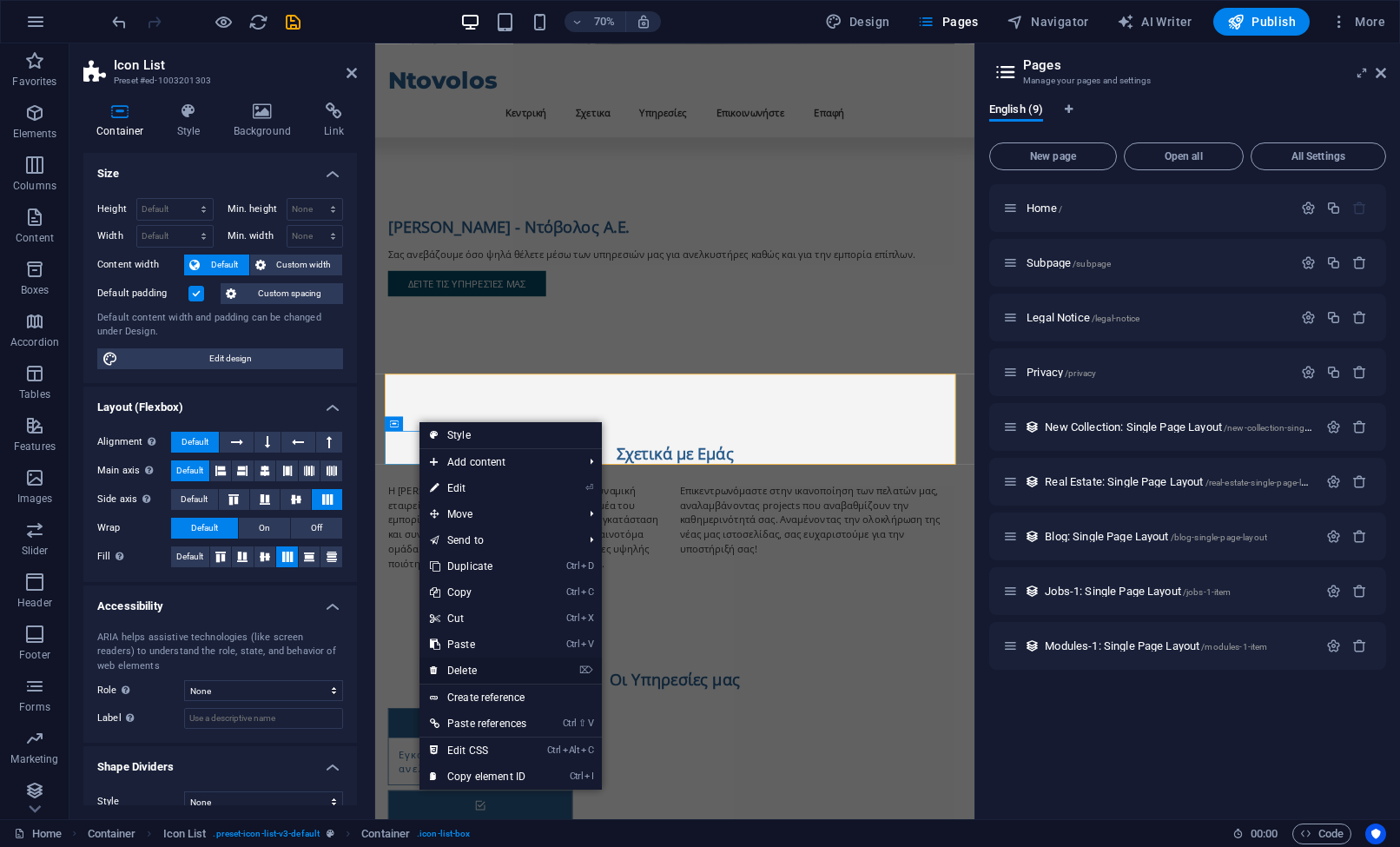
click at [487, 671] on link "⌦ Delete" at bounding box center [479, 671] width 117 height 26
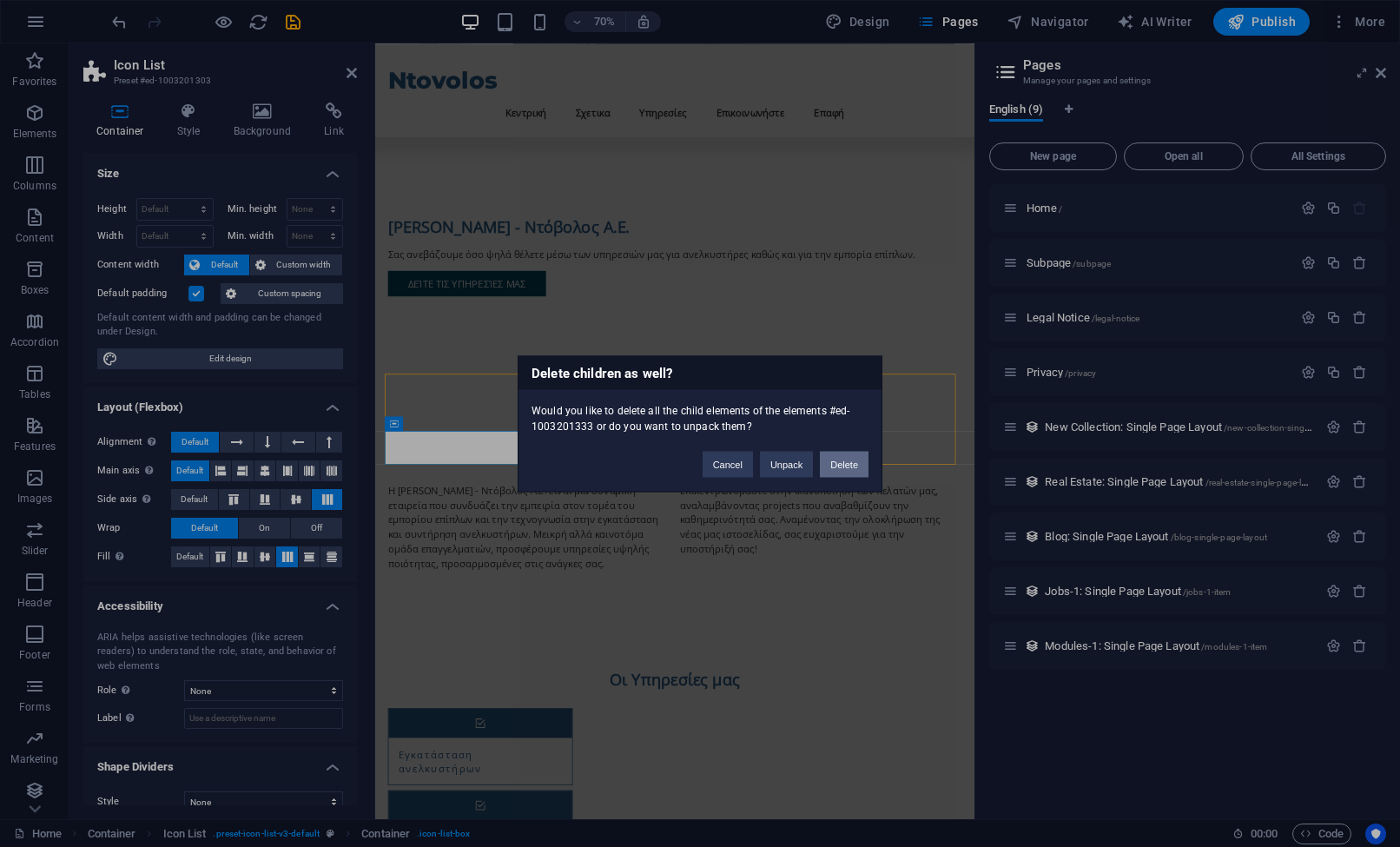
click at [824, 458] on button "Delete" at bounding box center [843, 464] width 48 height 26
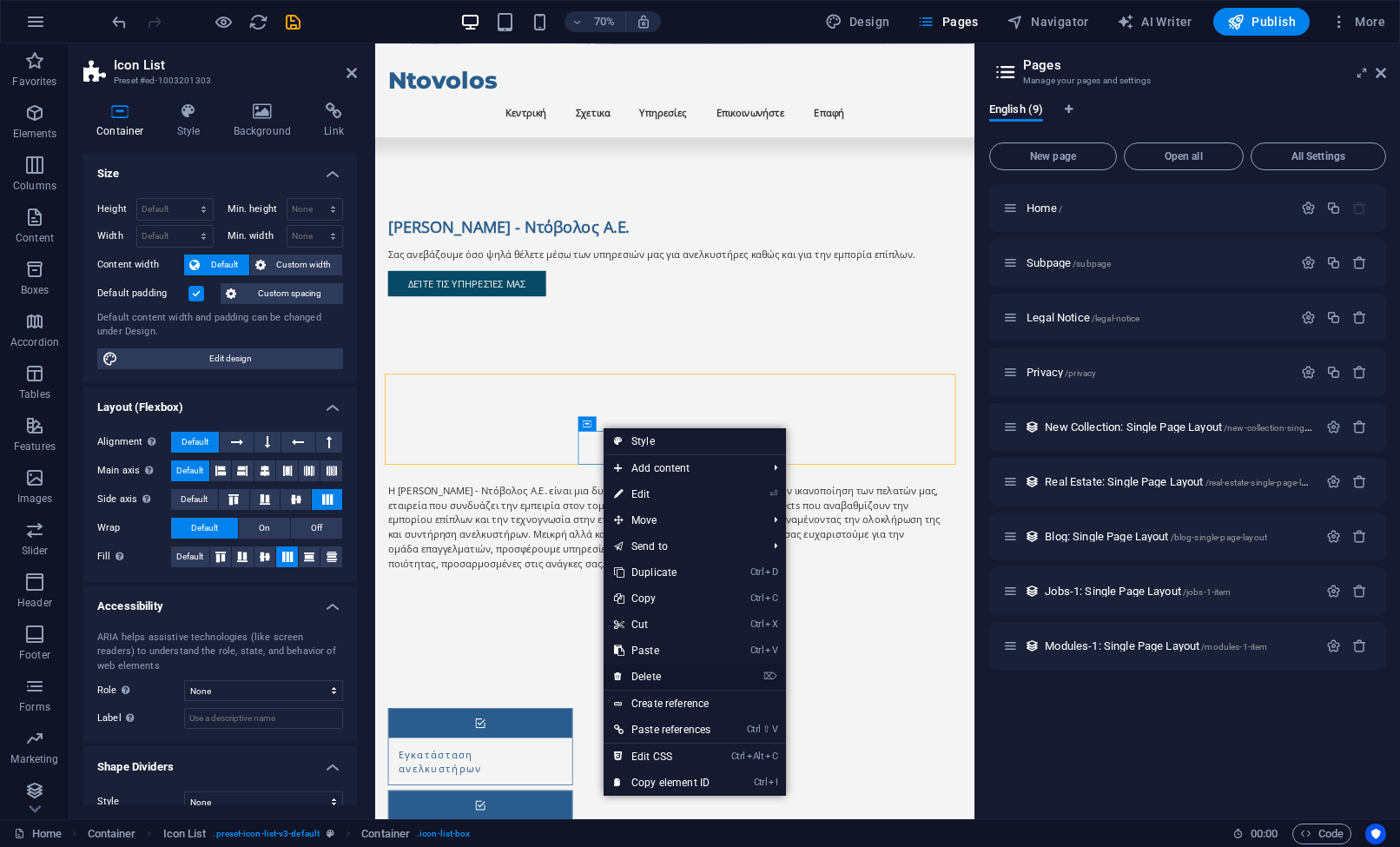
click at [663, 664] on link "⌦ Delete" at bounding box center [663, 677] width 117 height 26
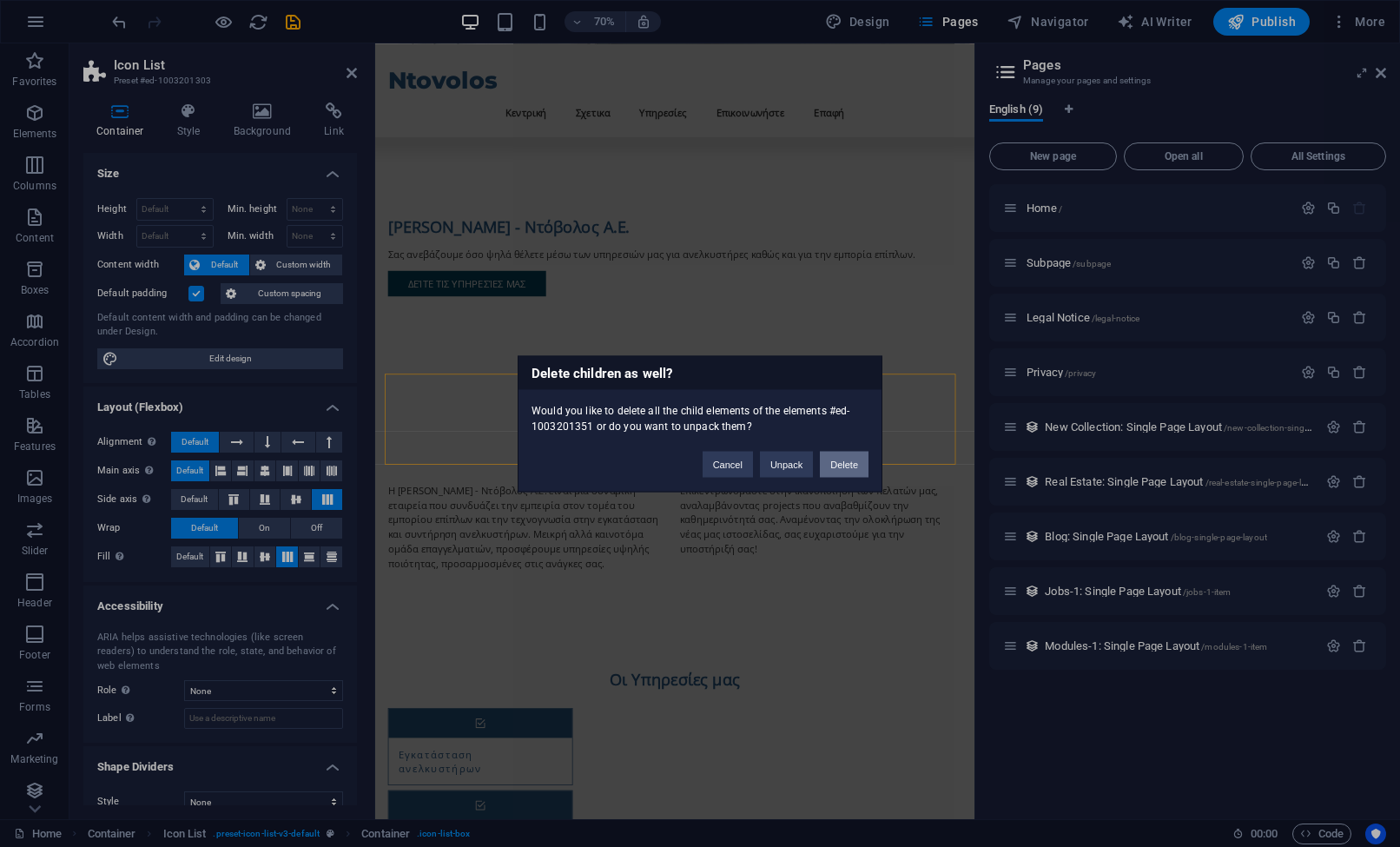
drag, startPoint x: 828, startPoint y: 460, endPoint x: 649, endPoint y: 594, distance: 223.6
click at [829, 459] on button "Delete" at bounding box center [843, 464] width 48 height 26
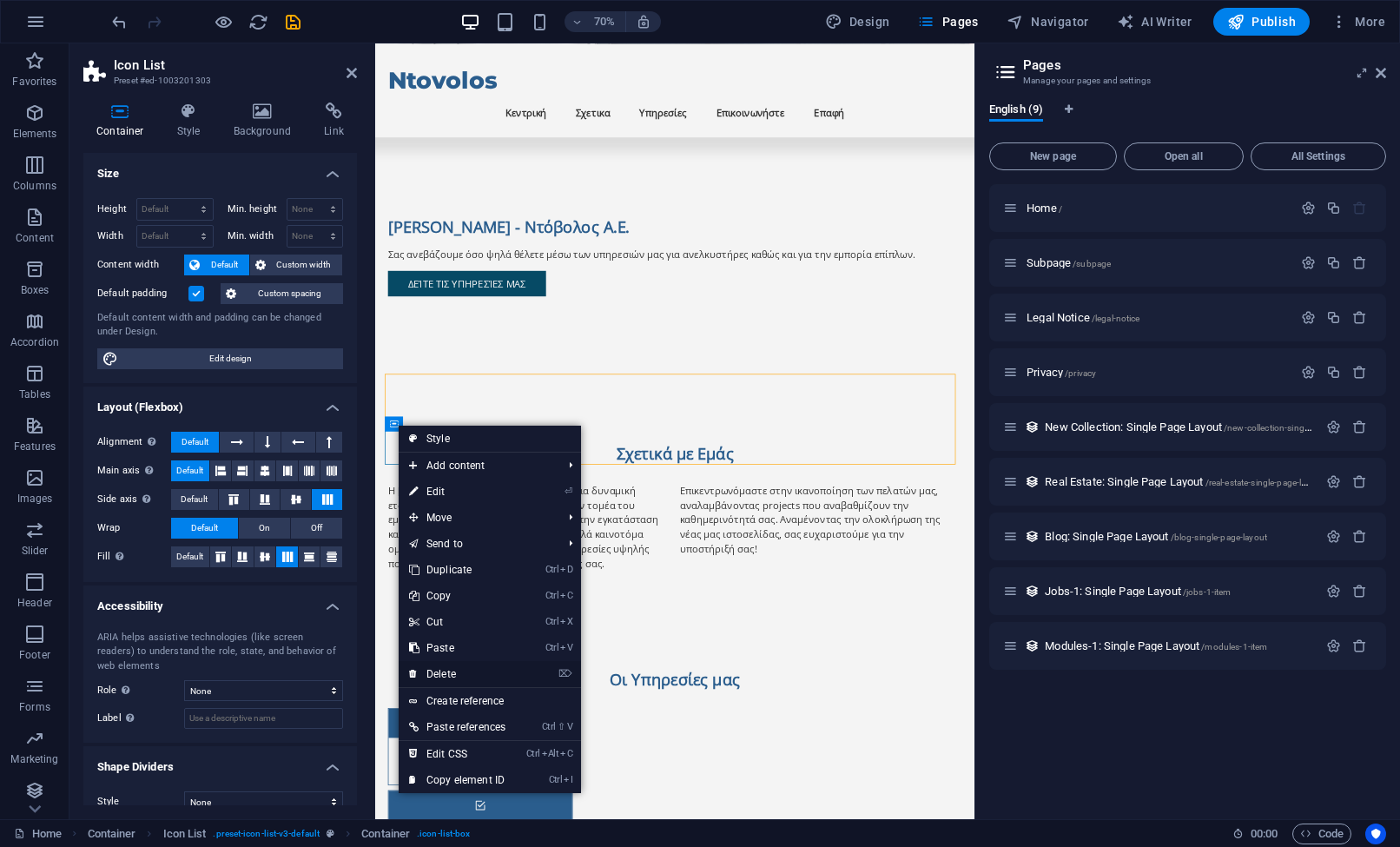
click at [473, 665] on link "⌦ Delete" at bounding box center [458, 674] width 117 height 26
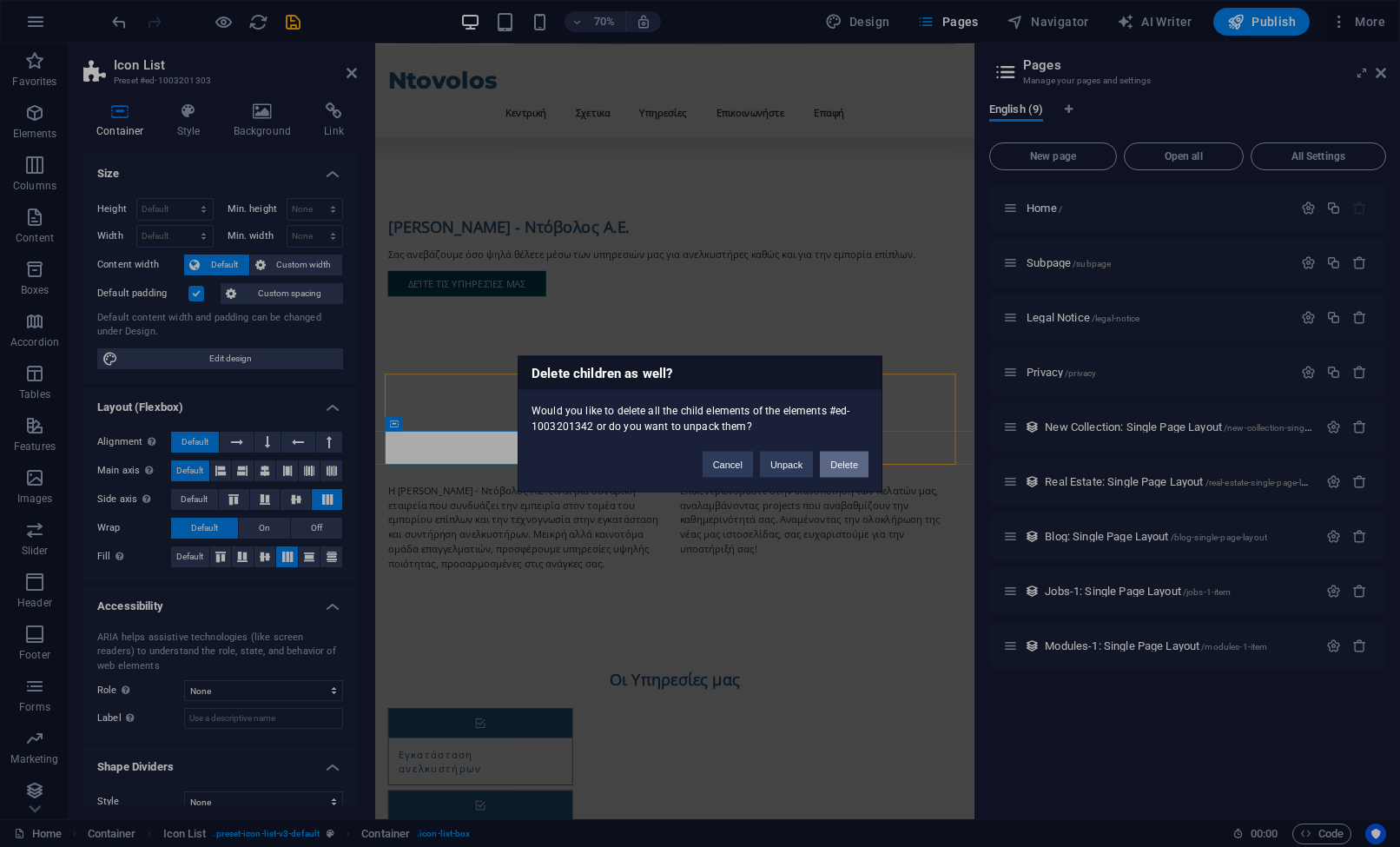
click at [835, 467] on button "Delete" at bounding box center [843, 464] width 48 height 26
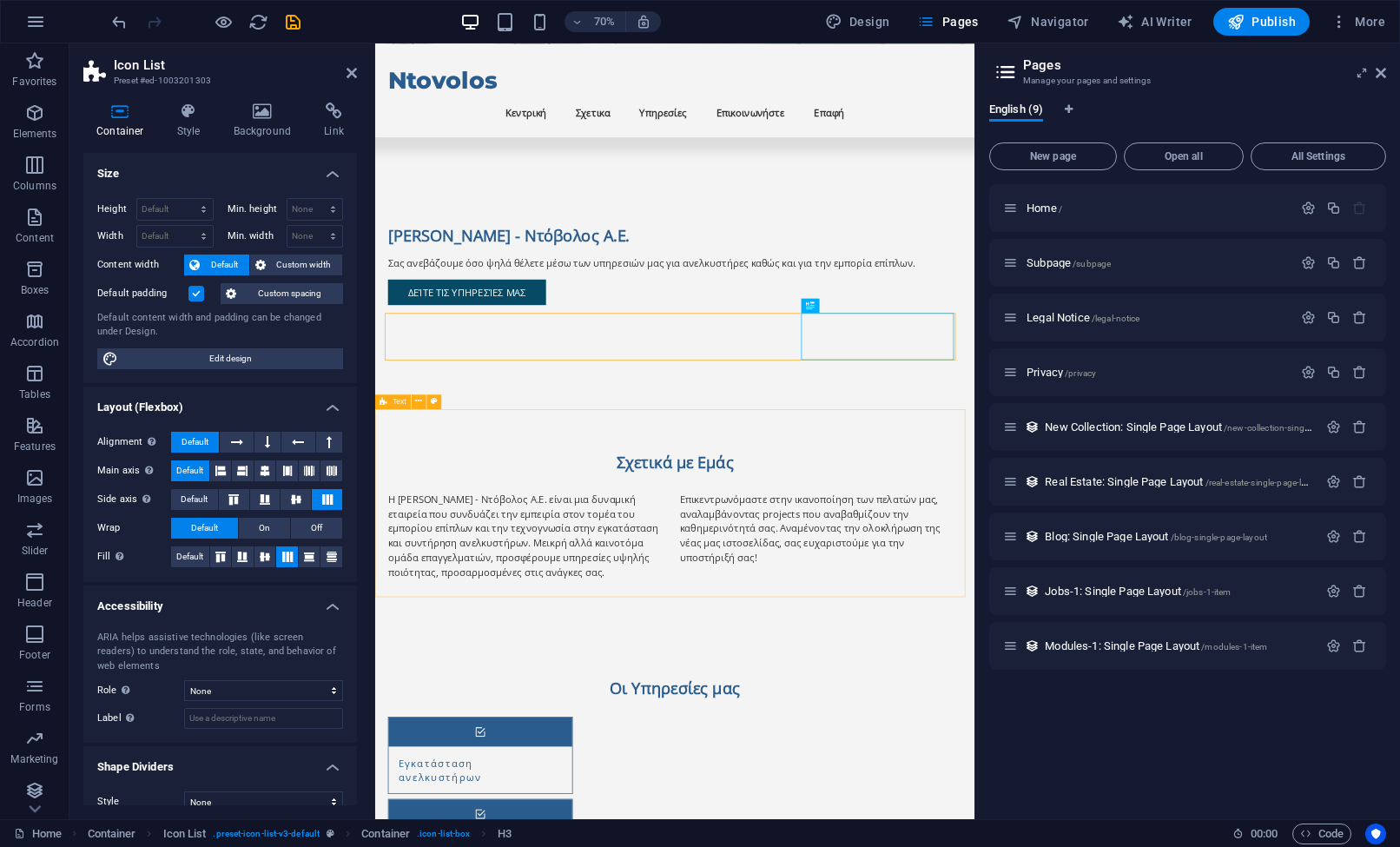
scroll to position [521, 0]
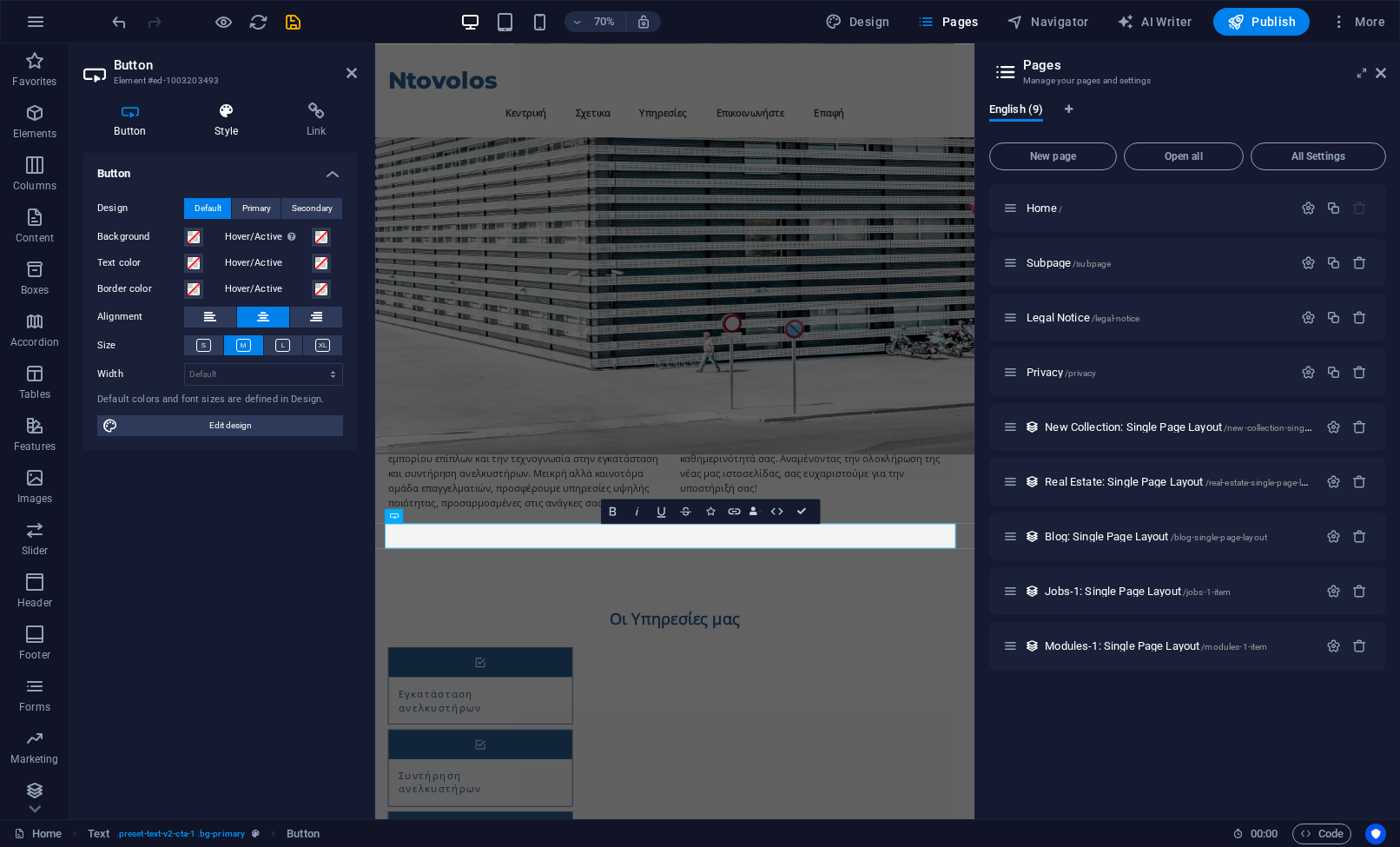
click at [200, 127] on h4 "Style" at bounding box center [230, 121] width 92 height 37
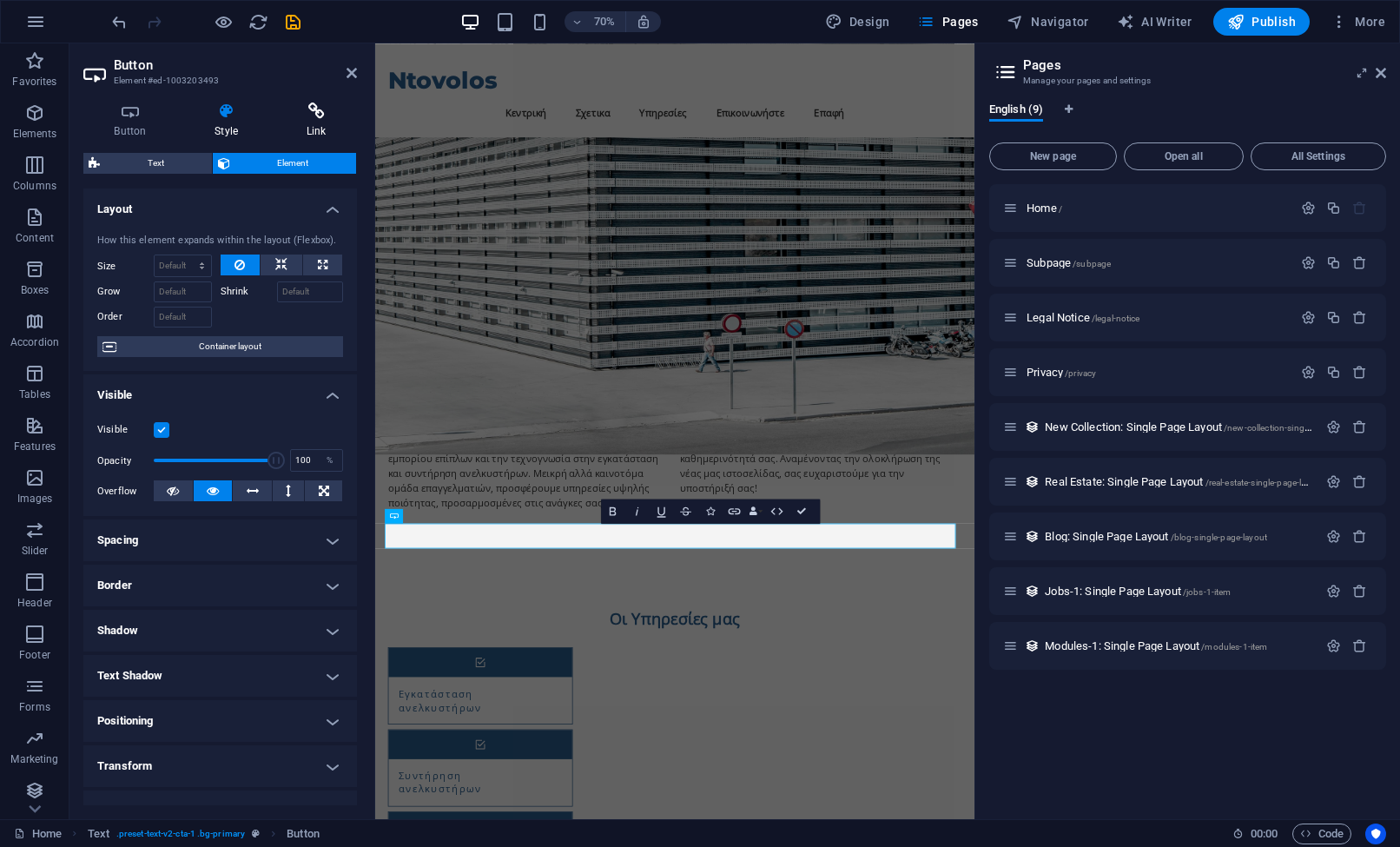
click at [296, 115] on icon at bounding box center [316, 111] width 82 height 18
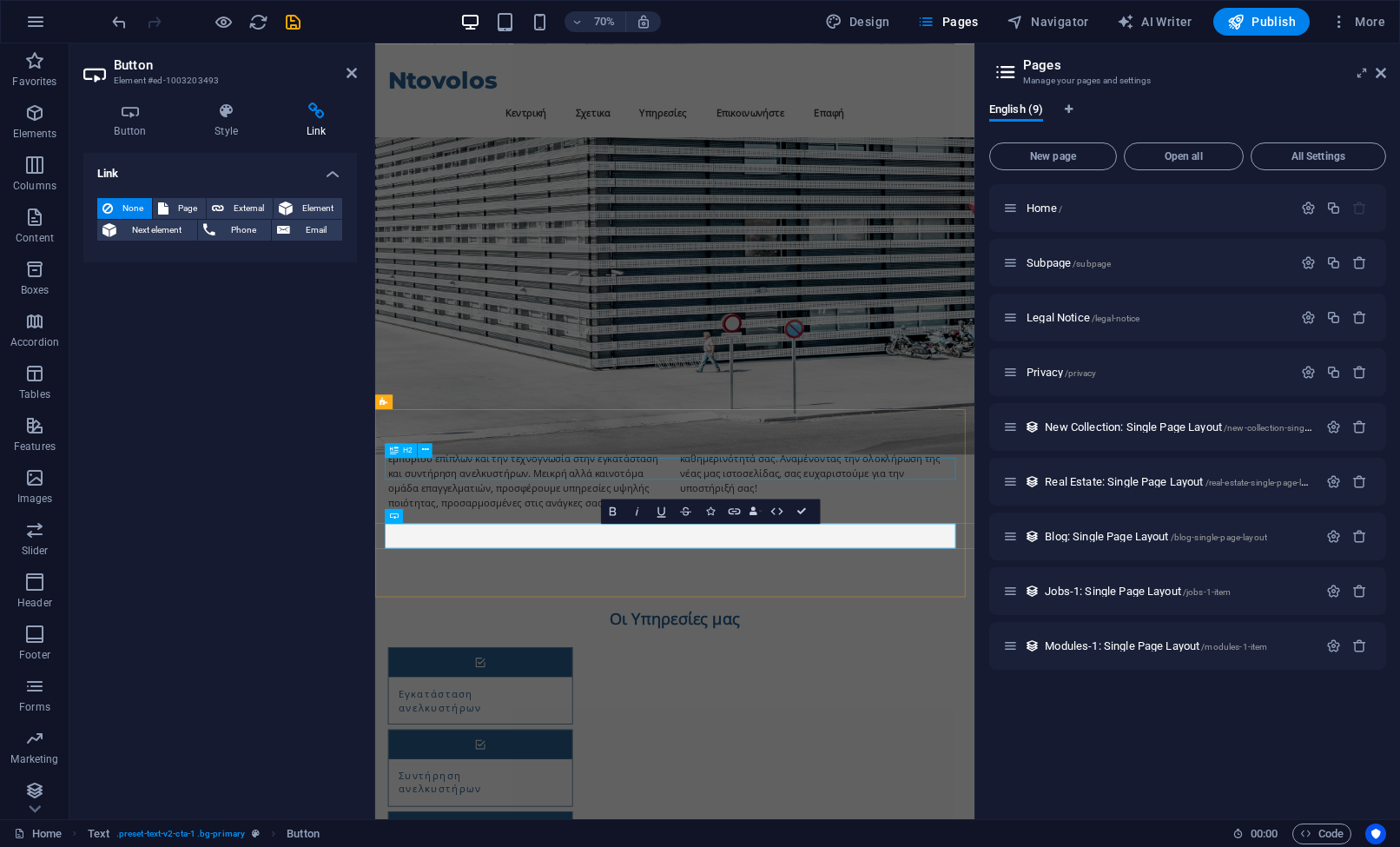
drag, startPoint x: 949, startPoint y: 658, endPoint x: 1139, endPoint y: 565, distance: 211.5
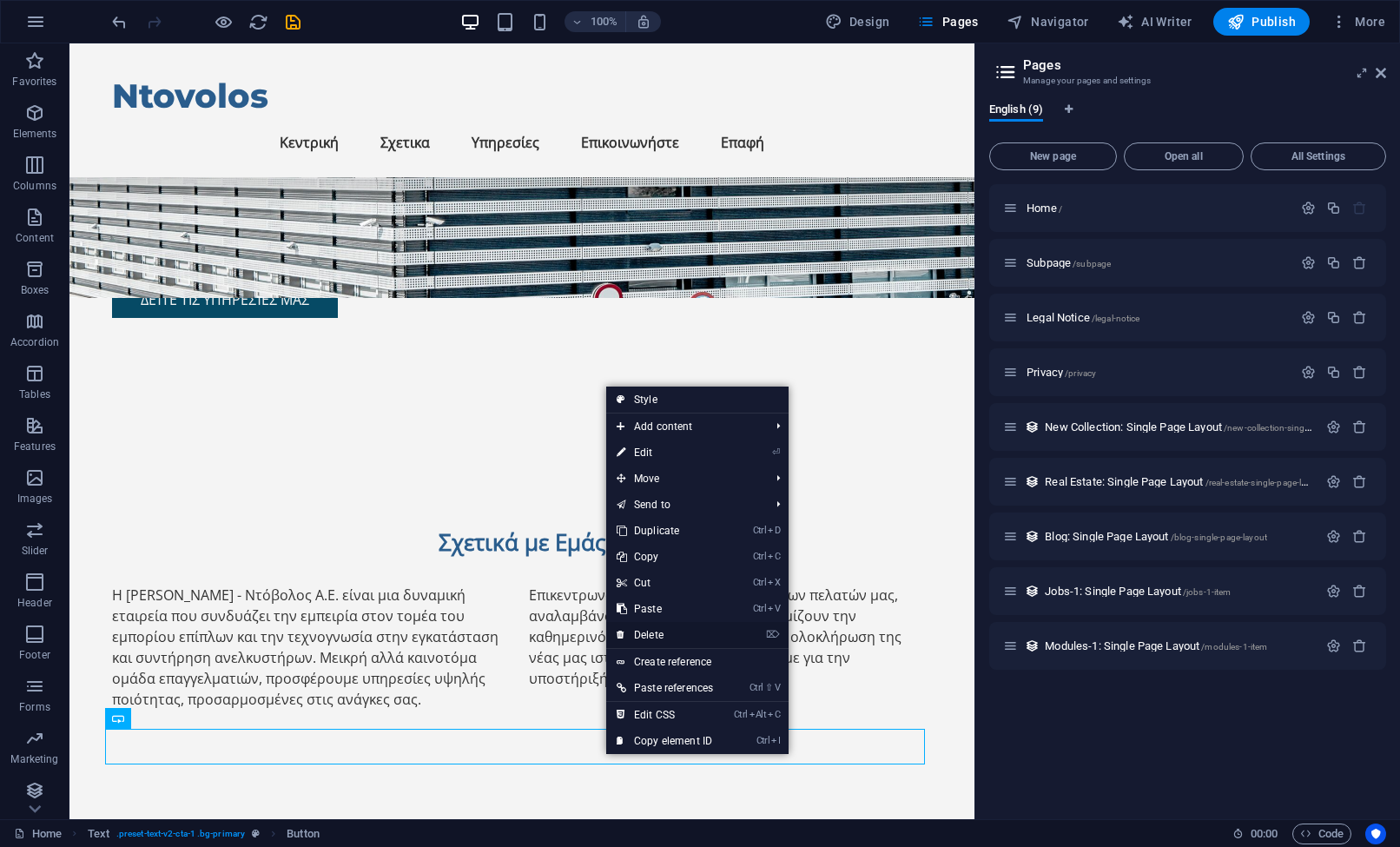
click at [663, 636] on link "⌦ Delete" at bounding box center [665, 635] width 117 height 26
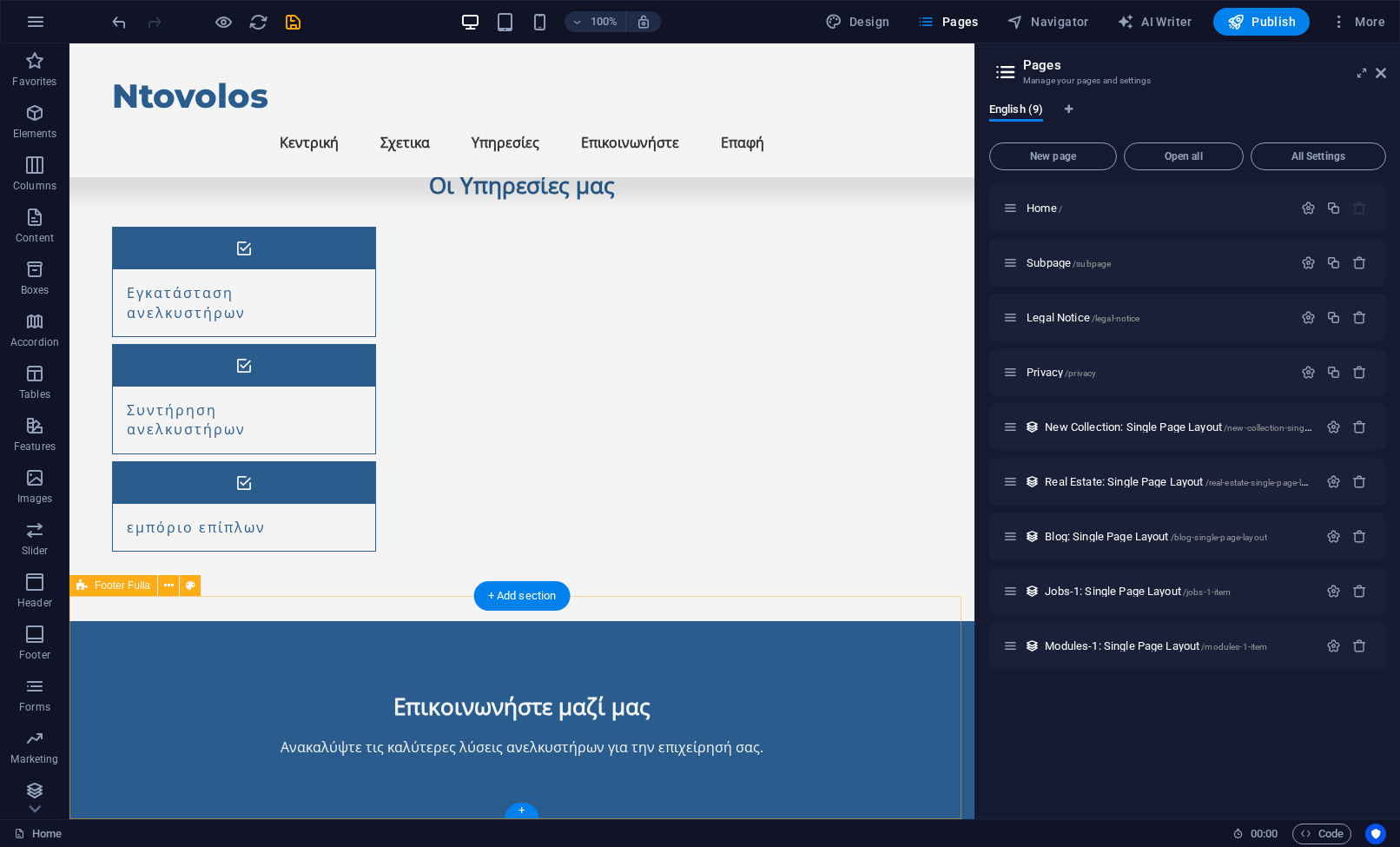
scroll to position [1027, 0]
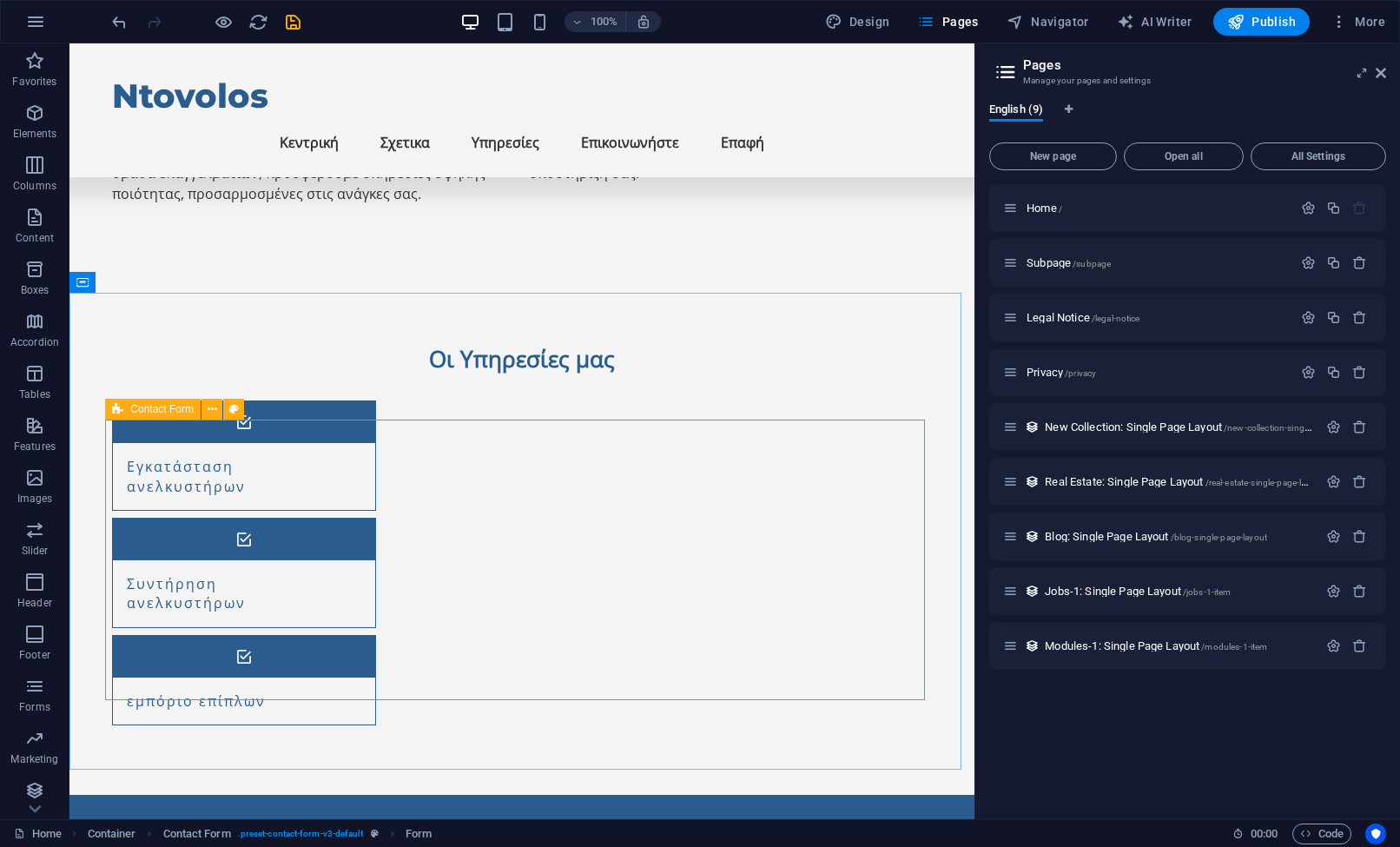
click at [127, 414] on div "Contact Form" at bounding box center [153, 409] width 96 height 21
click at [124, 412] on div "Contact Form" at bounding box center [153, 409] width 96 height 21
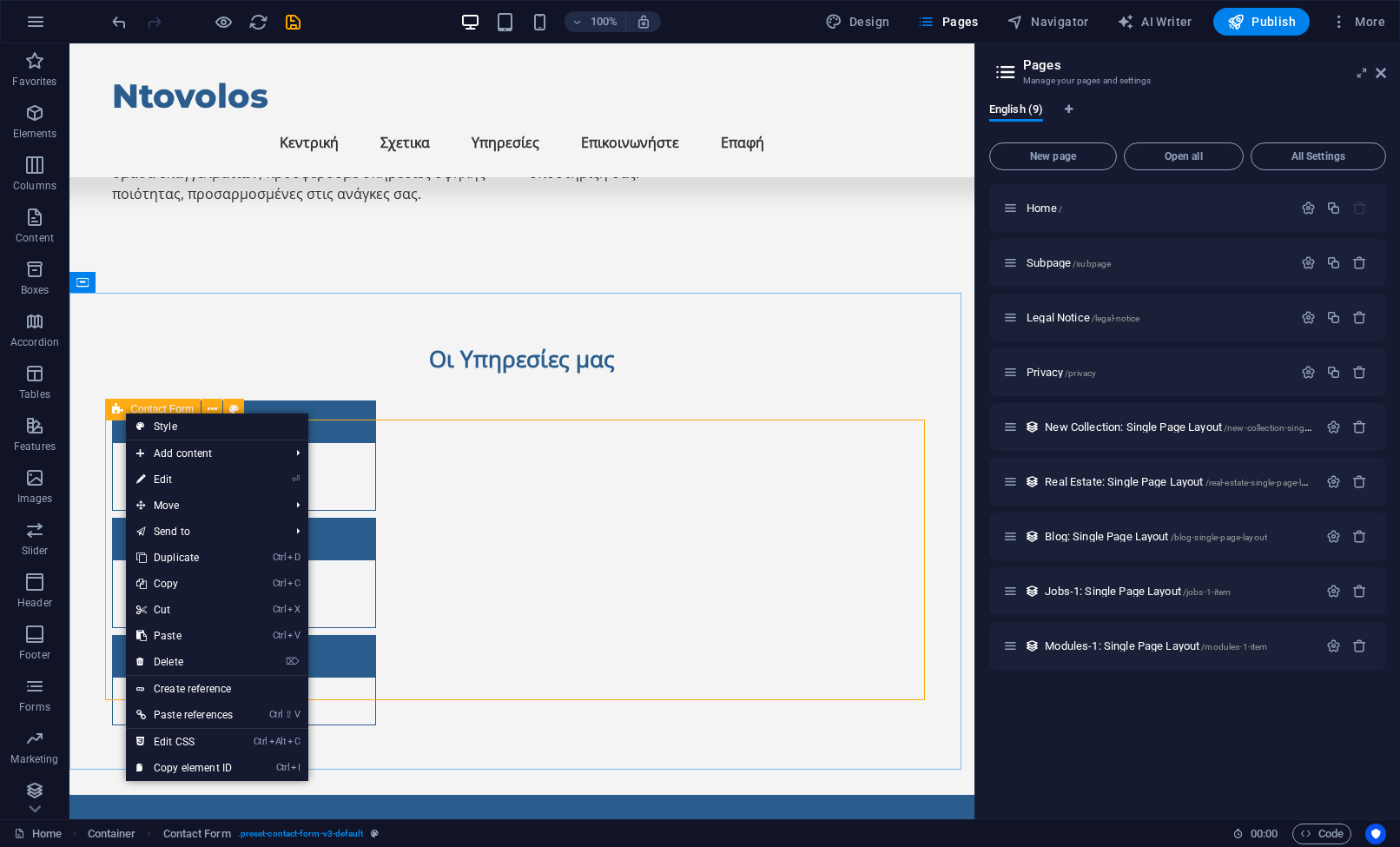
click at [122, 414] on icon at bounding box center [117, 409] width 11 height 21
select select "rem"
select select "preset-contact-form-v3-default"
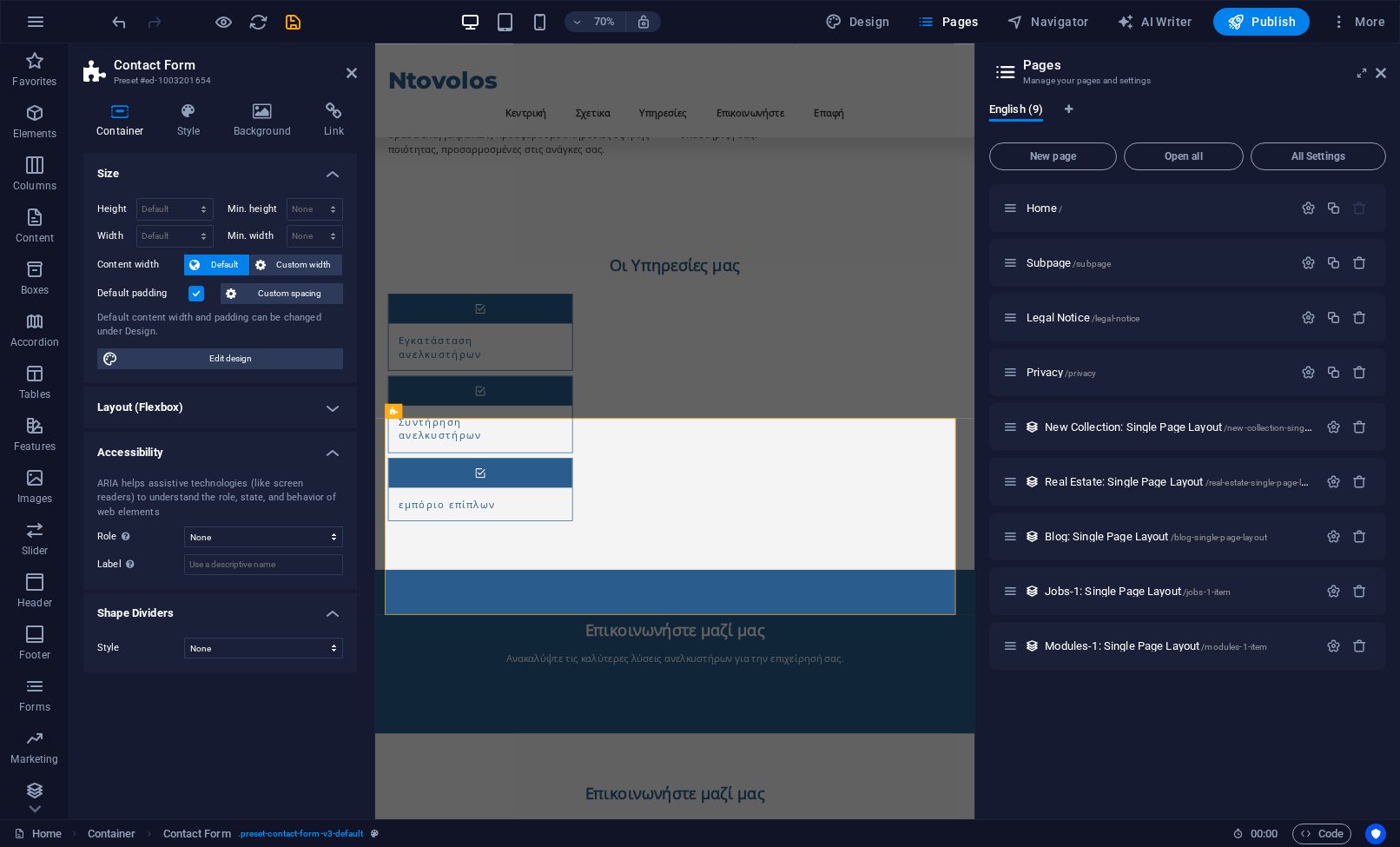
scroll to position [868, 0]
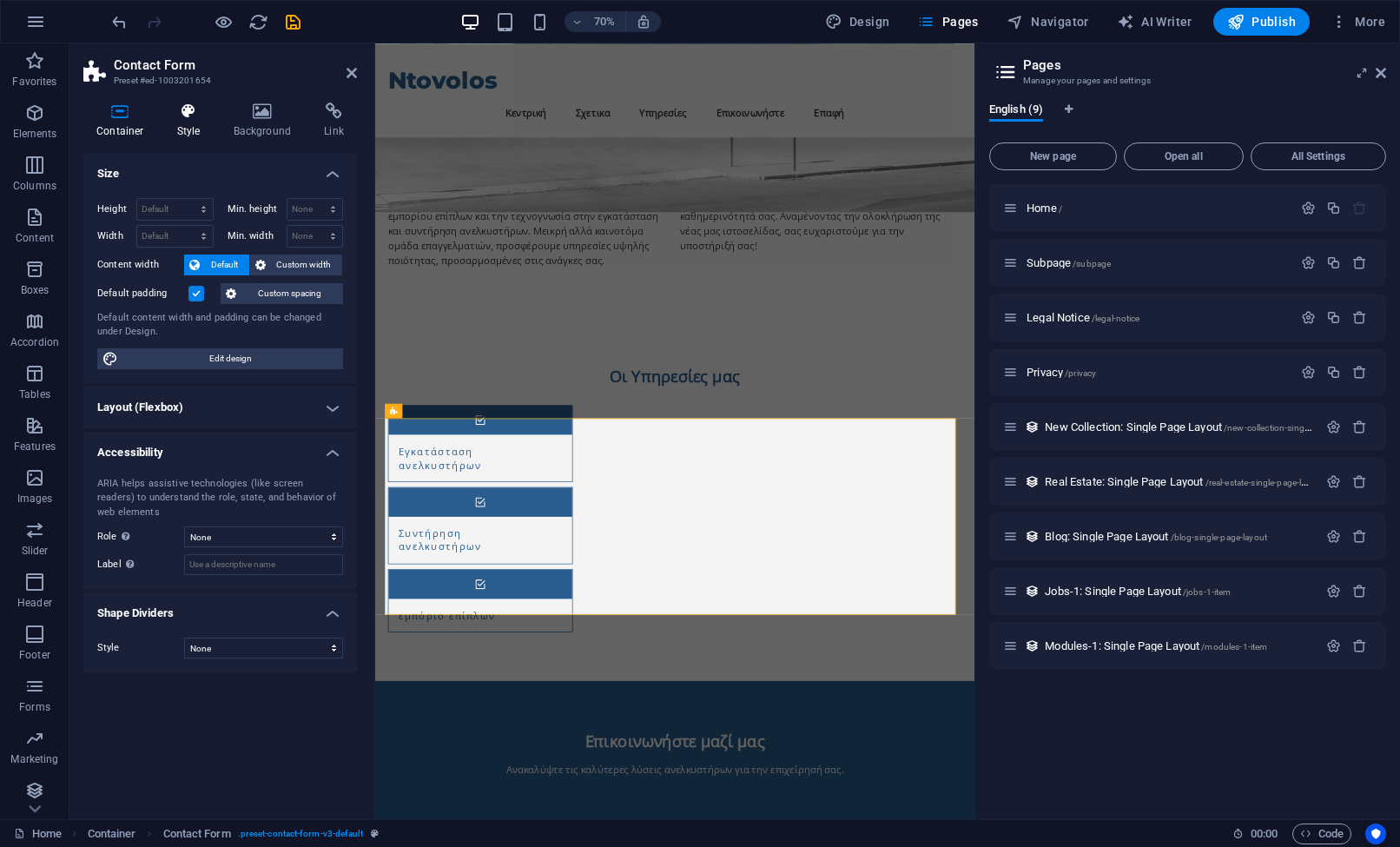
click at [198, 127] on h4 "Style" at bounding box center [192, 121] width 56 height 37
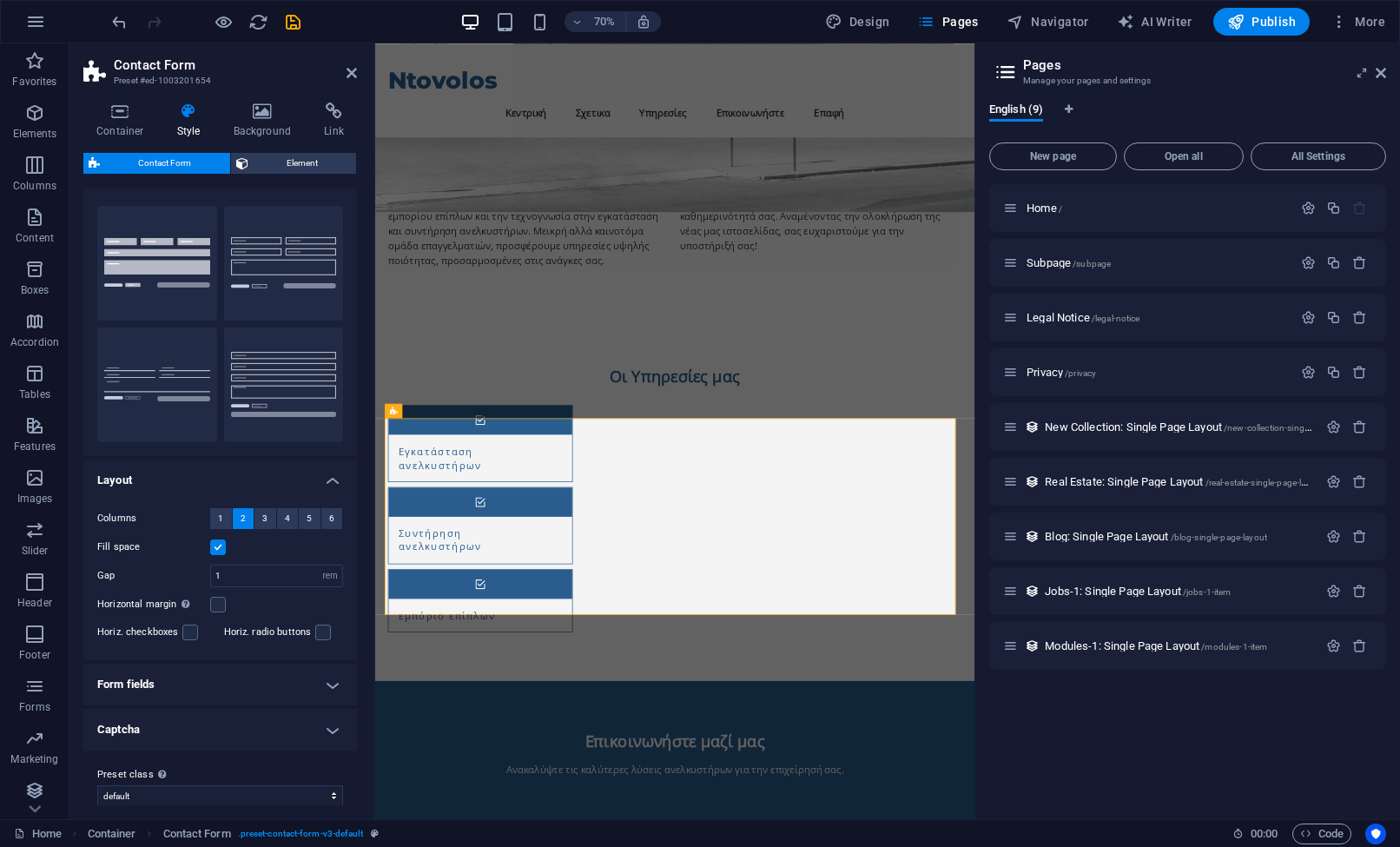
scroll to position [41, 0]
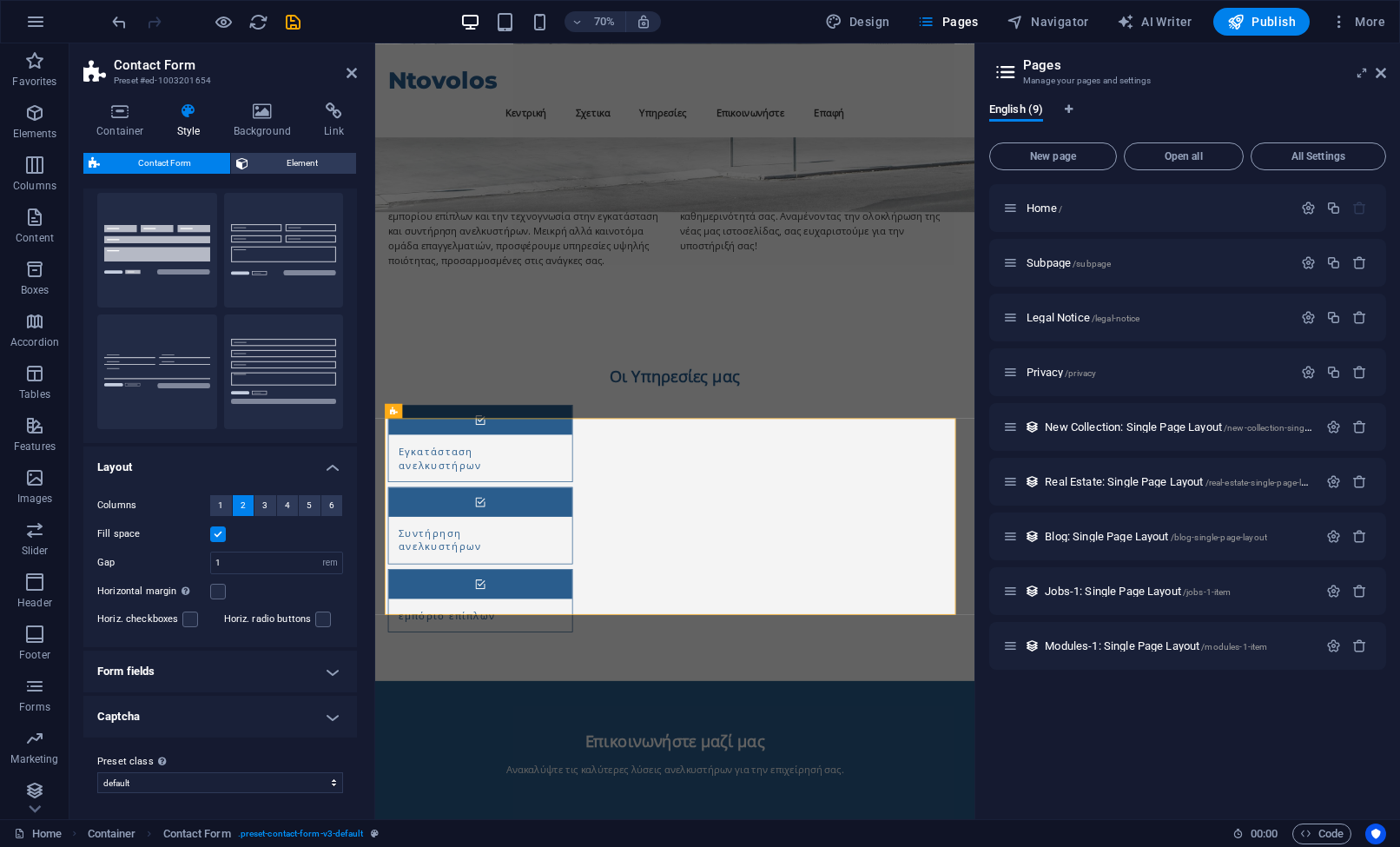
click at [222, 673] on h4 "Form fields" at bounding box center [220, 672] width 274 height 42
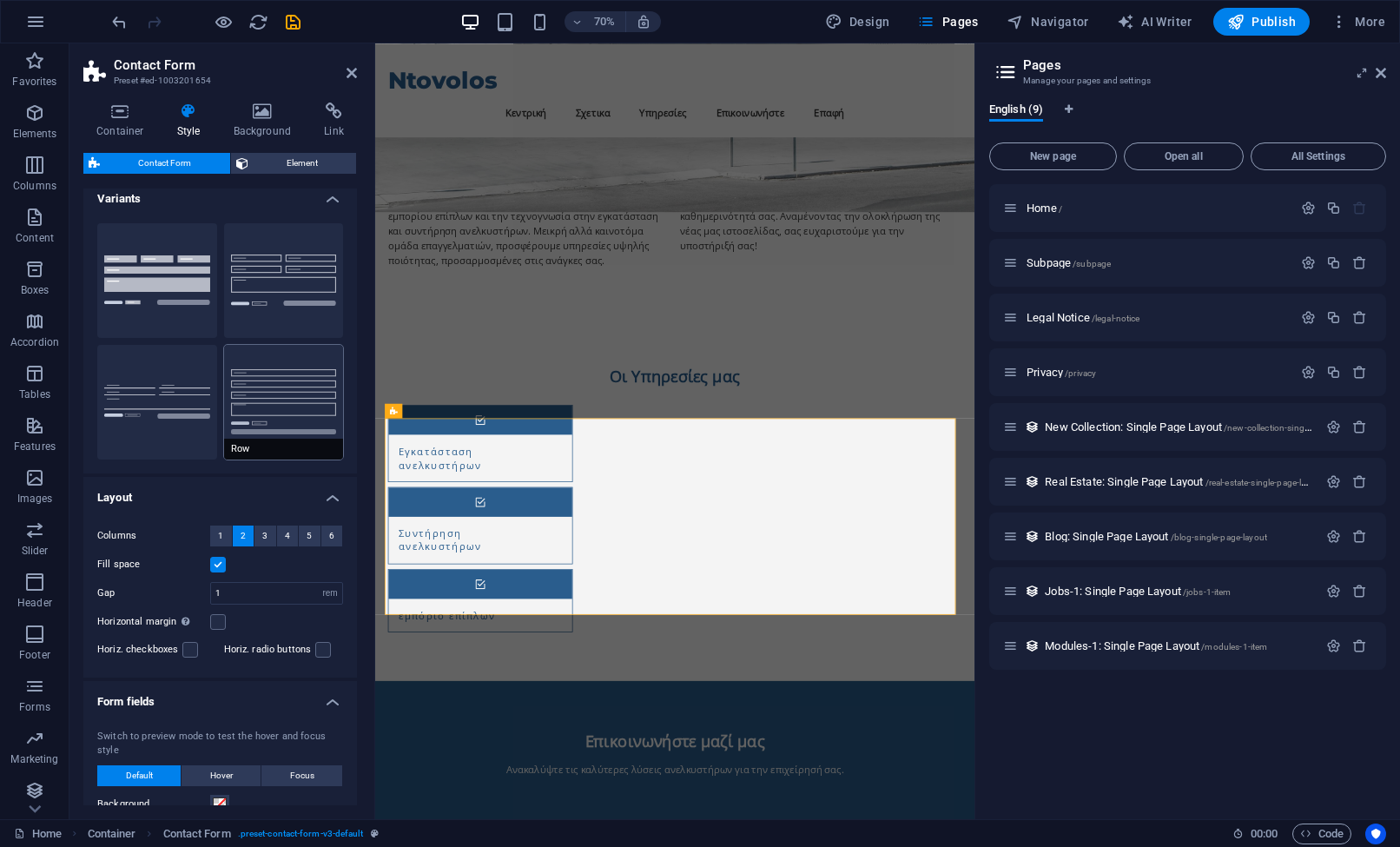
scroll to position [0, 0]
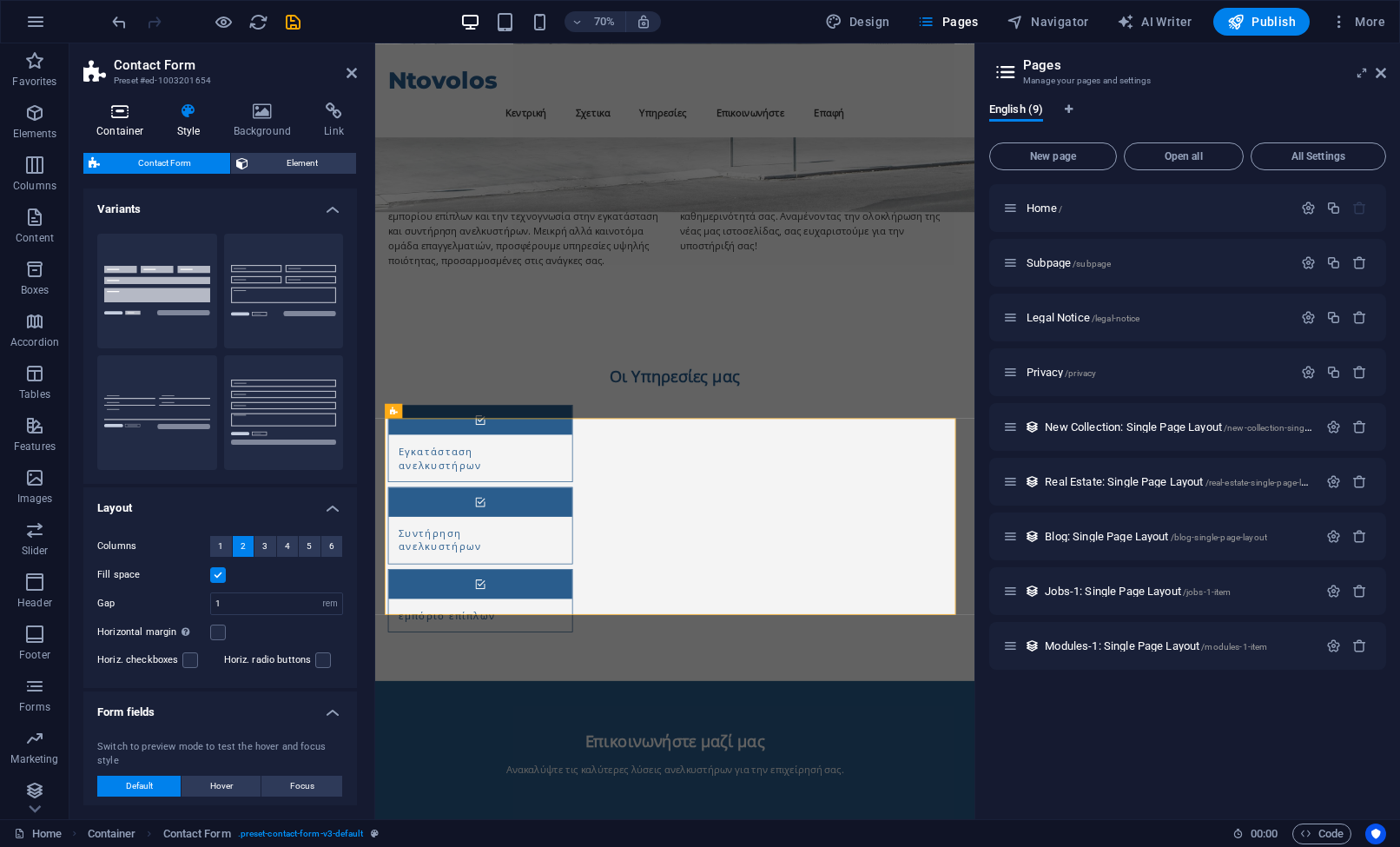
click at [141, 120] on h4 "Container" at bounding box center [124, 121] width 81 height 37
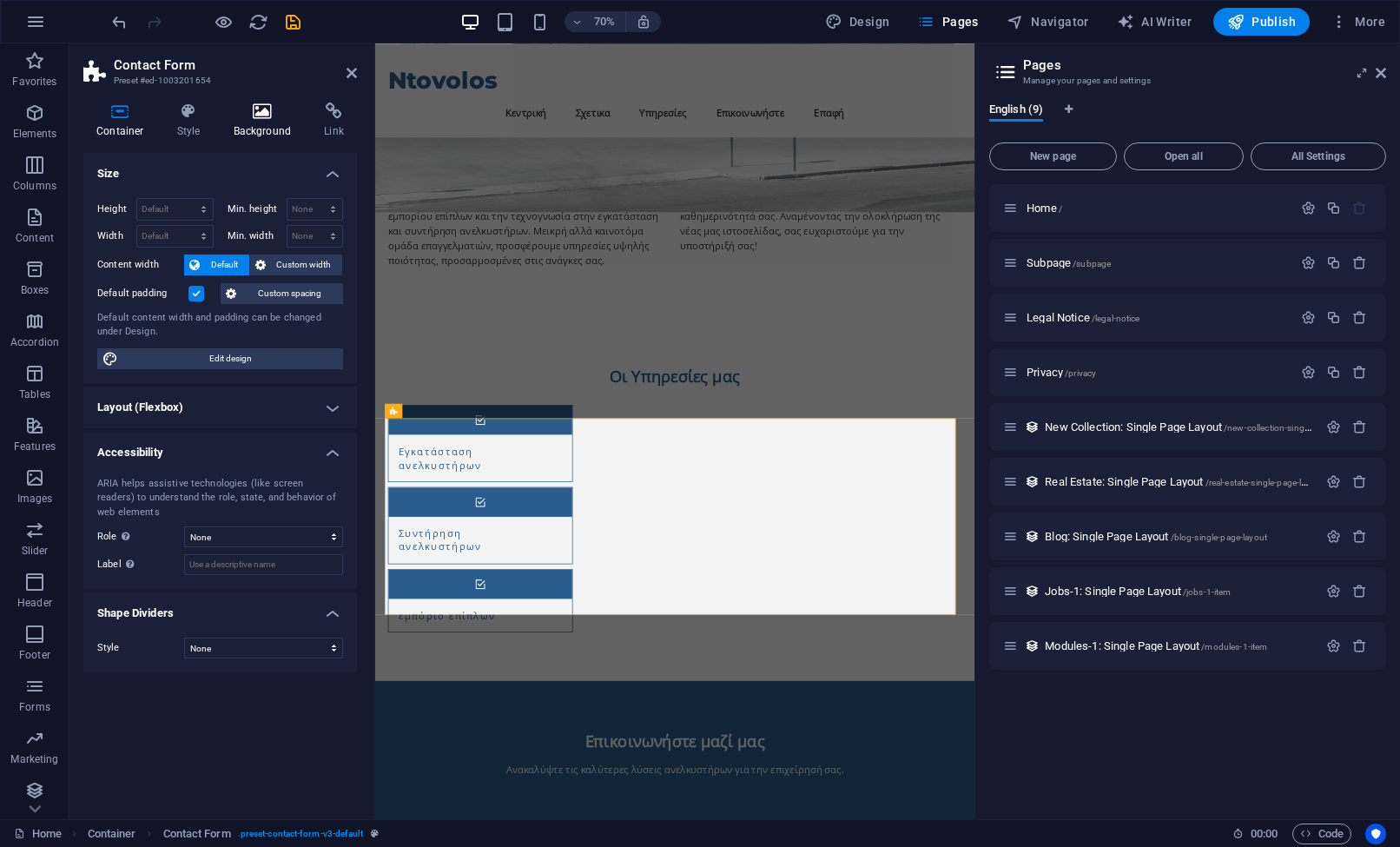
click at [222, 113] on icon at bounding box center [263, 111] width 84 height 18
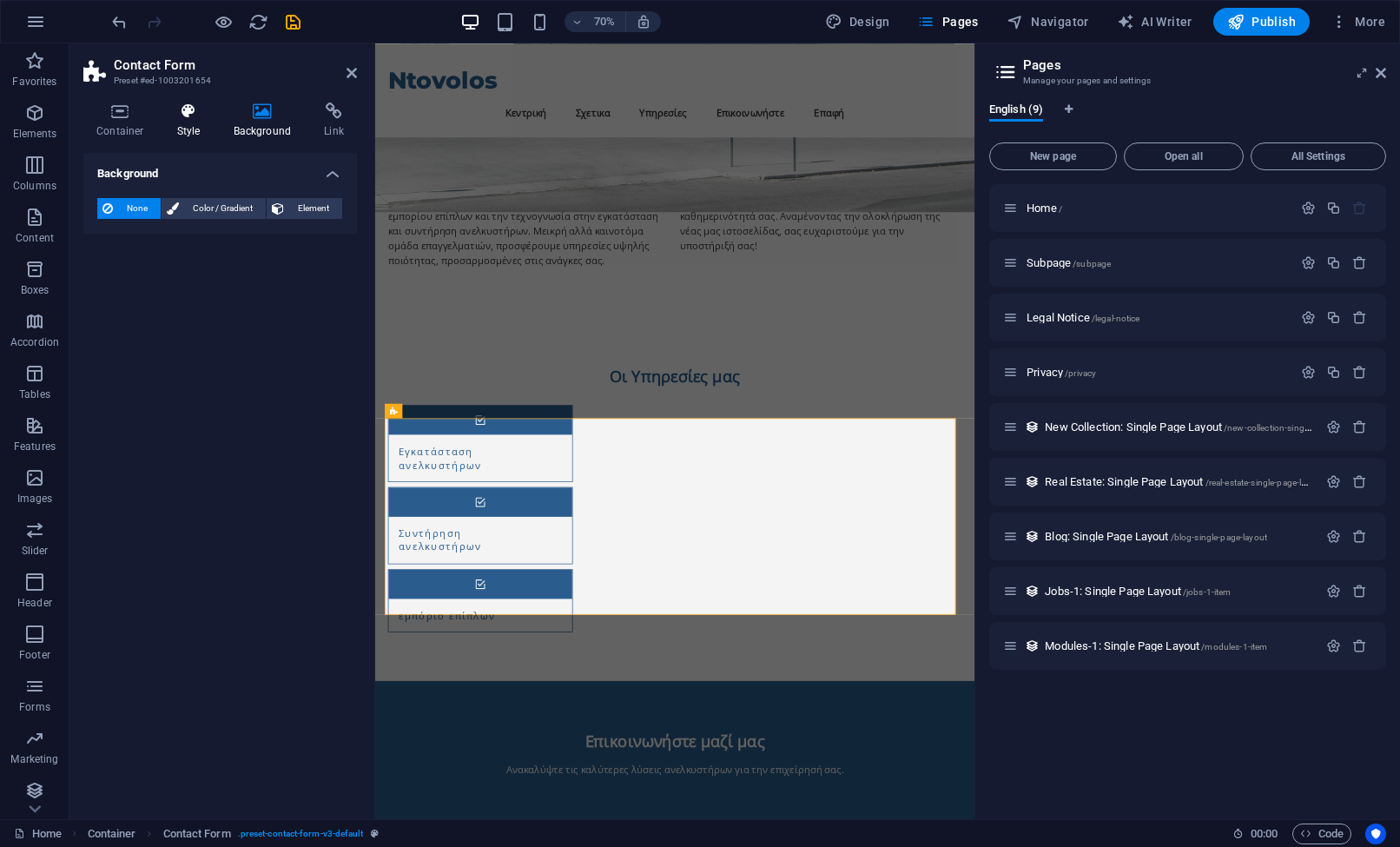
click at [190, 127] on h4 "Style" at bounding box center [192, 121] width 56 height 37
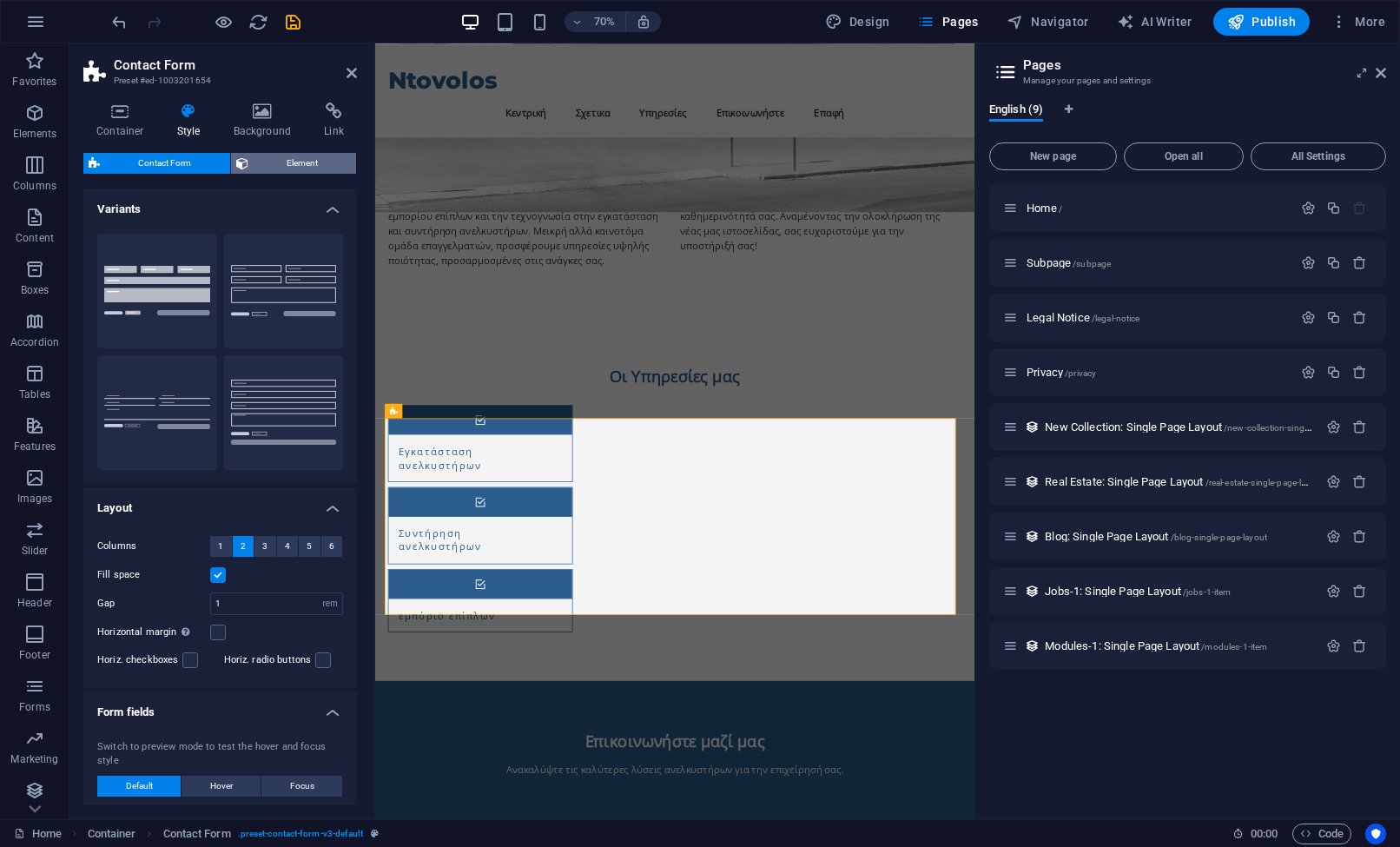
click at [296, 153] on span "Element" at bounding box center [302, 163] width 98 height 21
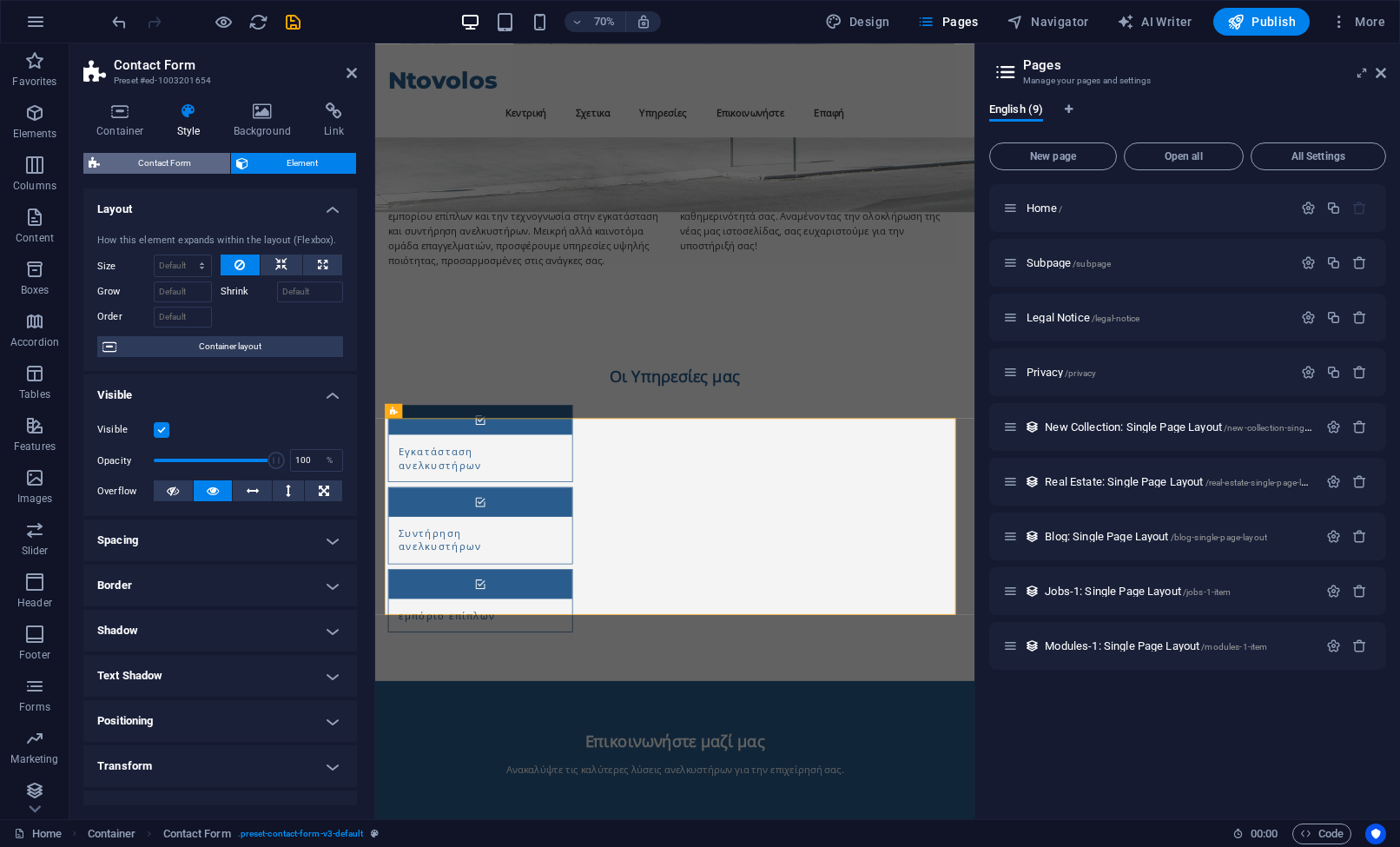
click at [188, 154] on span "Contact Form" at bounding box center [165, 163] width 120 height 21
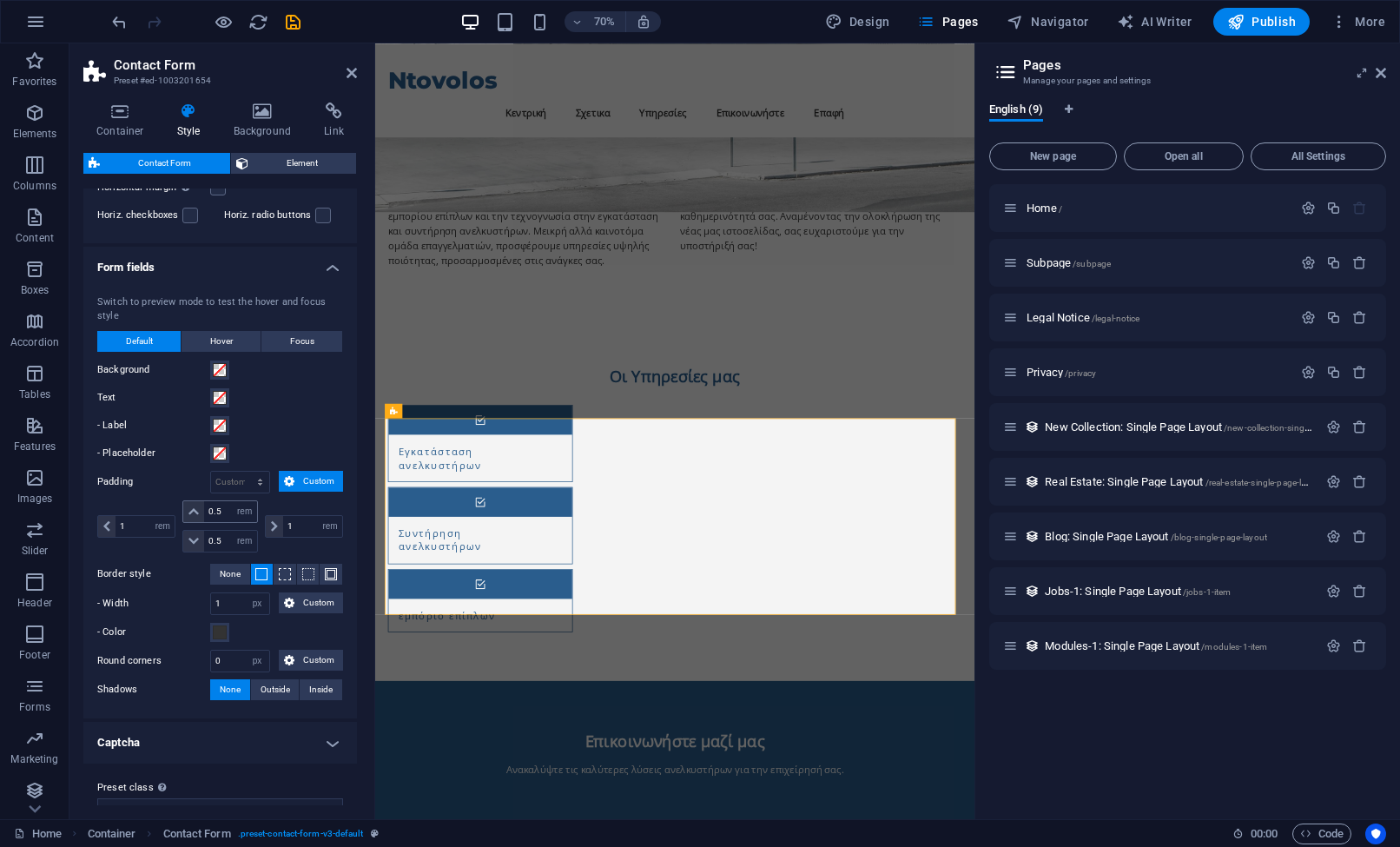
scroll to position [468, 0]
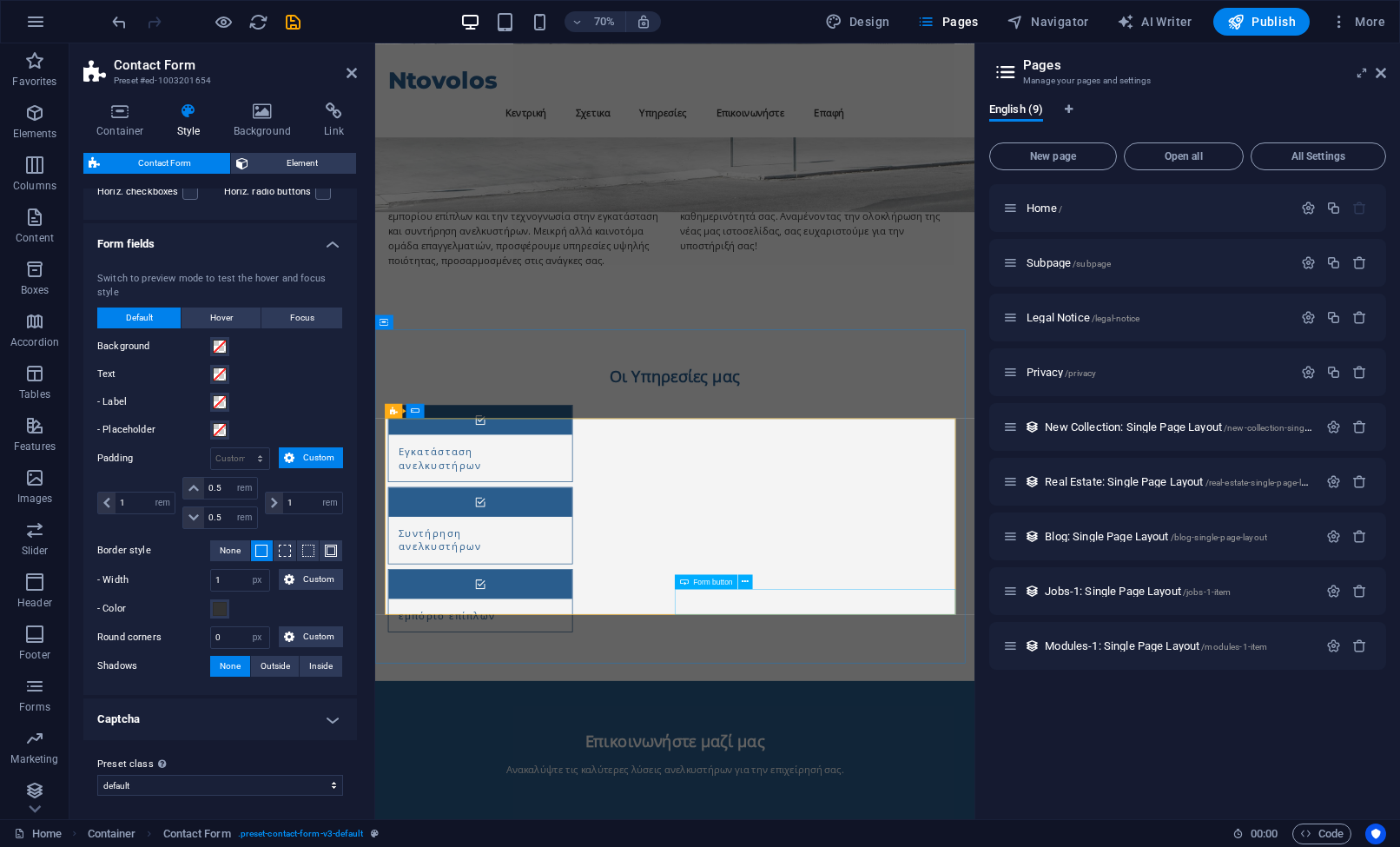
click at [757, 585] on div "Form button" at bounding box center [717, 582] width 85 height 16
click at [684, 584] on icon at bounding box center [685, 581] width 9 height 15
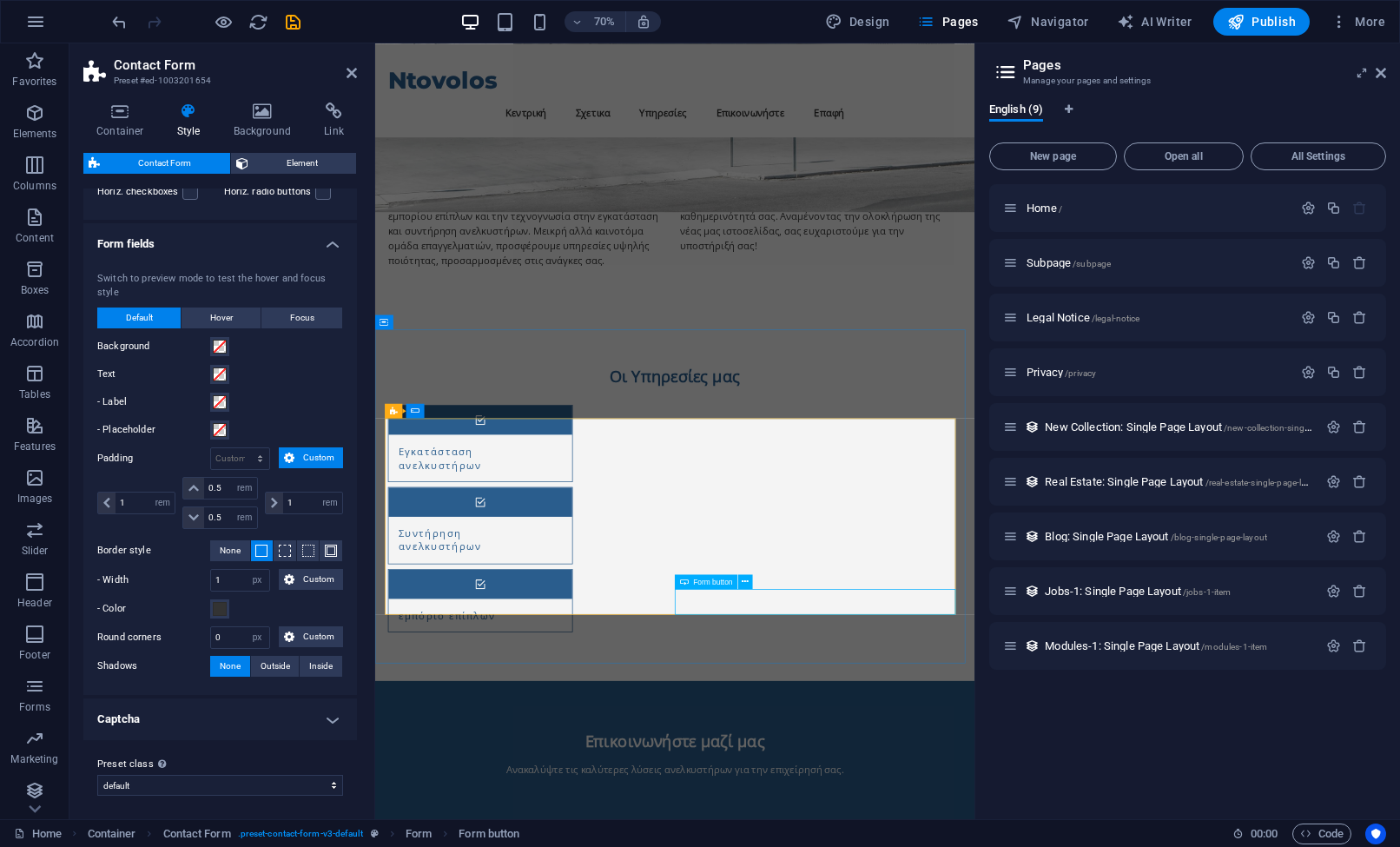
click at [684, 584] on icon at bounding box center [685, 581] width 9 height 15
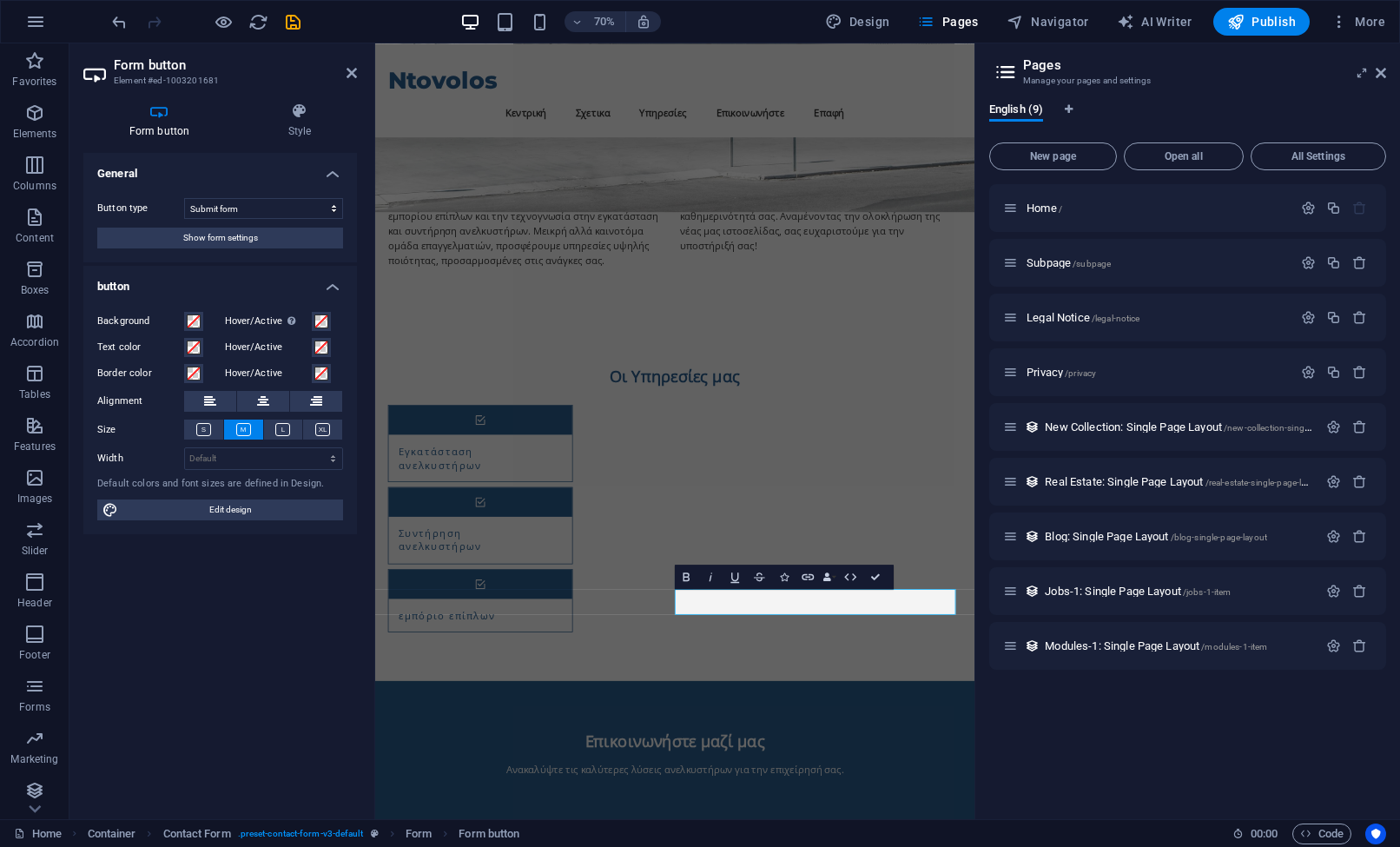
click at [266, 605] on div "General Button type Submit form Reset form No action Show form settings button …" at bounding box center [220, 479] width 274 height 652
click at [229, 235] on span "Show form settings" at bounding box center [220, 238] width 75 height 21
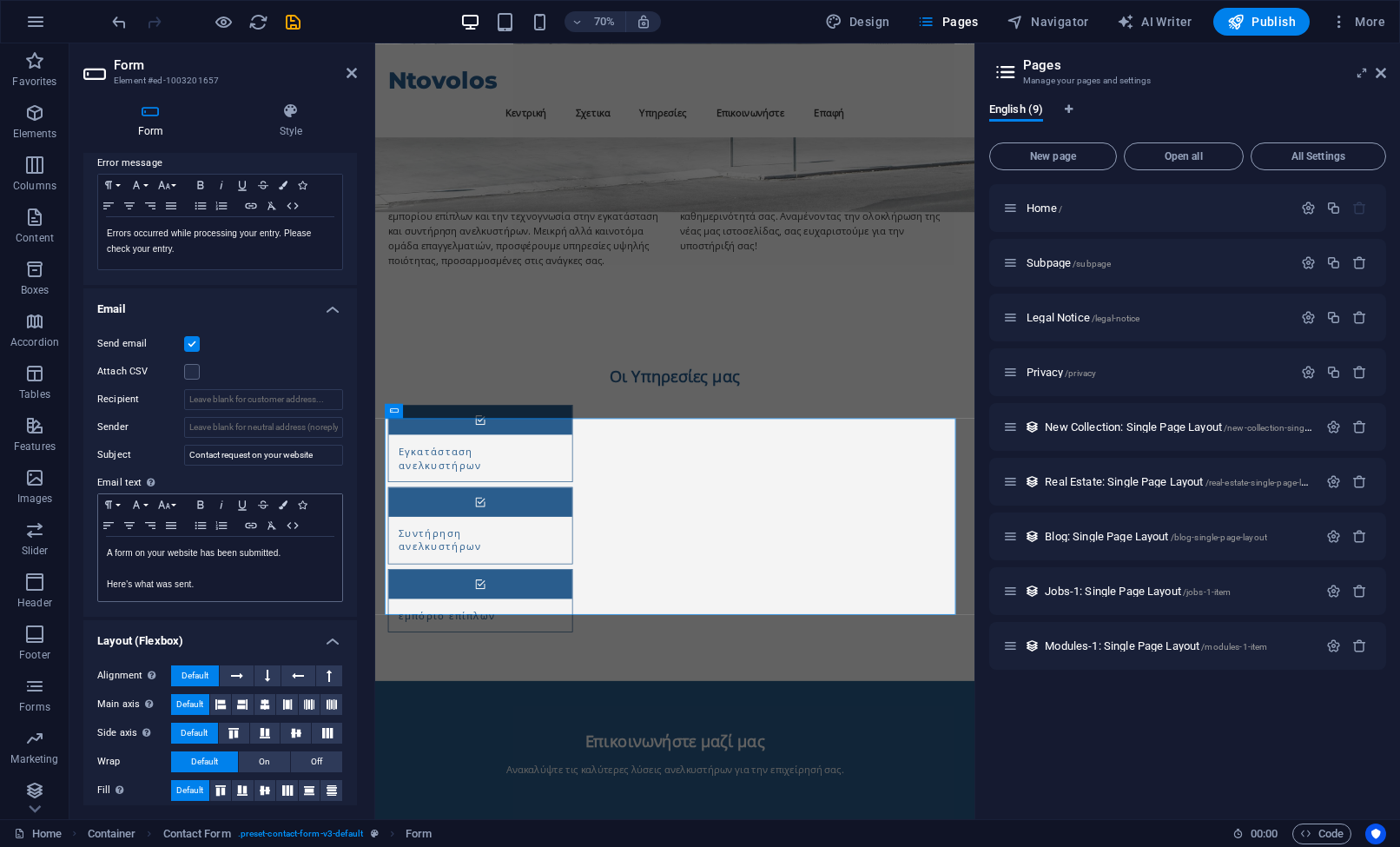
scroll to position [317, 0]
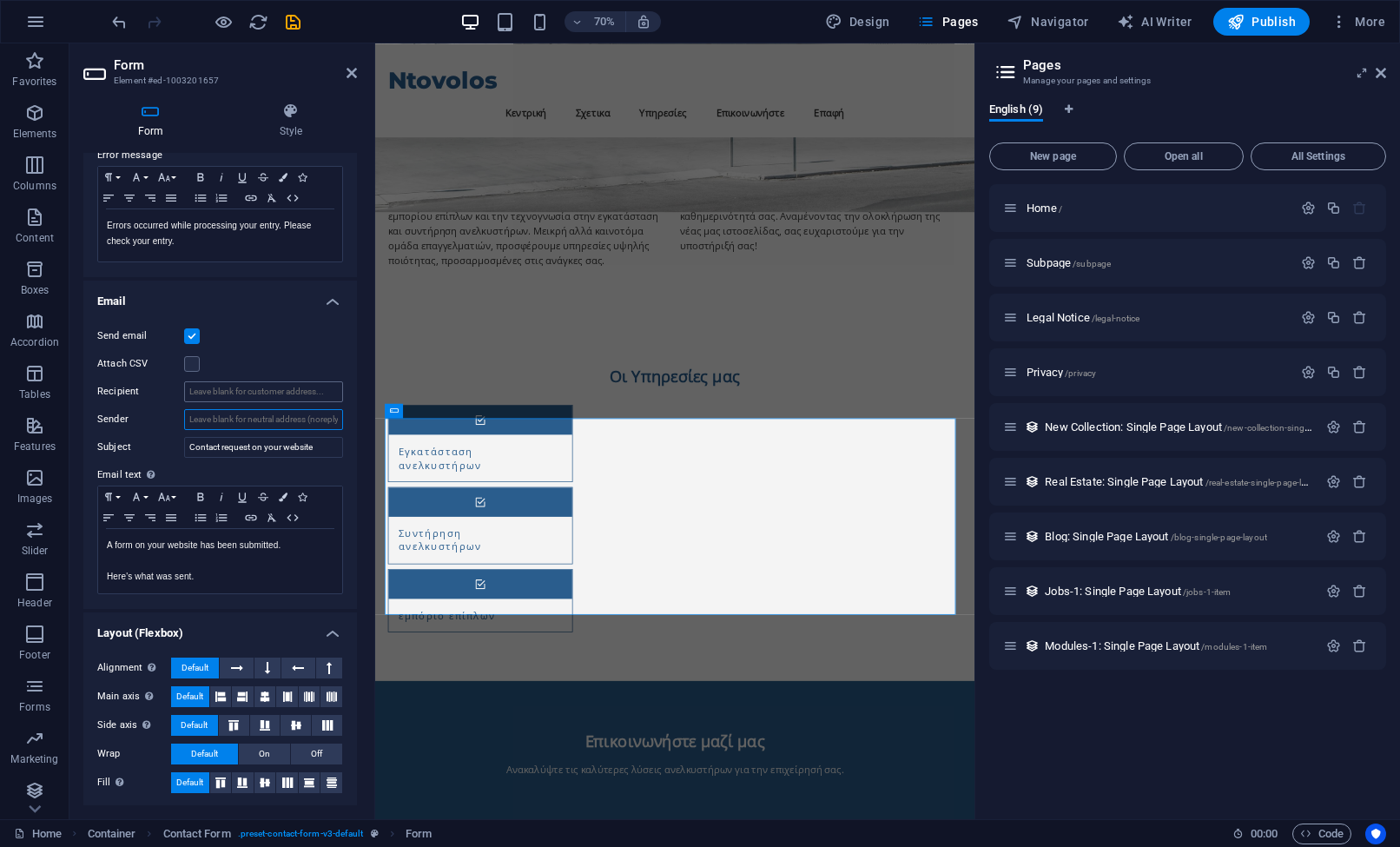
drag, startPoint x: 251, startPoint y: 407, endPoint x: 251, endPoint y: 396, distance: 11.0
click at [251, 406] on div "Send email Attach CSV Recipient Sender Subject Contact request on your website …" at bounding box center [220, 460] width 274 height 297
click at [251, 395] on input "Recipient" at bounding box center [263, 392] width 159 height 21
click at [281, 397] on input "Recipient" at bounding box center [263, 392] width 159 height 21
click at [231, 559] on p at bounding box center [220, 561] width 227 height 16
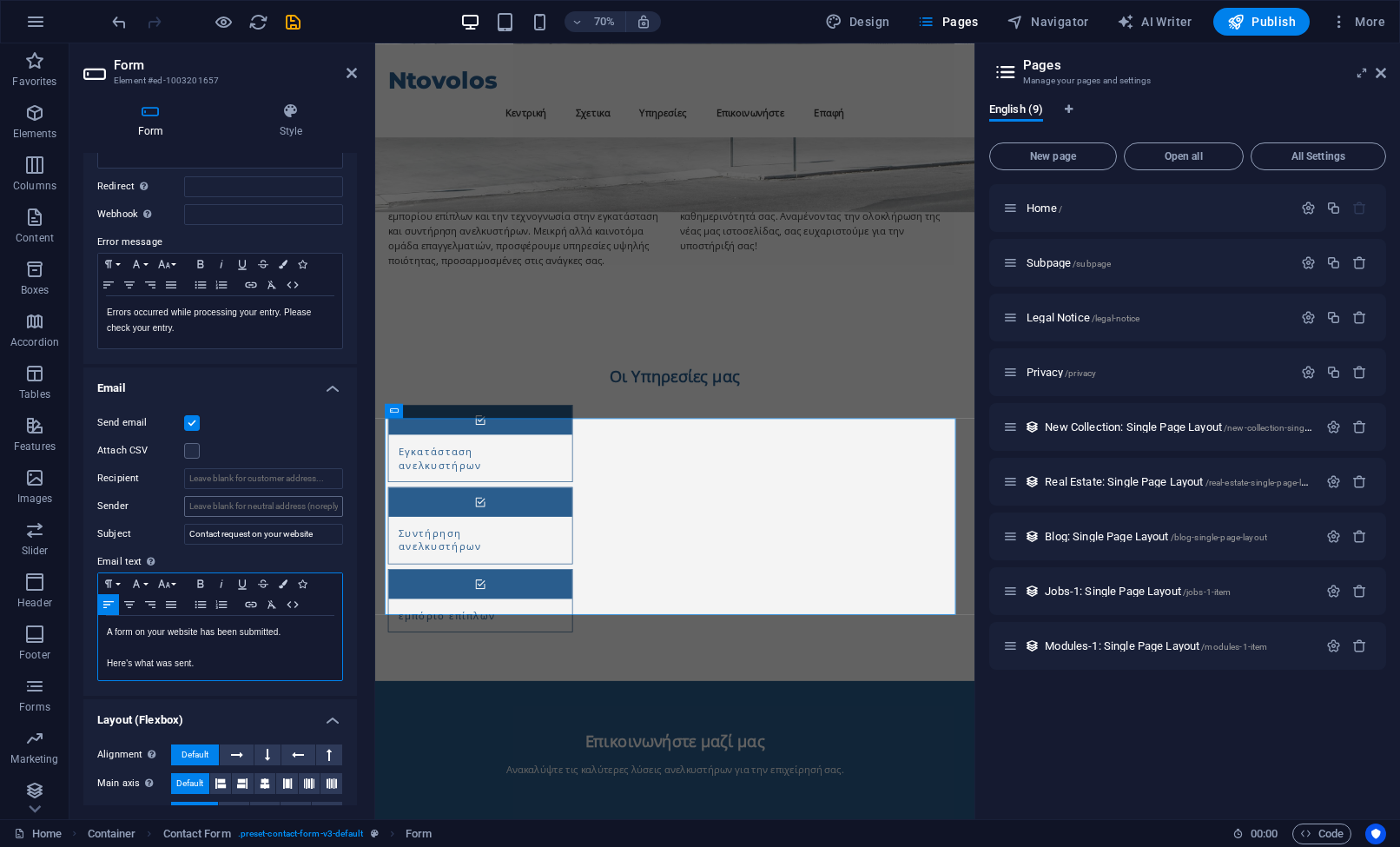
scroll to position [0, 0]
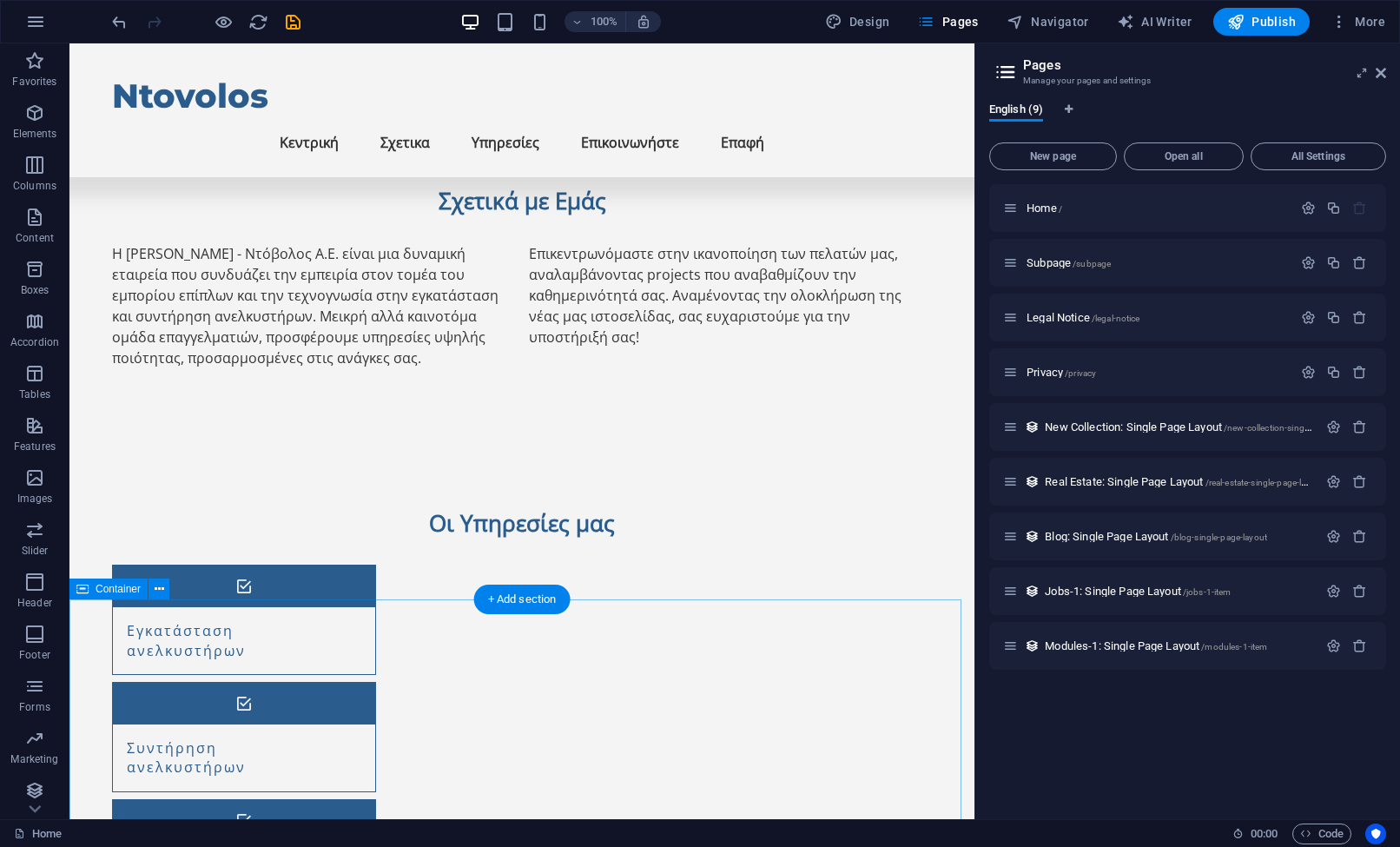
scroll to position [940, 0]
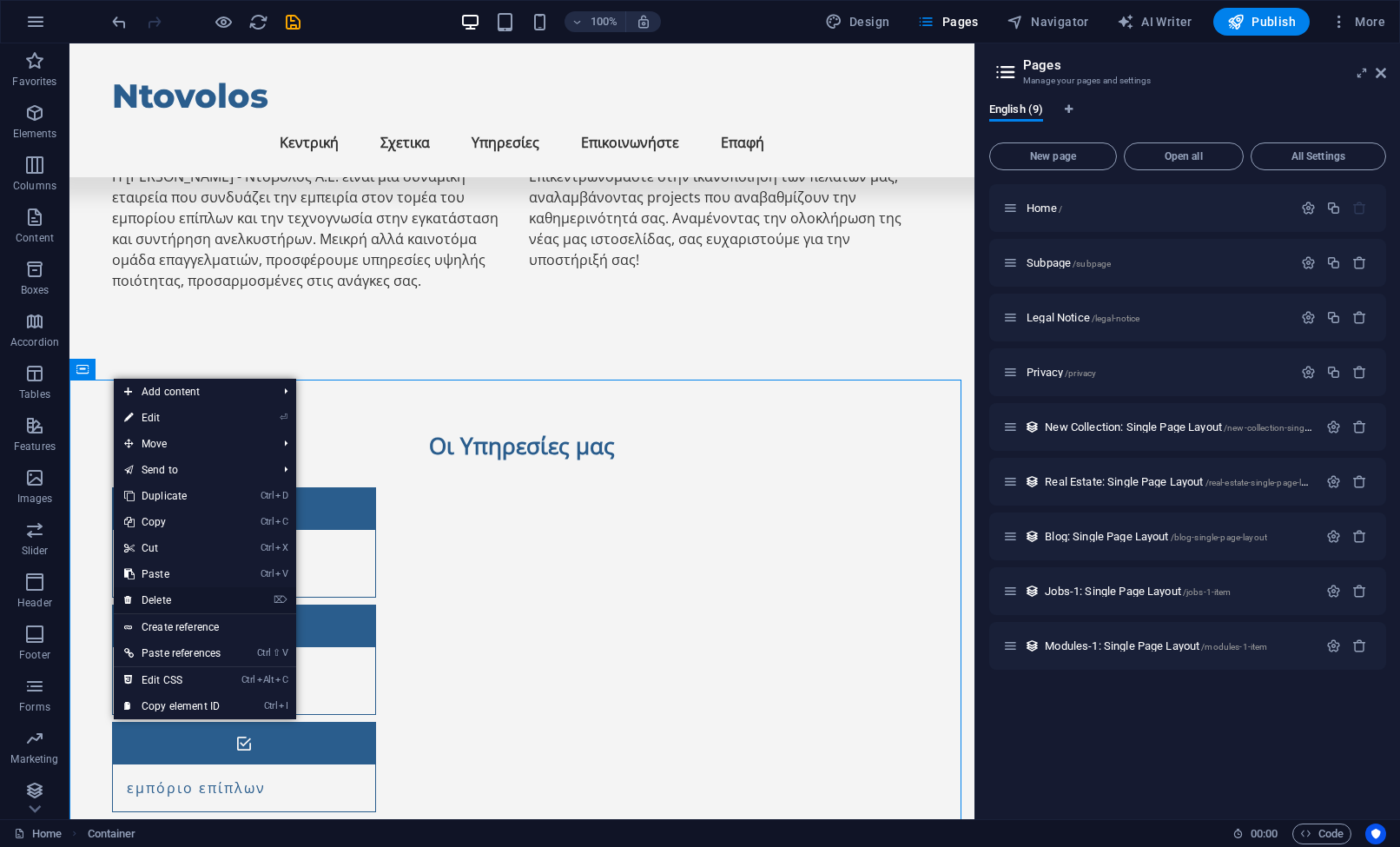
click at [182, 600] on link "⌦ Delete" at bounding box center [173, 601] width 117 height 26
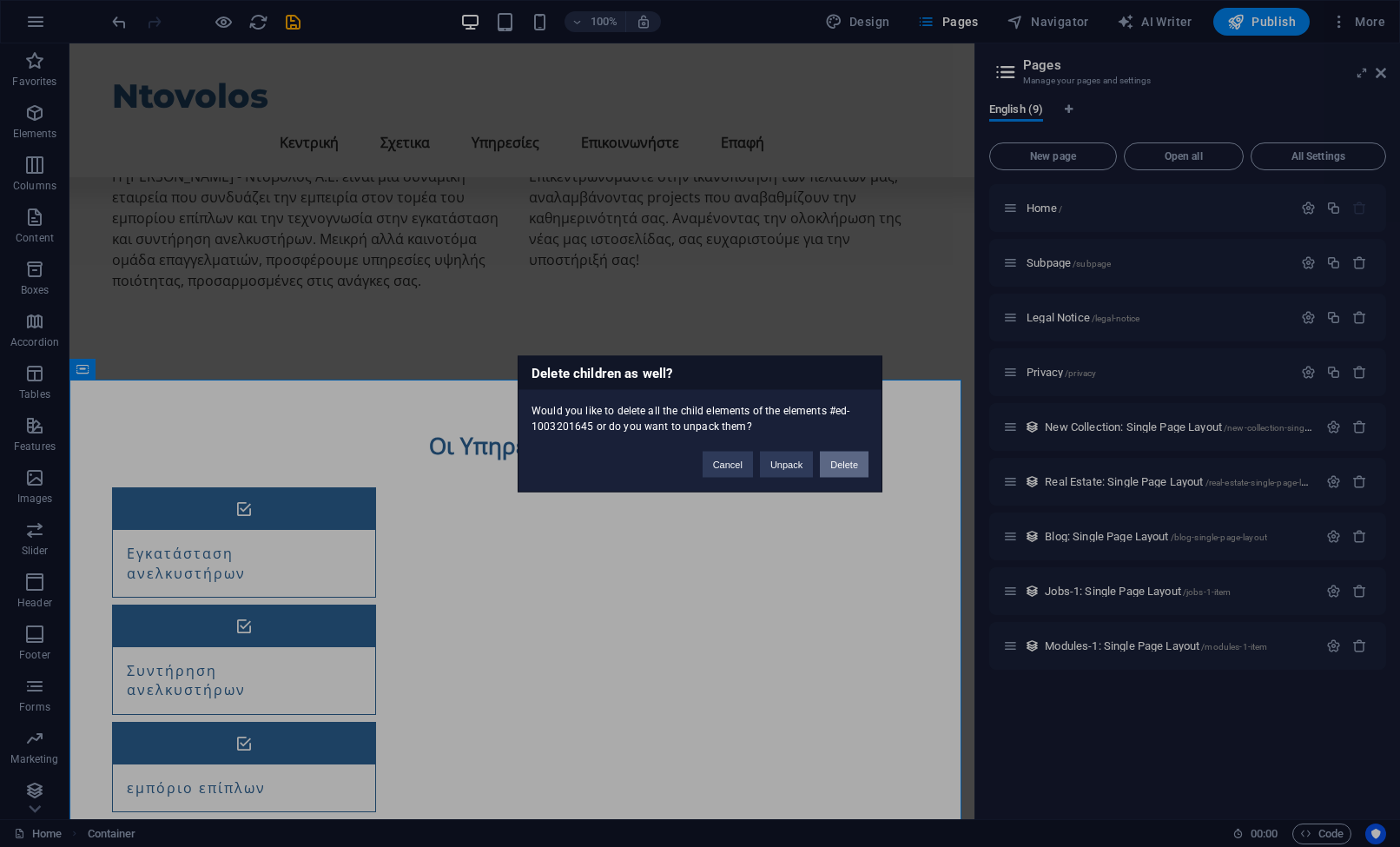
click at [845, 459] on button "Delete" at bounding box center [843, 464] width 48 height 26
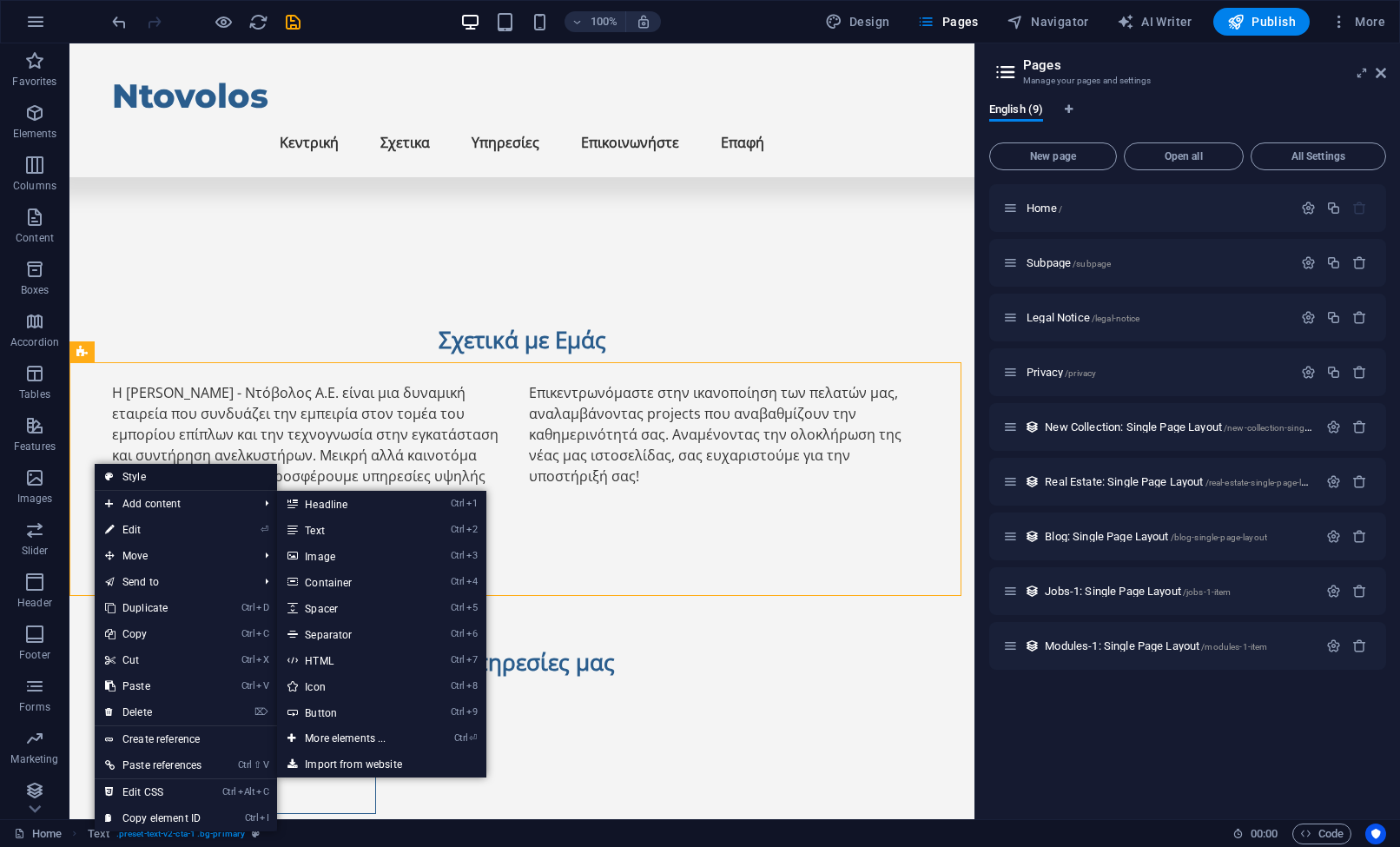
click at [181, 481] on link "Style" at bounding box center [186, 477] width 182 height 26
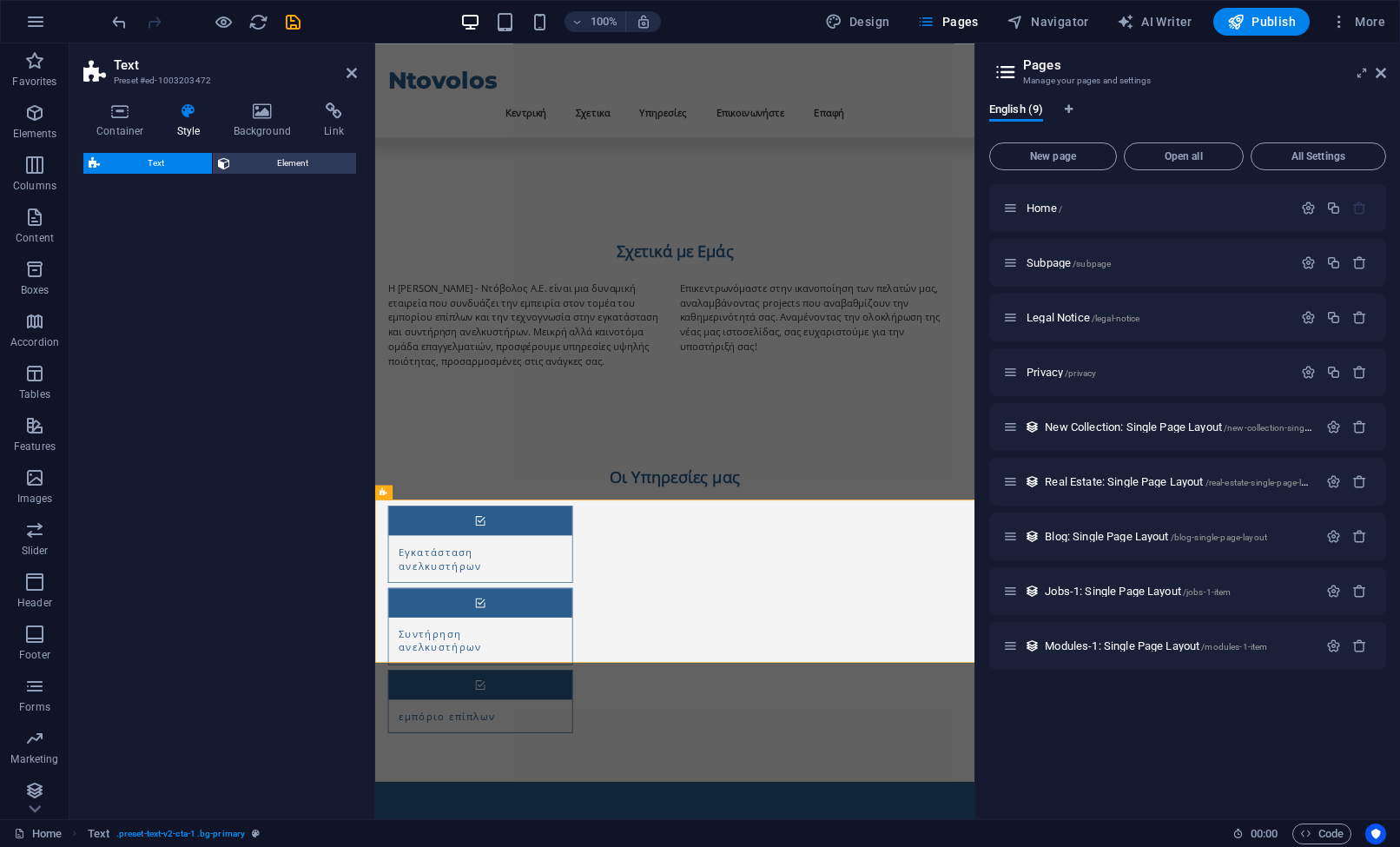
scroll to position [391, 0]
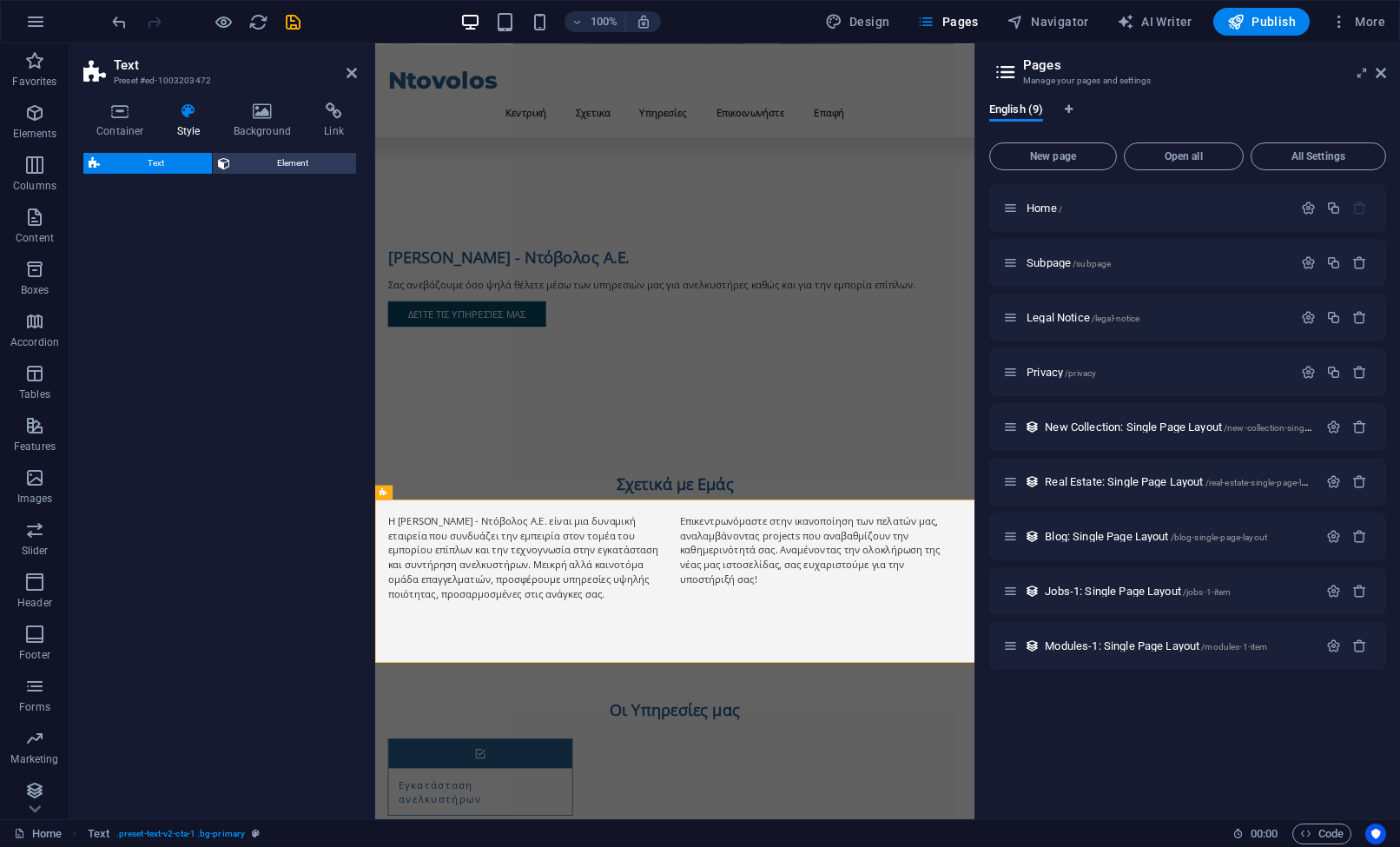
select select "preset-text-v2-cta-1"
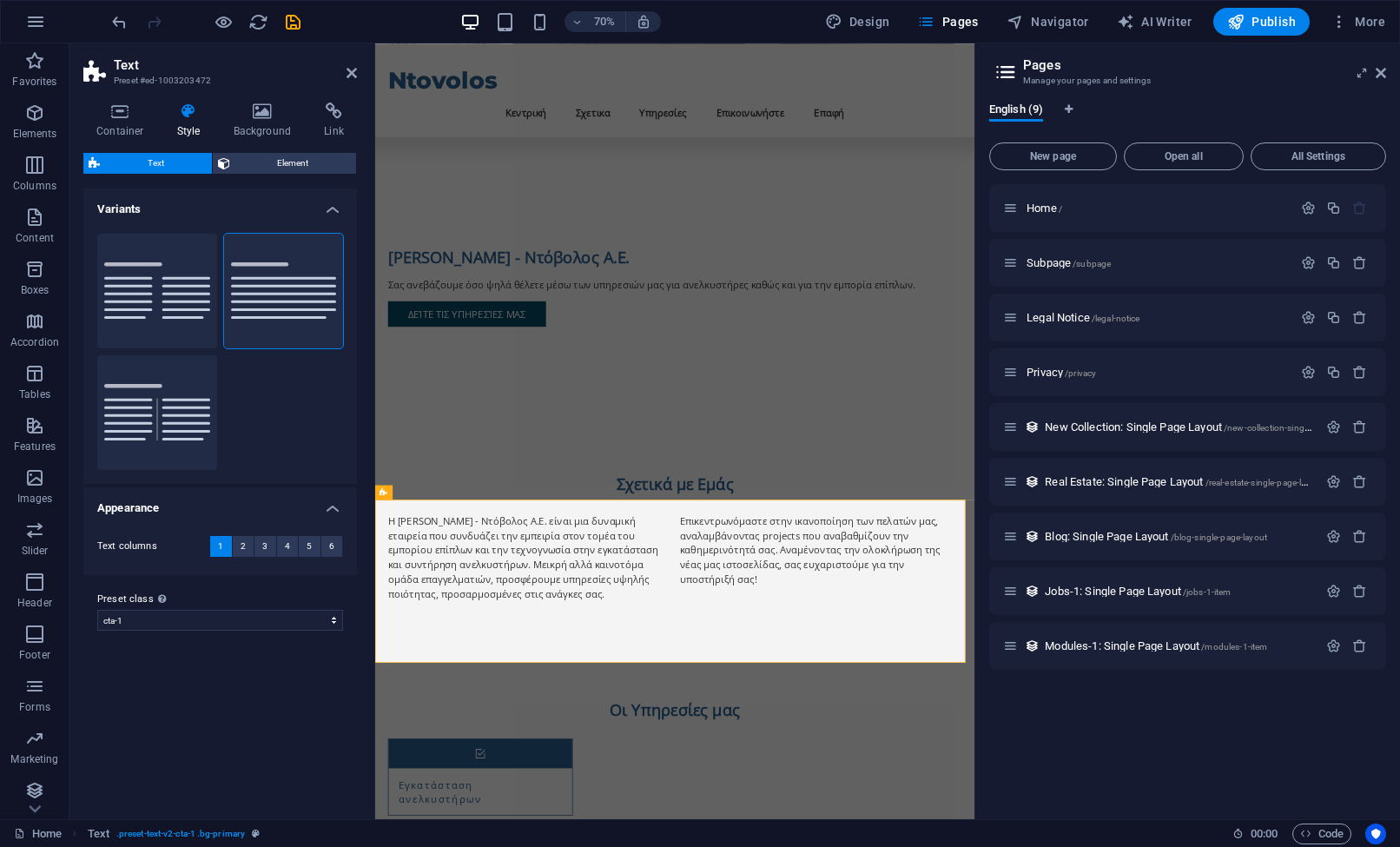
click at [180, 132] on h4 "Style" at bounding box center [192, 121] width 56 height 37
click at [131, 118] on icon at bounding box center [120, 111] width 74 height 18
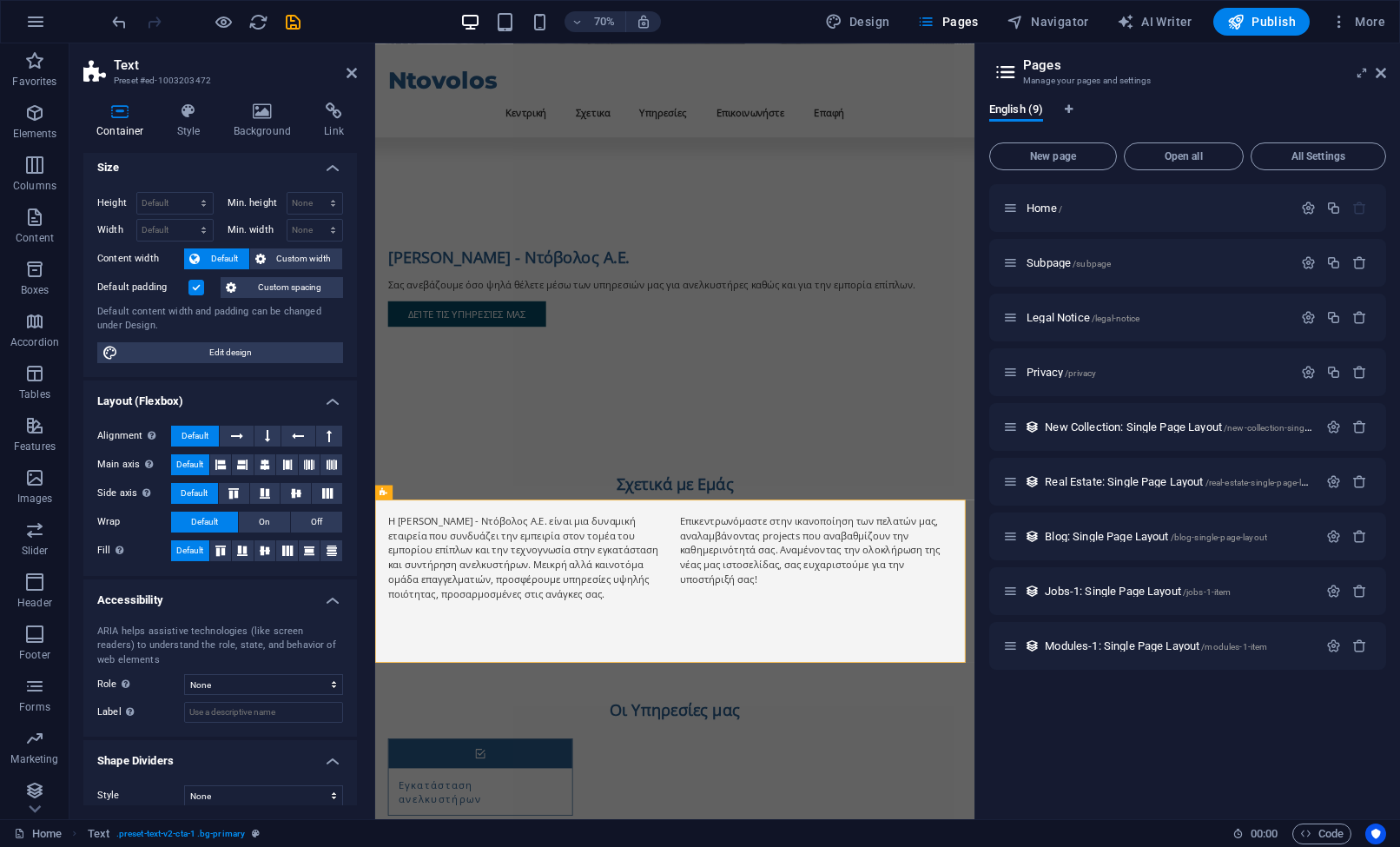
scroll to position [0, 0]
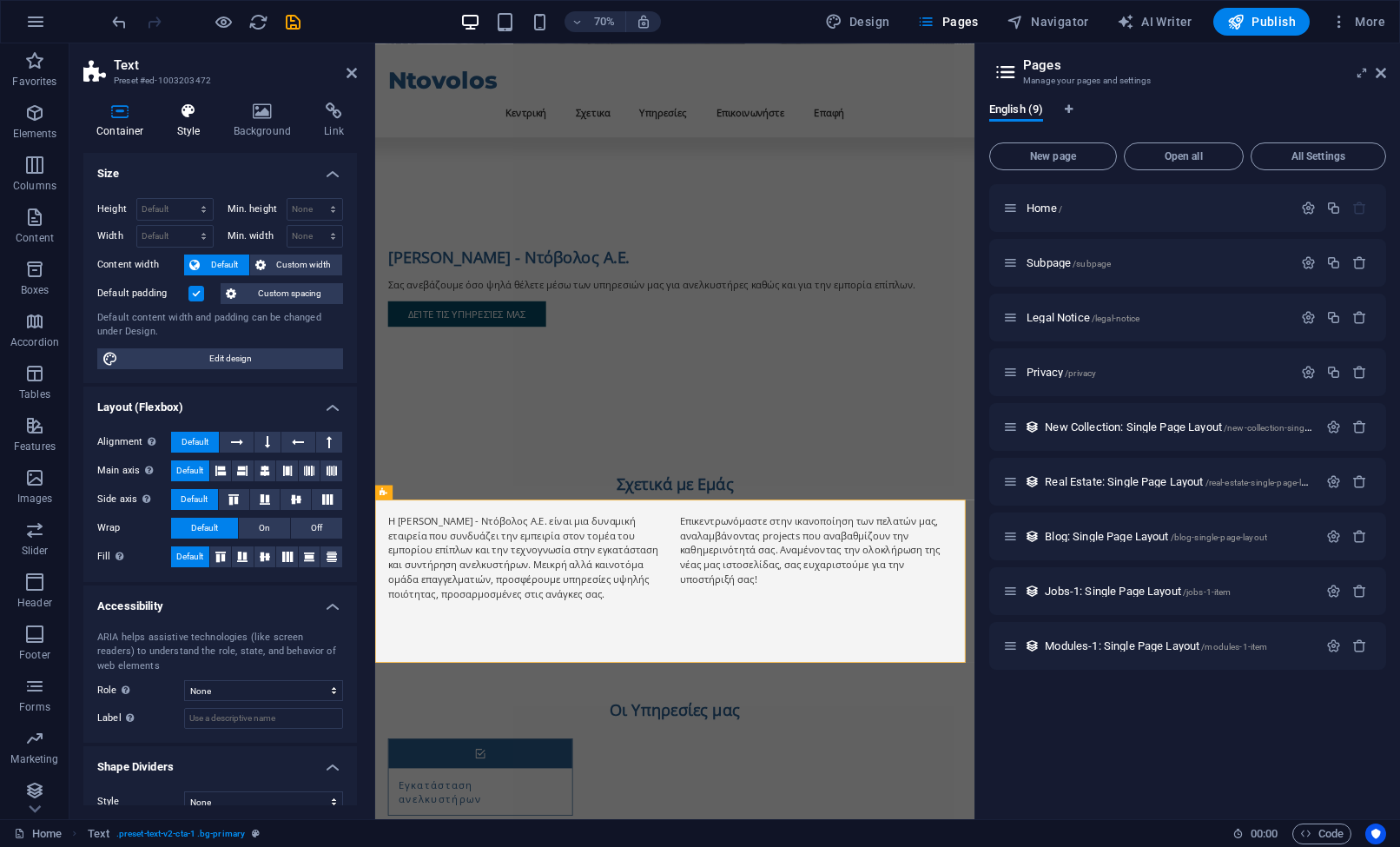
click at [178, 117] on icon at bounding box center [188, 111] width 49 height 18
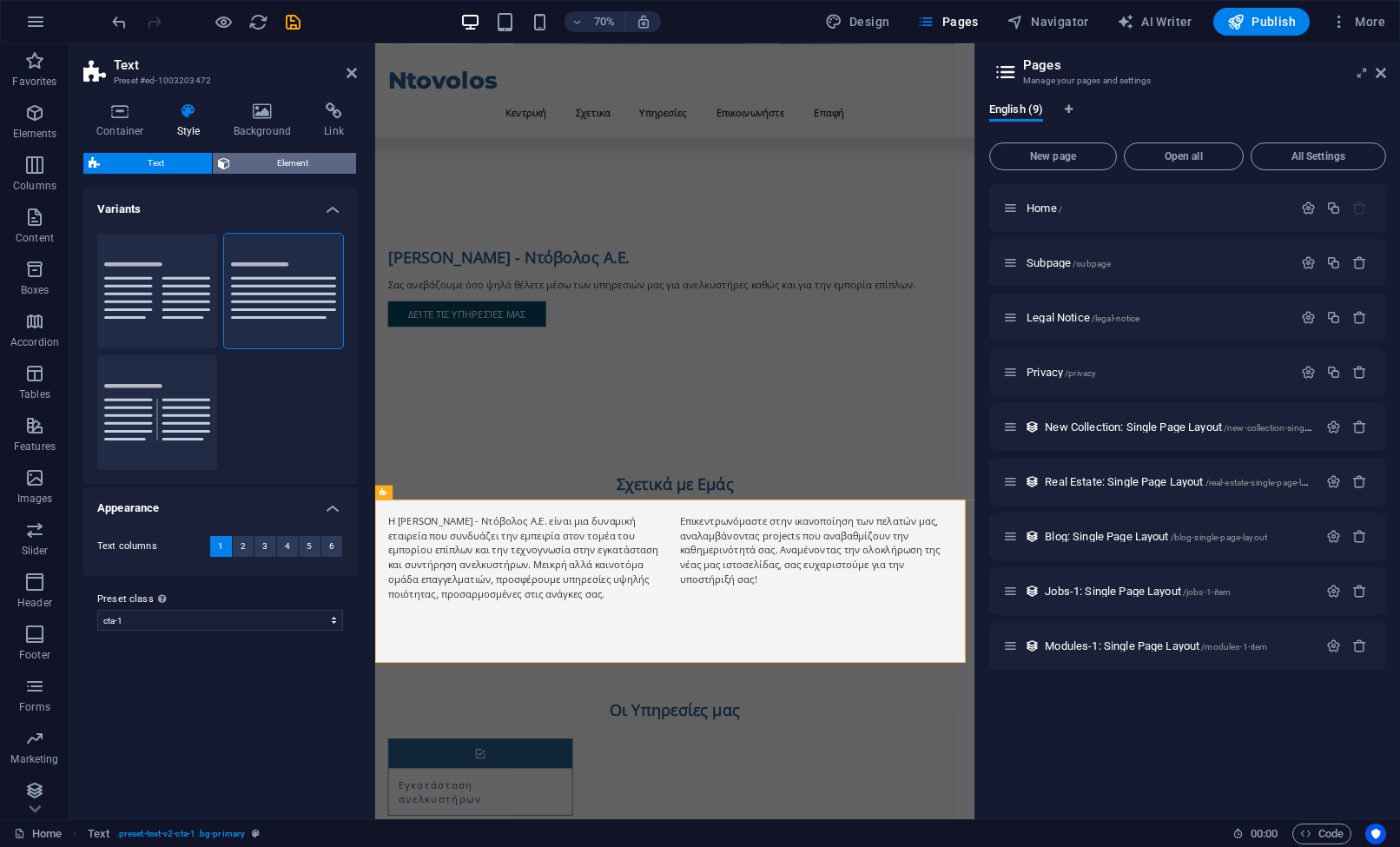
click at [268, 165] on span "Element" at bounding box center [293, 163] width 117 height 21
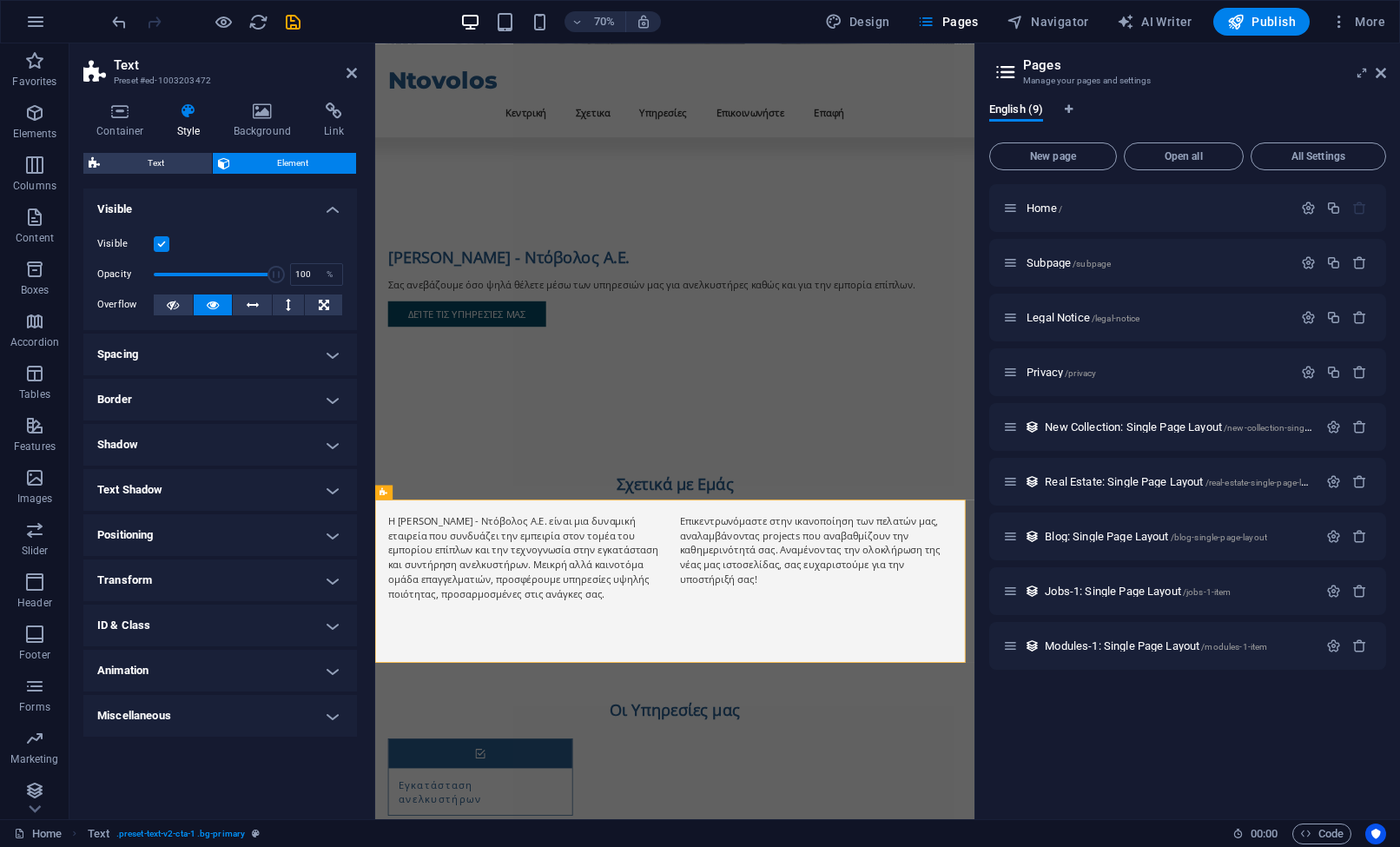
click at [180, 106] on icon at bounding box center [188, 111] width 49 height 18
